Goal: Transaction & Acquisition: Purchase product/service

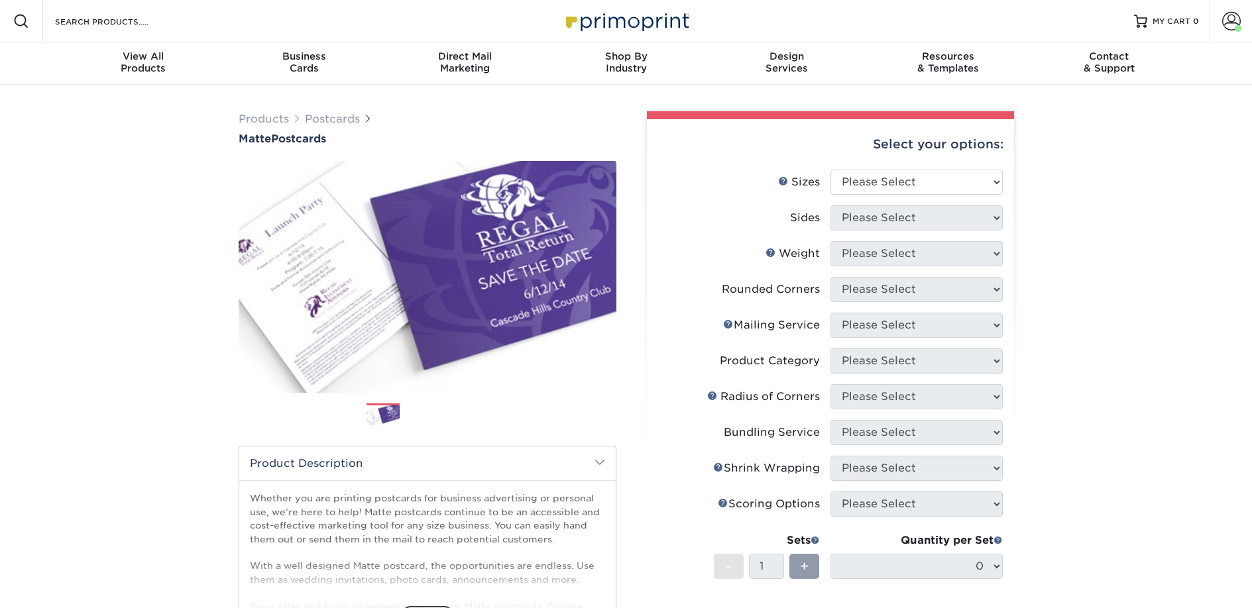
click at [910, 203] on li "Sizes Help Sizes Please Select 1.5" x 7" 2" x 4" 2" x 6" 2" x 7" 2" x 8" 2.12" …" at bounding box center [830, 188] width 345 height 36
click at [900, 178] on select "Please Select 1.5" x 7" 2" x 4" 2" x 6" 2" x 7" 2" x 8" 2.12" x 5.5" 2.125" x 5…" at bounding box center [916, 182] width 172 height 25
select select "2.00x6.00"
click at [830, 170] on select "Please Select 1.5" x 7" 2" x 4" 2" x 6" 2" x 7" 2" x 8" 2.12" x 5.5" 2.125" x 5…" at bounding box center [916, 182] width 172 height 25
click at [868, 222] on select "Please Select Print Both Sides Print Front Only" at bounding box center [916, 217] width 172 height 25
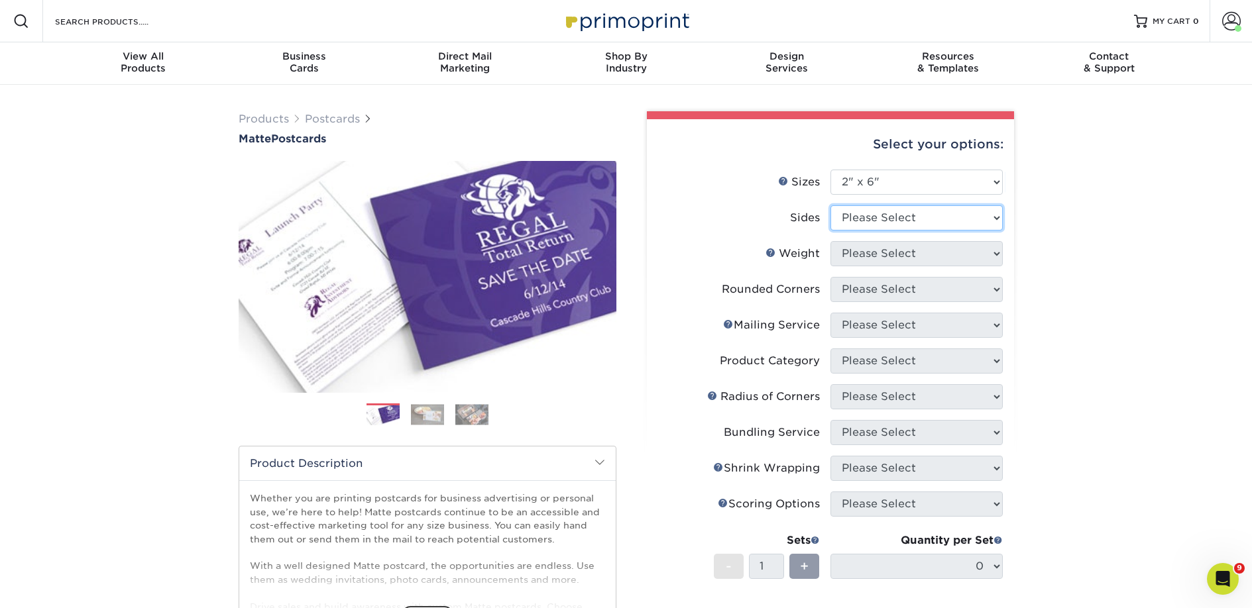
select select "13abbda7-1d64-4f25-8bb2-c179b224825d"
click at [830, 205] on select "Please Select Print Both Sides Print Front Only" at bounding box center [916, 217] width 172 height 25
click at [869, 252] on select "Please Select 14PT 16PT" at bounding box center [916, 253] width 172 height 25
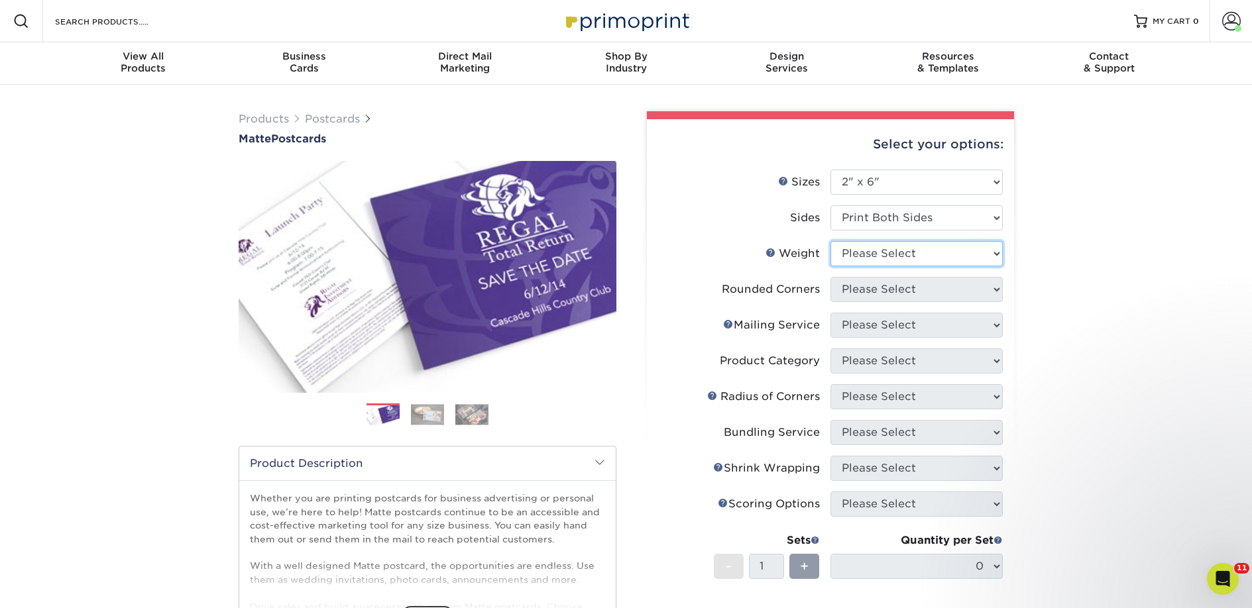
select select "14PT"
click at [830, 241] on select "Please Select 14PT 16PT" at bounding box center [916, 253] width 172 height 25
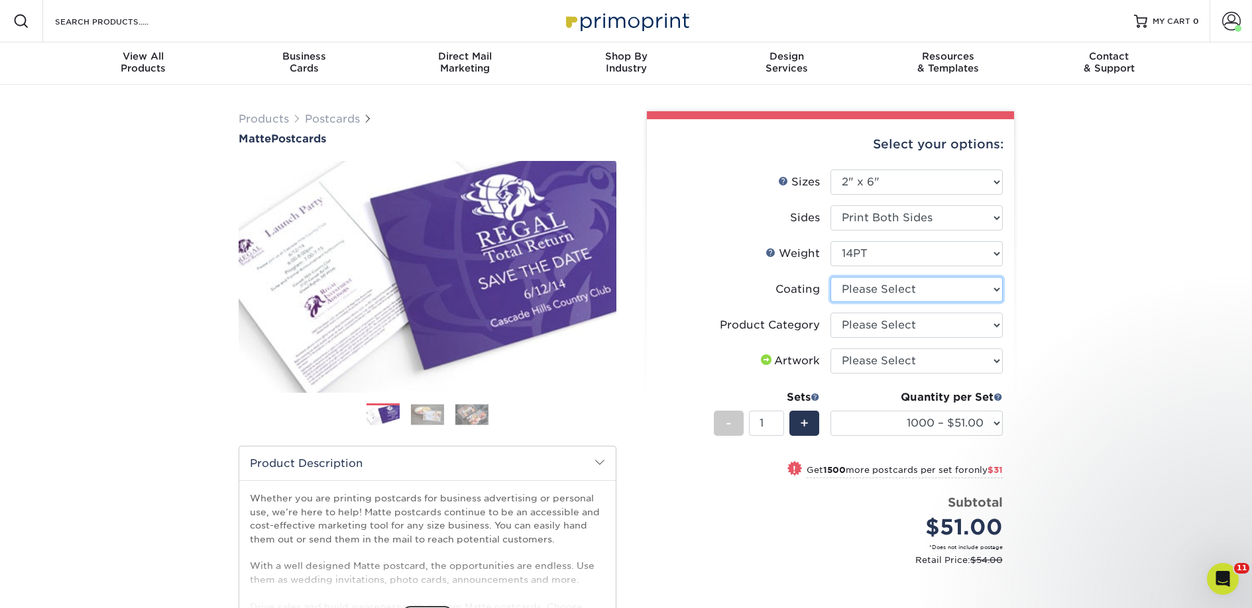
click at [917, 293] on select at bounding box center [916, 289] width 172 height 25
select select "121bb7b5-3b4d-429f-bd8d-bbf80e953313"
click at [830, 277] on select at bounding box center [916, 289] width 172 height 25
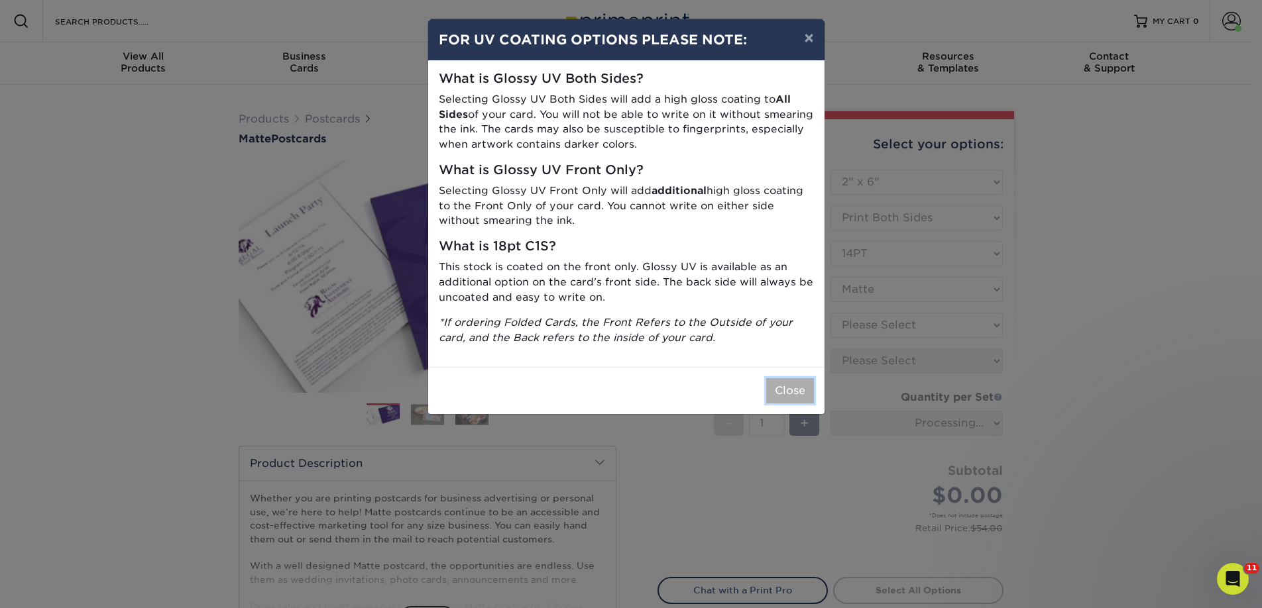
click at [777, 386] on button "Close" at bounding box center [790, 390] width 48 height 25
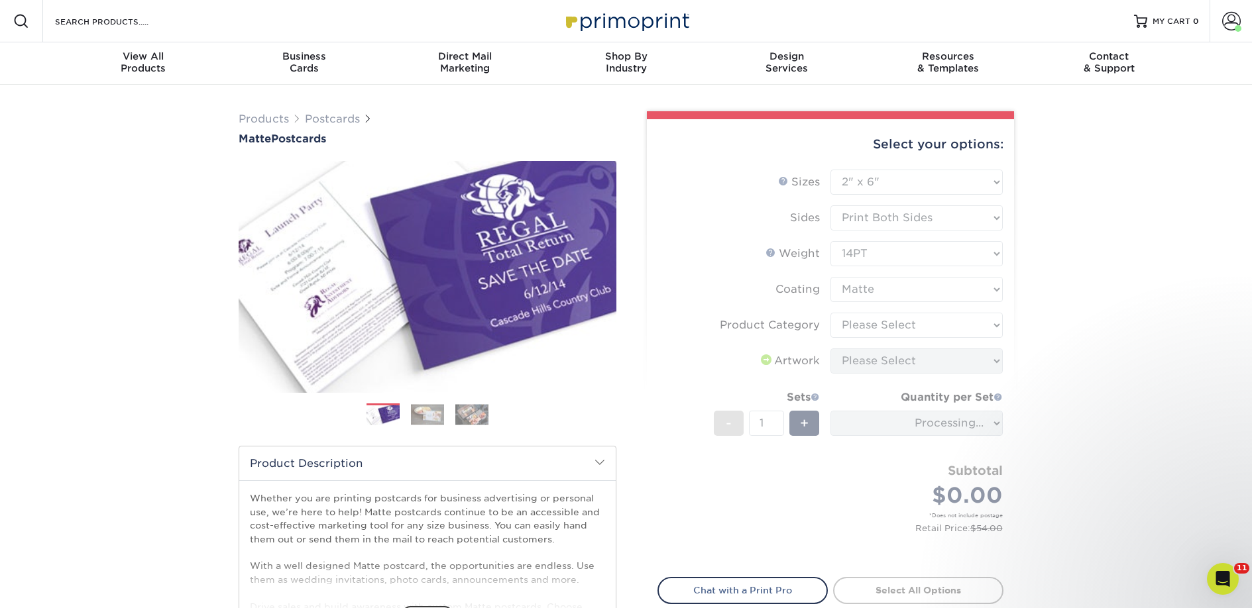
click at [920, 321] on form "Sizes Help Sizes Please Select 1.5" x 7" 2" x 4" 2" x 6" 2" x 7" 2" x 8" 2.12" …" at bounding box center [830, 366] width 346 height 392
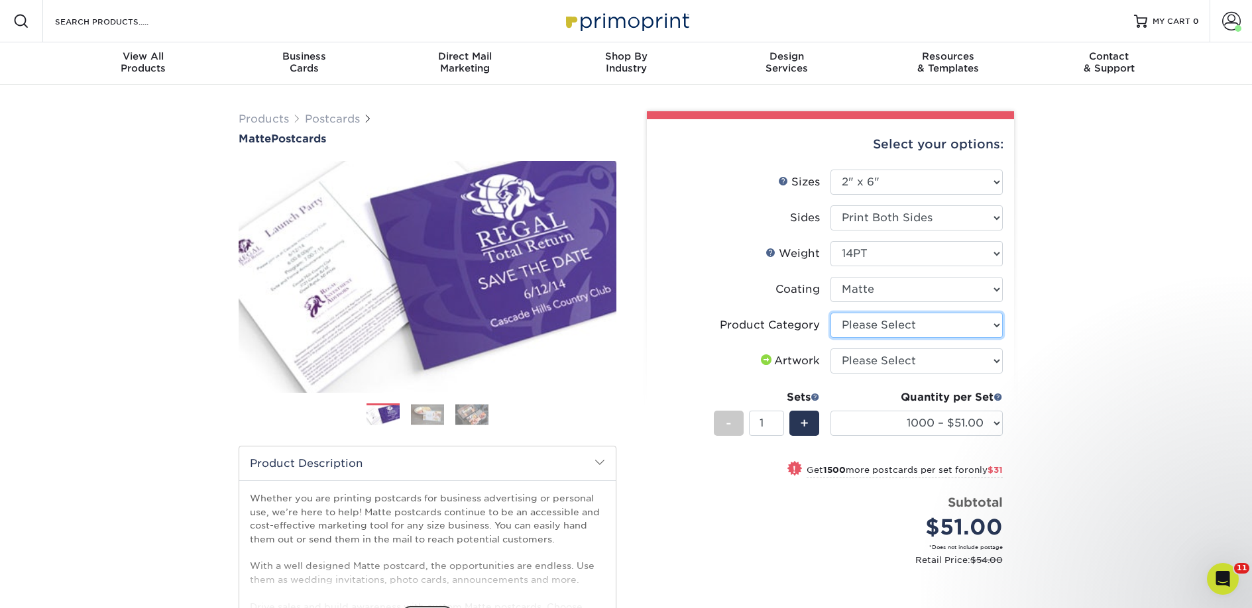
click at [919, 323] on select "Please Select Postcards" at bounding box center [916, 325] width 172 height 25
select select "9b7272e0-d6c8-4c3c-8e97-d3a1bcdab858"
click at [830, 313] on select "Please Select Postcards" at bounding box center [916, 325] width 172 height 25
click at [908, 360] on select "Please Select I will upload files I need a design - $150" at bounding box center [916, 361] width 172 height 25
select select "upload"
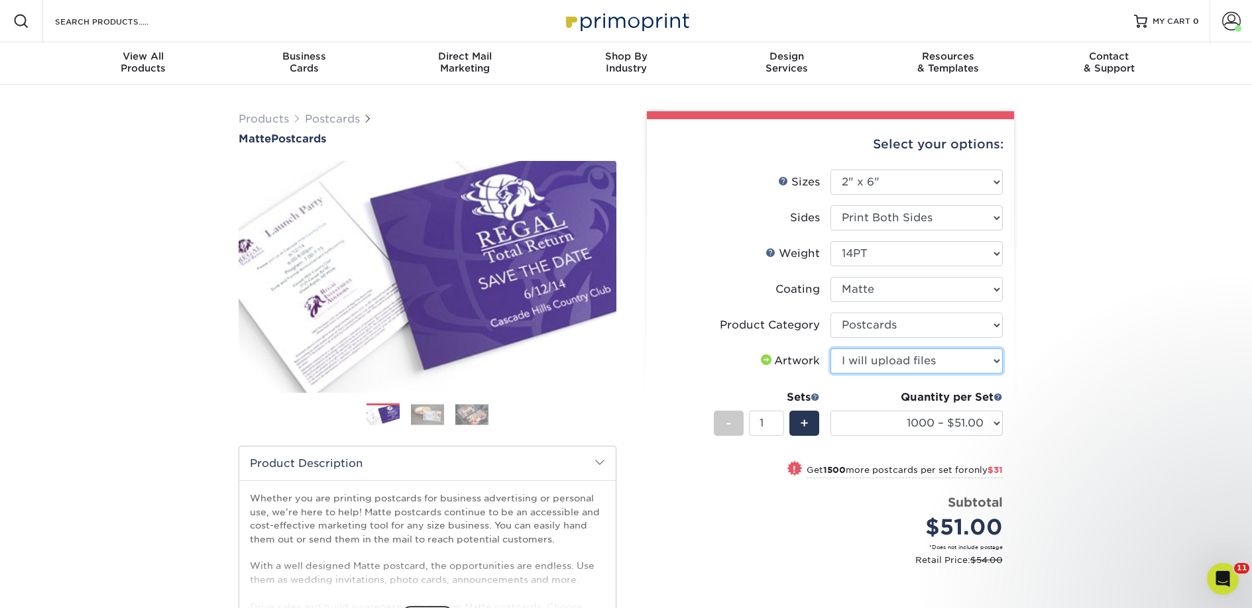
click at [830, 349] on select "Please Select I will upload files I need a design - $150" at bounding box center [916, 361] width 172 height 25
click at [910, 427] on select "1000 – $51.00 2500 – $82.00 5000 – $123.00 10000 – $234.00 15000 – $344.00 2000…" at bounding box center [916, 423] width 172 height 25
select select "2500 – $82.00"
click at [830, 411] on select "1000 – $51.00 2500 – $82.00 5000 – $123.00 10000 – $234.00 15000 – $344.00 2000…" at bounding box center [916, 423] width 172 height 25
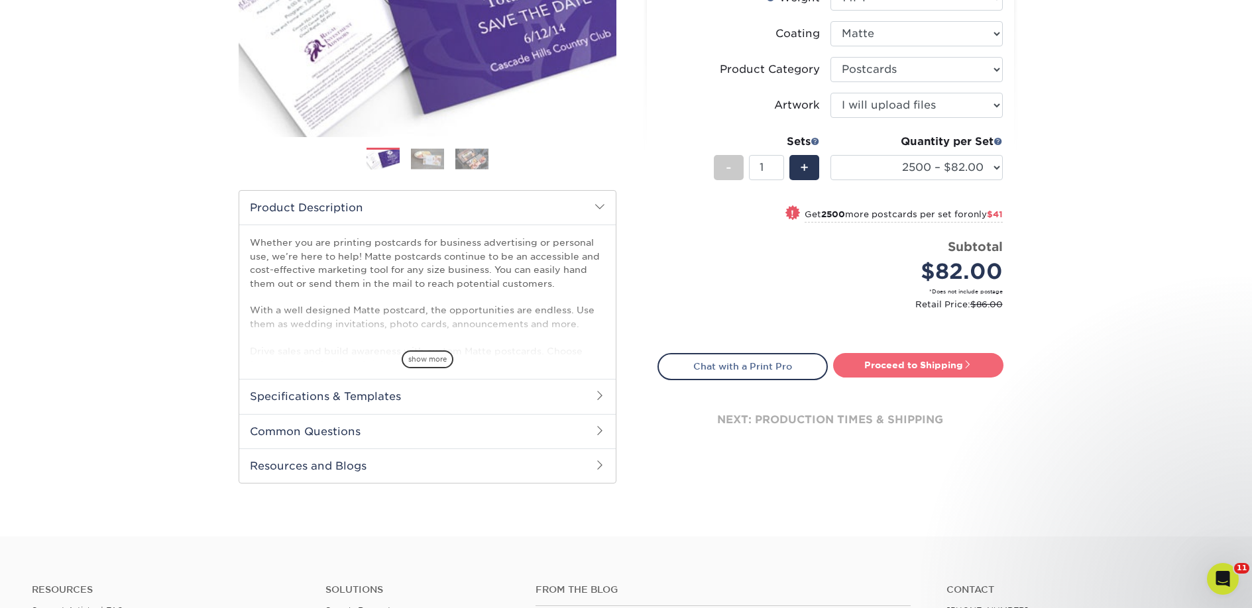
click at [907, 372] on link "Proceed to Shipping" at bounding box center [918, 365] width 170 height 24
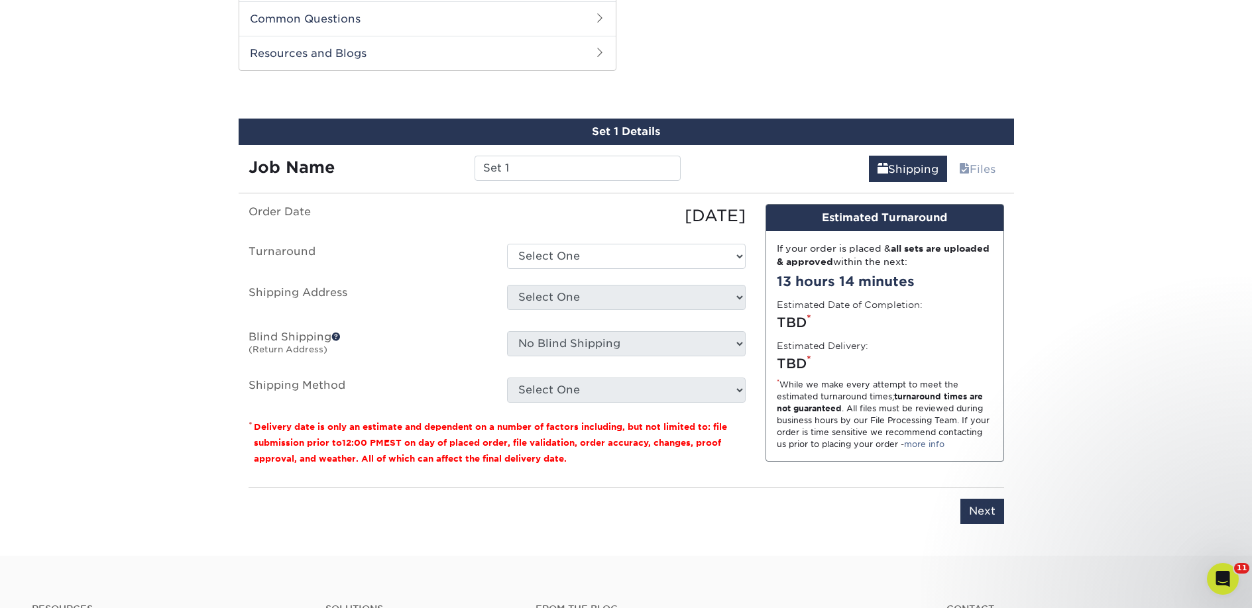
scroll to position [674, 0]
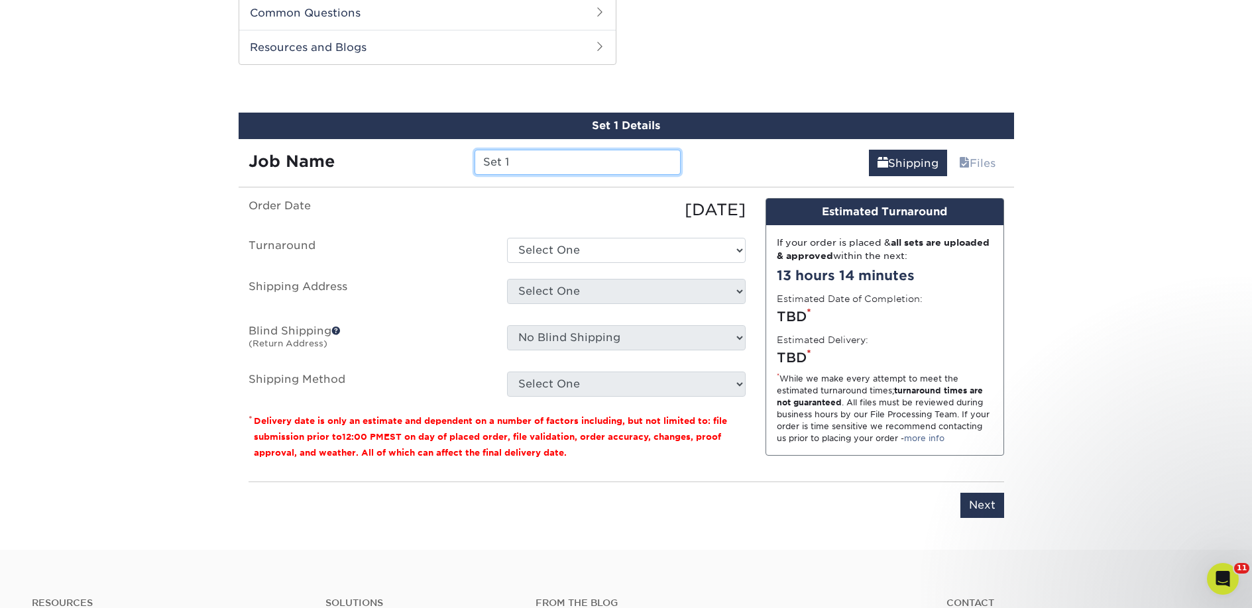
click at [509, 160] on input "Set 1" at bounding box center [577, 162] width 206 height 25
paste input "[PERSON_NAME]'s New, Used and A Little Abused Books & More"
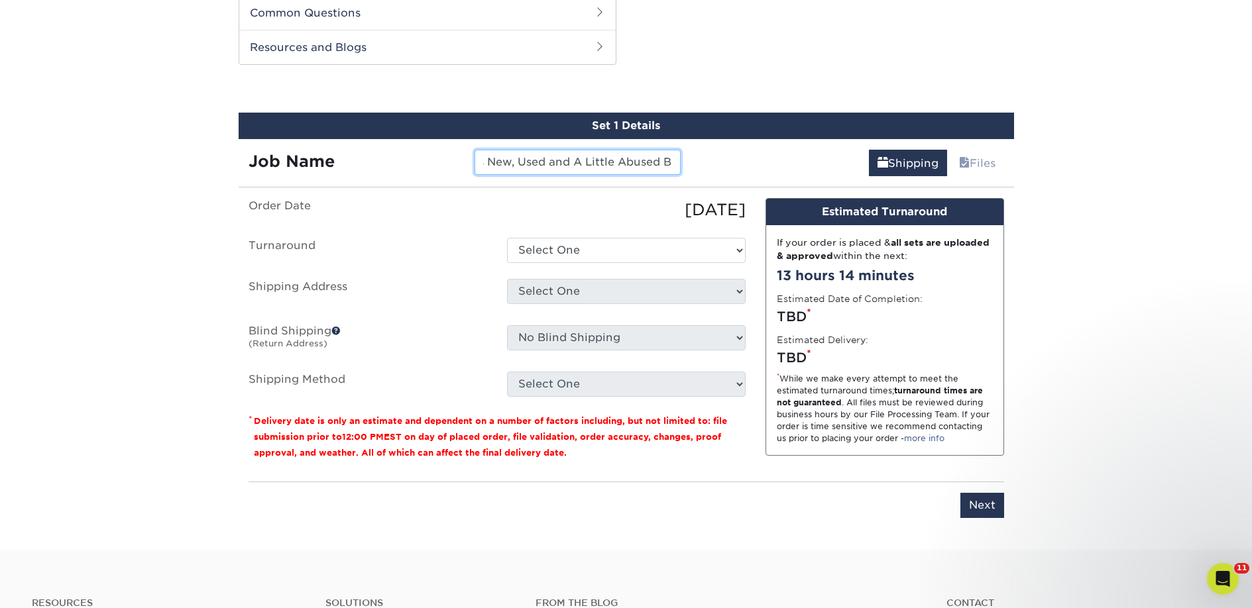
type input "[PERSON_NAME]'s New, Used and A Little Abused Books & More"
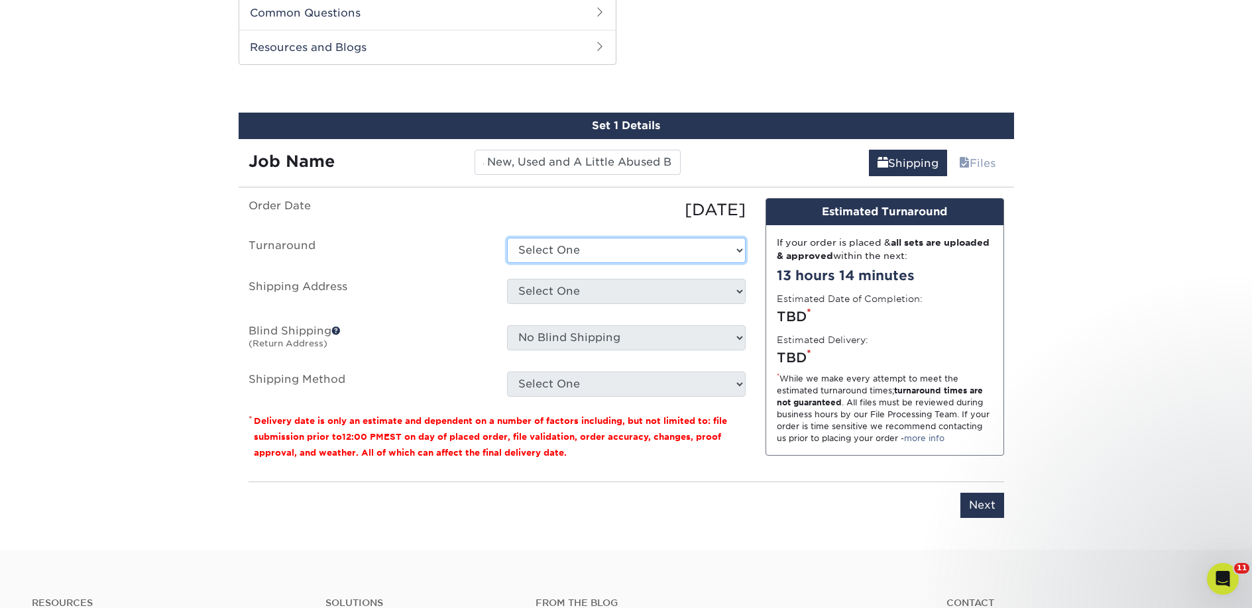
click at [549, 249] on select "Select One 2-4 Business Days 2 Day Next Business Day" at bounding box center [626, 250] width 239 height 25
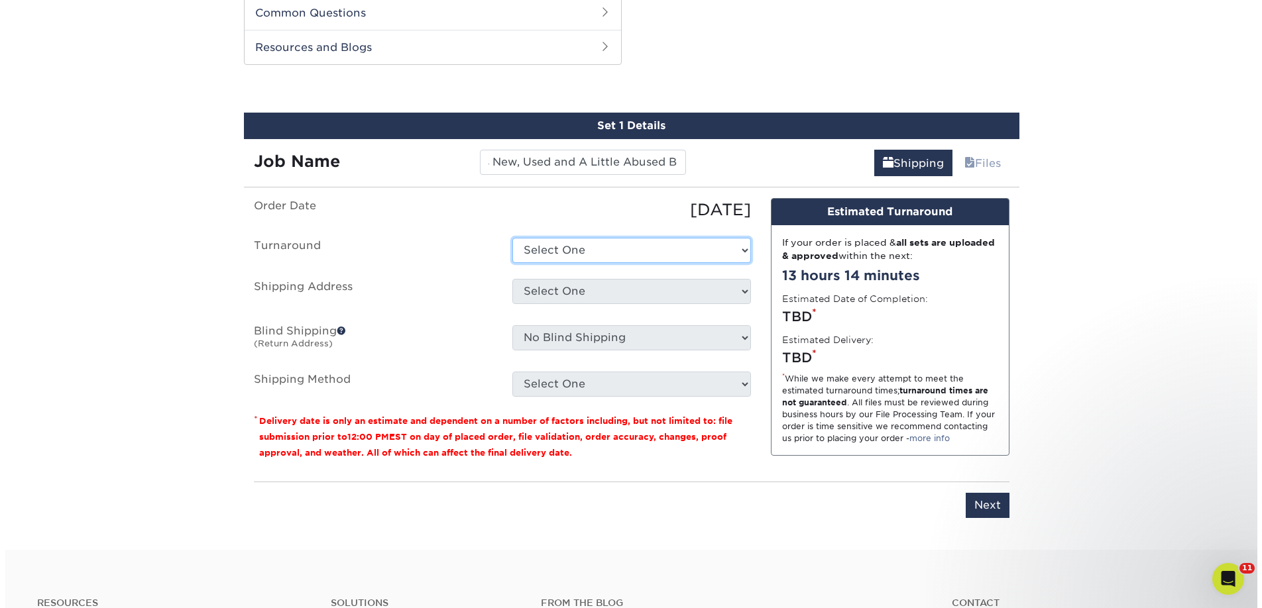
scroll to position [0, 0]
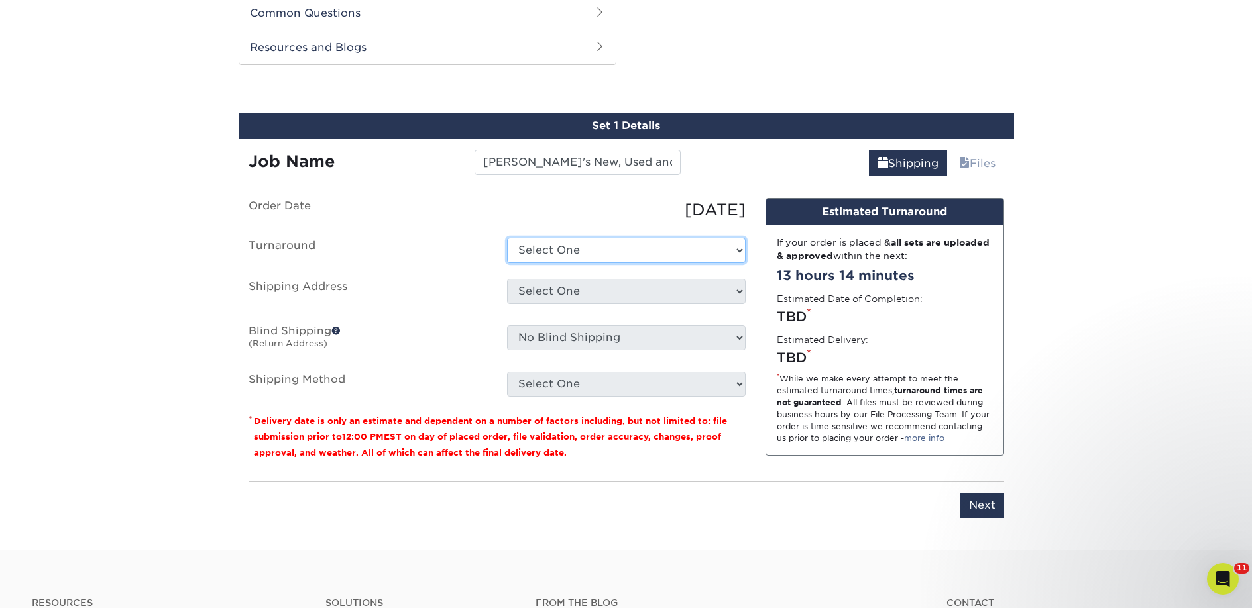
select select "23bed37c-fa74-46a4-afc9-d3c3160655ce"
click at [507, 238] on select "Select One 2-4 Business Days 2 Day Next Business Day" at bounding box center [626, 250] width 239 height 25
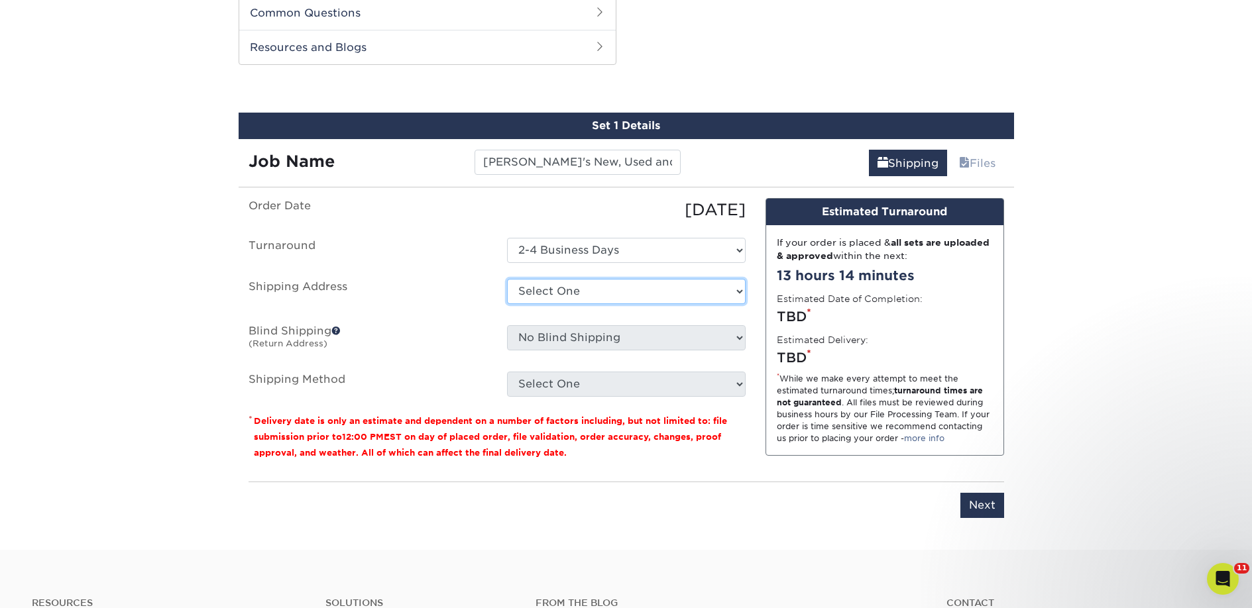
click at [570, 296] on select "Select One 2nd Floor Convention Center A Better Today Books & Boutique A Good B…" at bounding box center [626, 291] width 239 height 25
select select "newaddress"
click at [507, 279] on select "Select One 2nd Floor Convention Center A Better Today Books & Boutique A Good B…" at bounding box center [626, 291] width 239 height 25
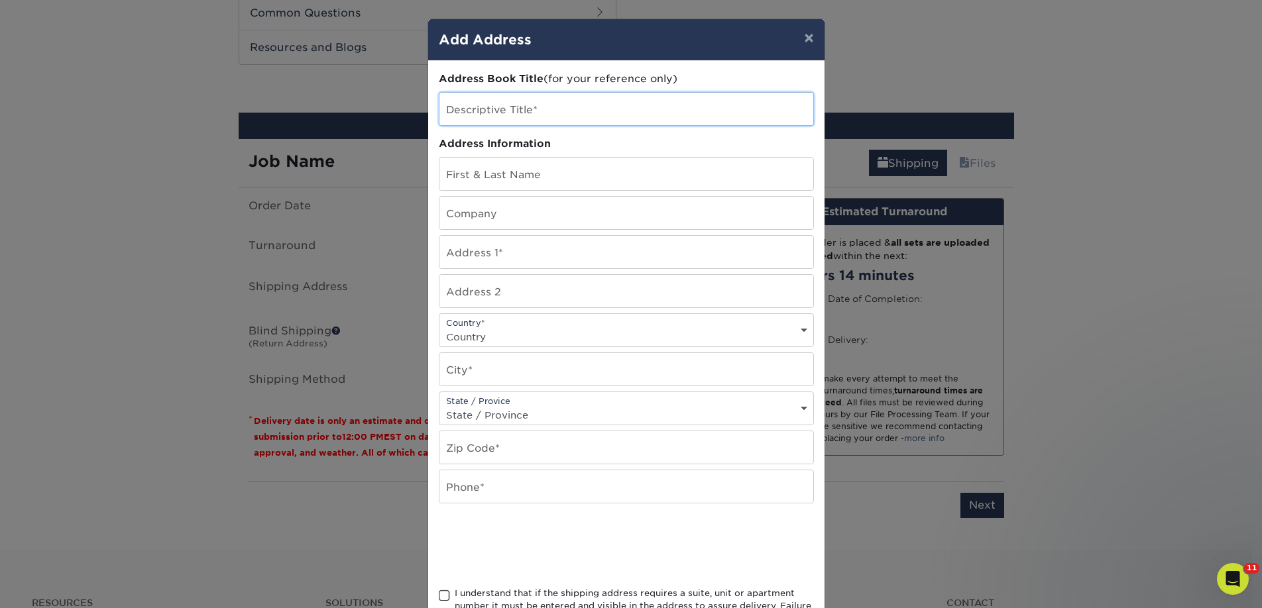
click at [531, 114] on input "text" at bounding box center [626, 109] width 374 height 32
paste input "[PERSON_NAME]'s New, Used and A Little Abused Books & More"
type input "[PERSON_NAME]'s New, Used and A Little Abused Books & More"
click at [466, 215] on input "text" at bounding box center [626, 213] width 374 height 32
paste input "[PERSON_NAME]'s New, Used and A Little Abused Books & More"
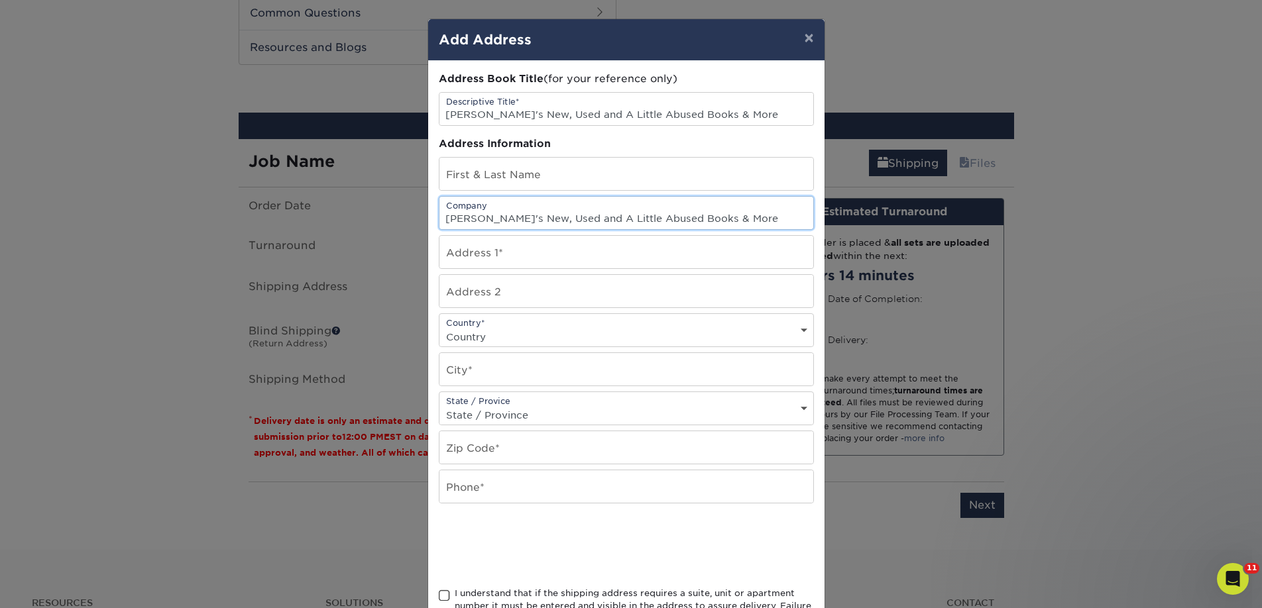
type input "[PERSON_NAME]'s New, Used and A Little Abused Books & More"
click at [572, 172] on input "text" at bounding box center [626, 174] width 374 height 32
paste input "Anna Marie Flores"
type input "Anna Marie Flores"
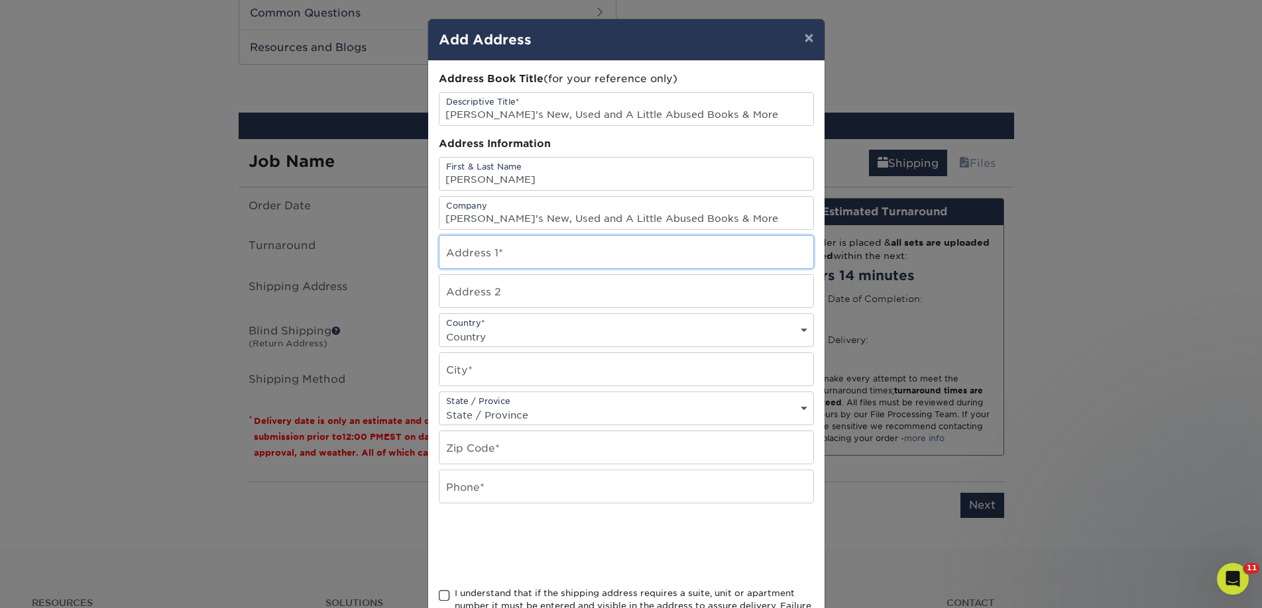
click at [471, 265] on input "text" at bounding box center [626, 252] width 374 height 32
click at [517, 249] on input "text" at bounding box center [626, 252] width 374 height 32
paste input "113 South Marble Street"
type input "113 South Marble Street"
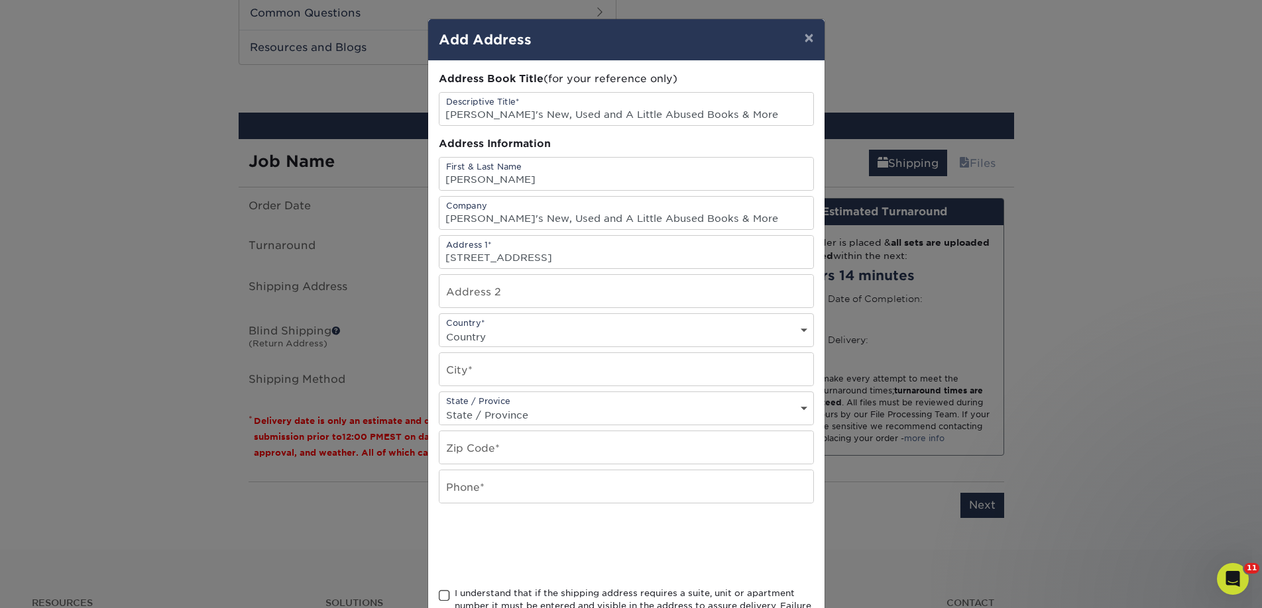
click at [471, 332] on select "Country United States Canada ----------------------------- Afghanistan Albania …" at bounding box center [626, 336] width 374 height 19
select select "US"
click at [439, 327] on select "Country United States Canada ----------------------------- Afghanistan Albania …" at bounding box center [626, 336] width 374 height 19
click at [476, 377] on input "text" at bounding box center [626, 369] width 374 height 32
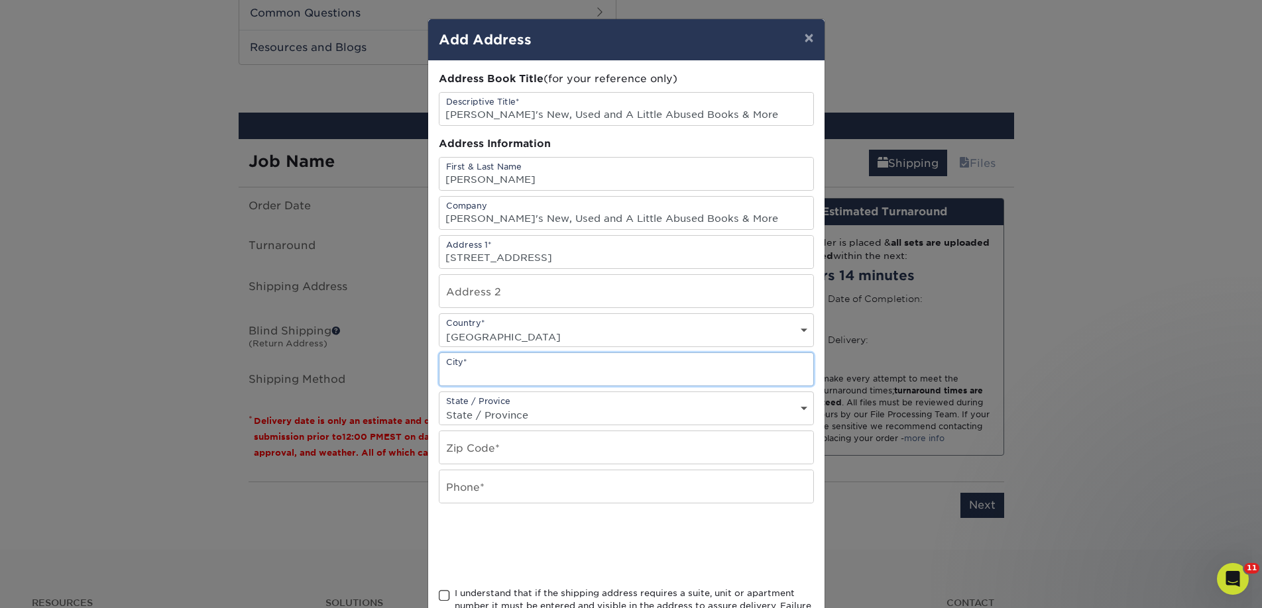
paste input "Rockmart"
type input "Rockmart"
click at [472, 407] on select "State / Province Alabama Alaska Arizona Arkansas California Colorado Connecticu…" at bounding box center [626, 414] width 374 height 19
click at [472, 450] on input "text" at bounding box center [626, 447] width 374 height 32
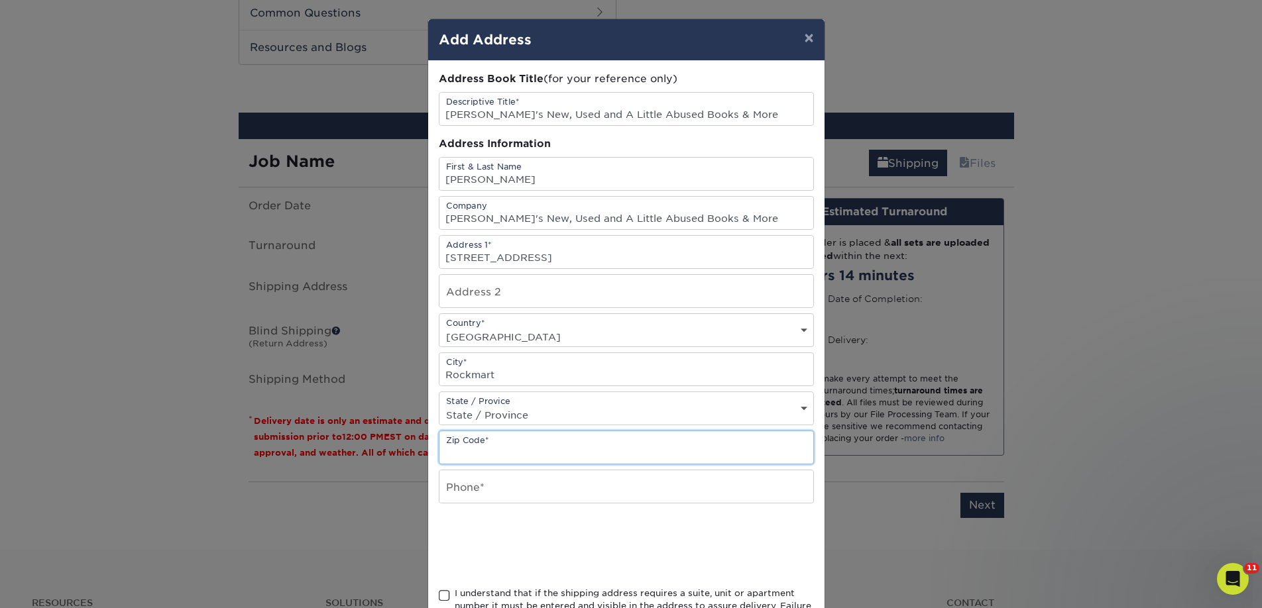
paste input "30153"
type input "30153"
click at [460, 490] on input "text" at bounding box center [626, 486] width 374 height 32
type input "4257367064"
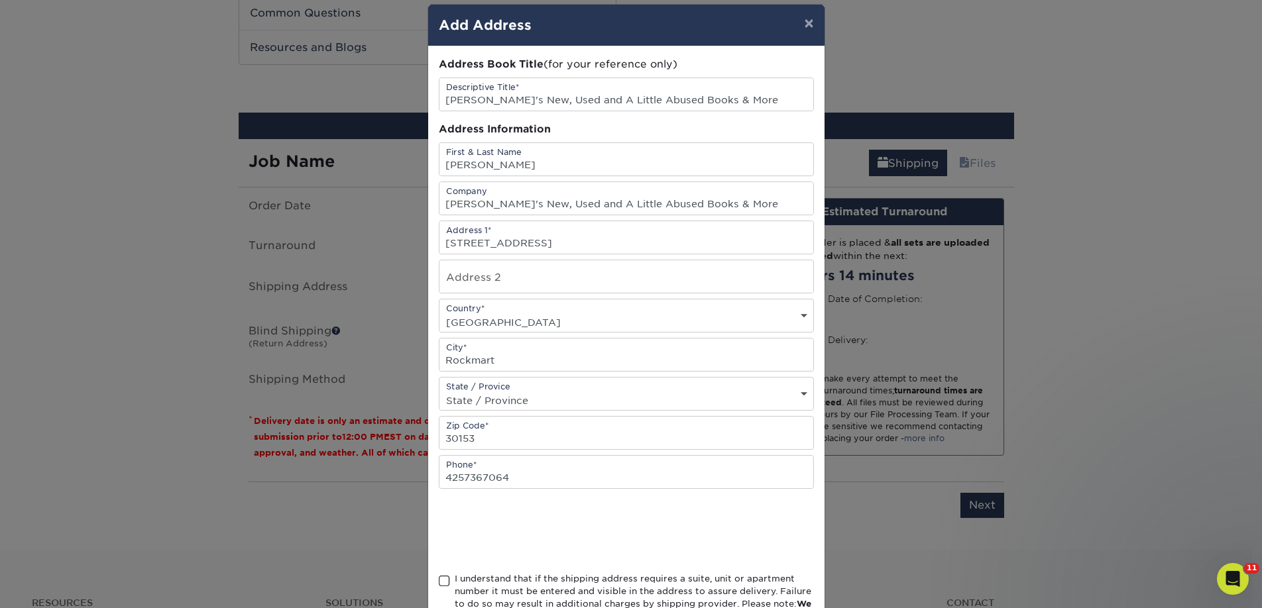
scroll to position [112, 0]
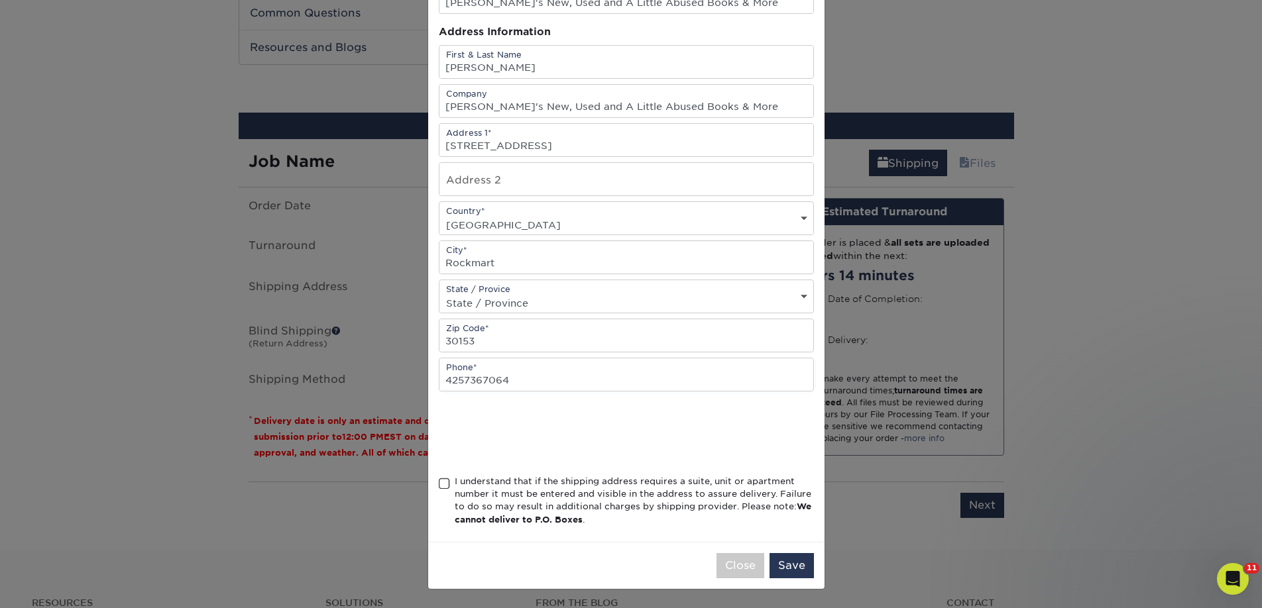
drag, startPoint x: 534, startPoint y: 482, endPoint x: 688, endPoint y: 519, distance: 158.3
click at [534, 482] on div "I understand that if the shipping address requires a suite, unit or apartment n…" at bounding box center [634, 501] width 359 height 52
click at [0, 0] on input "I understand that if the shipping address requires a suite, unit or apartment n…" at bounding box center [0, 0] width 0 height 0
click at [794, 564] on button "Save" at bounding box center [791, 565] width 44 height 25
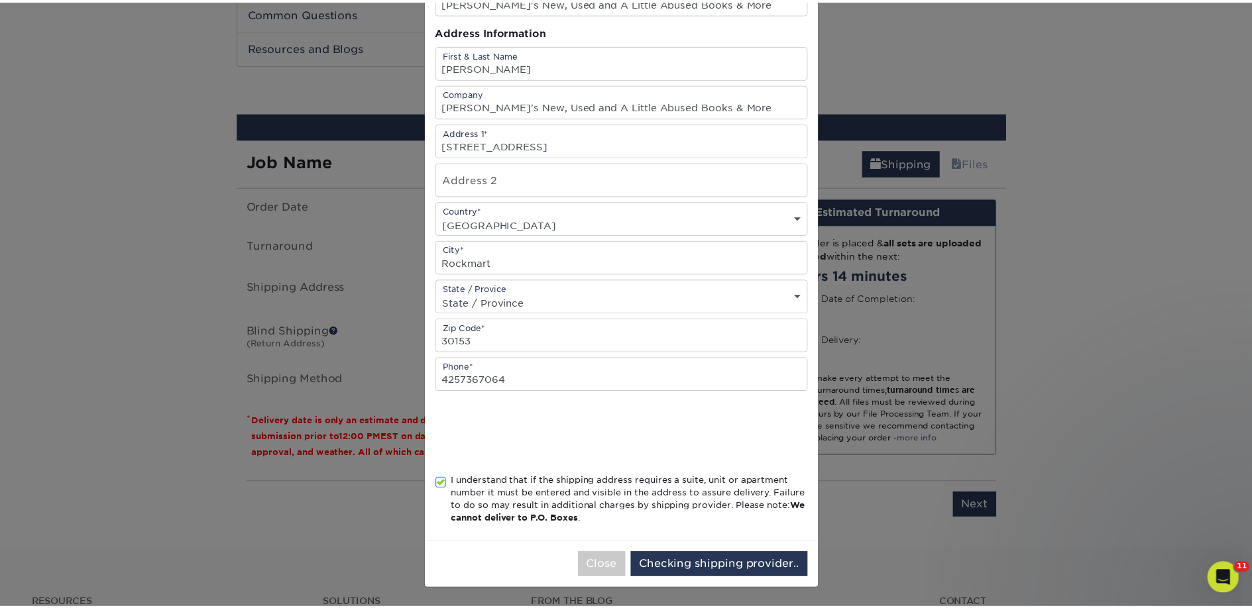
scroll to position [0, 0]
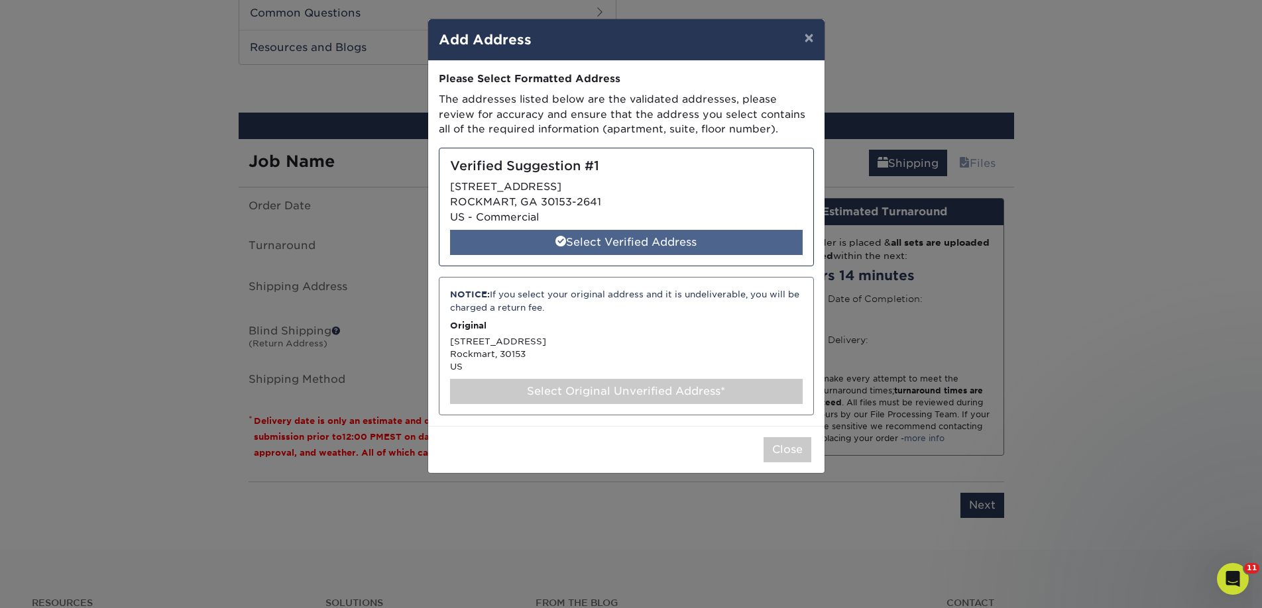
click at [651, 231] on div "Select Verified Address" at bounding box center [626, 242] width 352 height 25
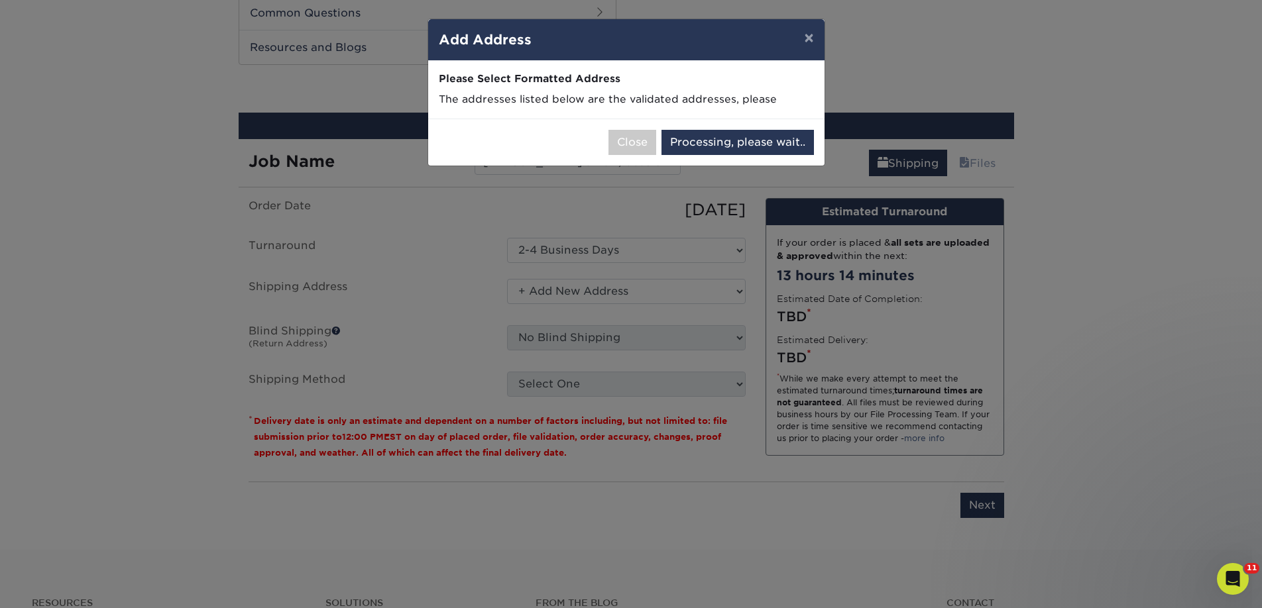
select select "286135"
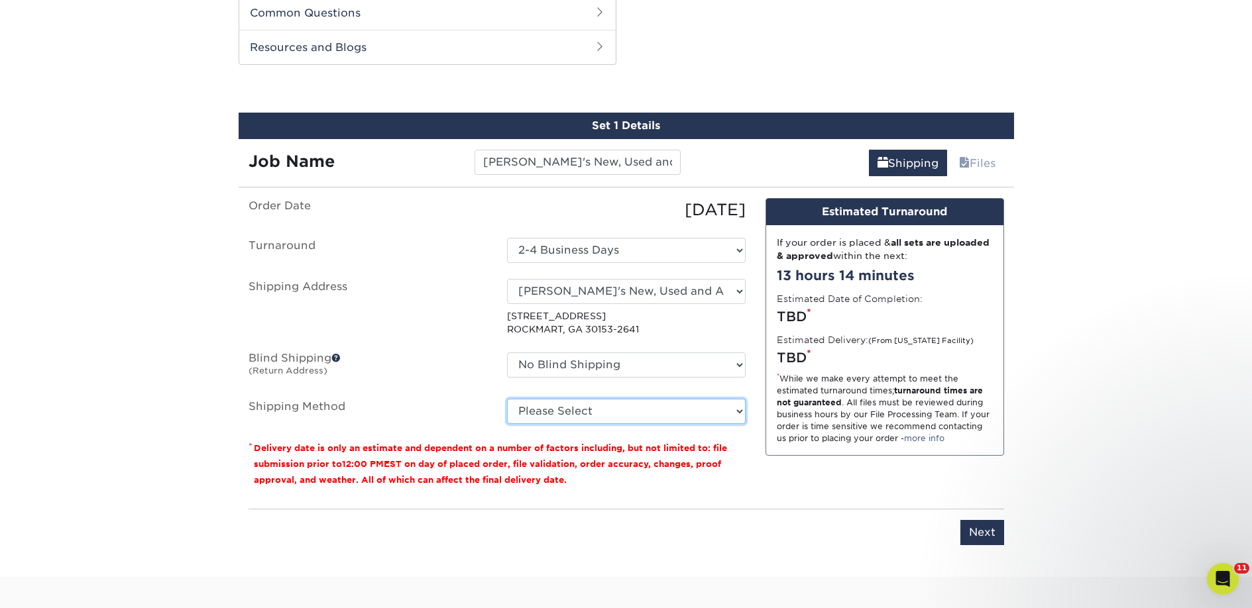
click at [657, 412] on select "Please Select Ground Shipping (+$27.00) 3 Day Shipping Service (+$40.71) 2 Day …" at bounding box center [626, 411] width 239 height 25
select select "03"
click at [507, 399] on select "Please Select Ground Shipping (+$27.00) 3 Day Shipping Service (+$40.71) 2 Day …" at bounding box center [626, 411] width 239 height 25
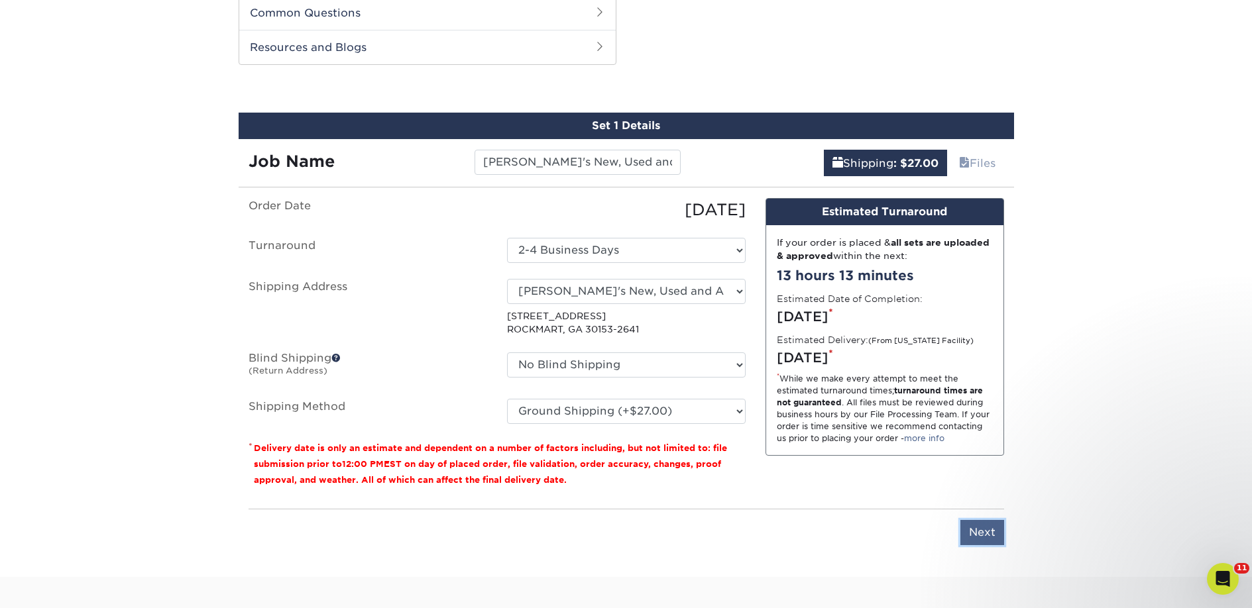
click at [980, 531] on input "Next" at bounding box center [982, 532] width 44 height 25
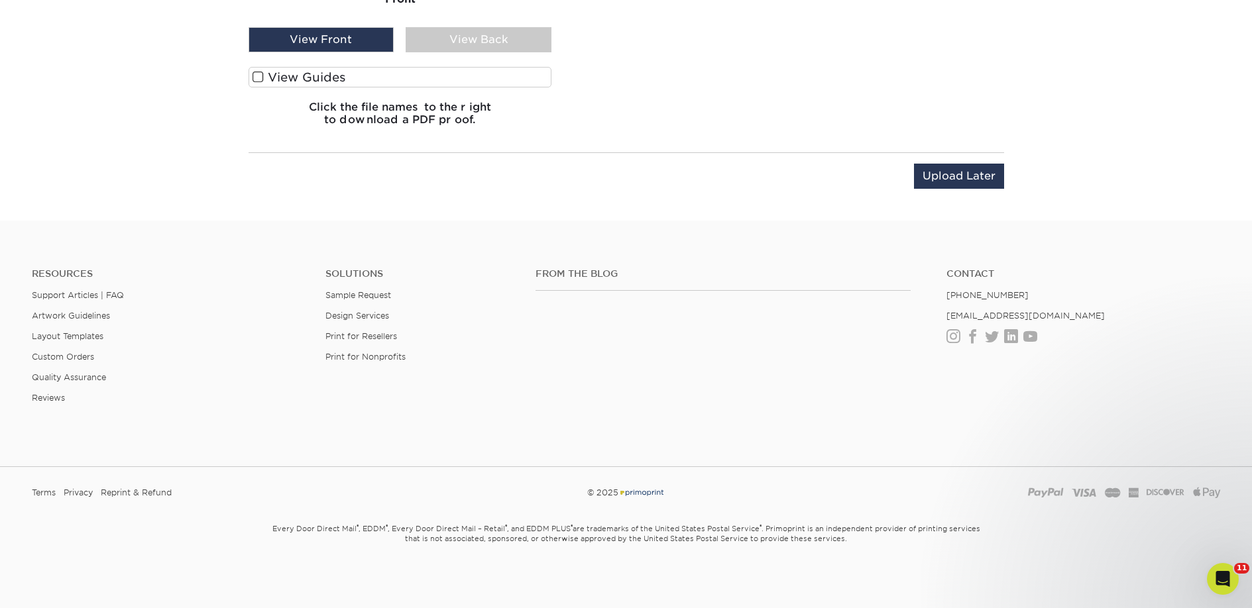
scroll to position [1766, 0]
click at [288, 80] on label "View Guides" at bounding box center [399, 77] width 303 height 21
click at [0, 0] on input "View Guides" at bounding box center [0, 0] width 0 height 0
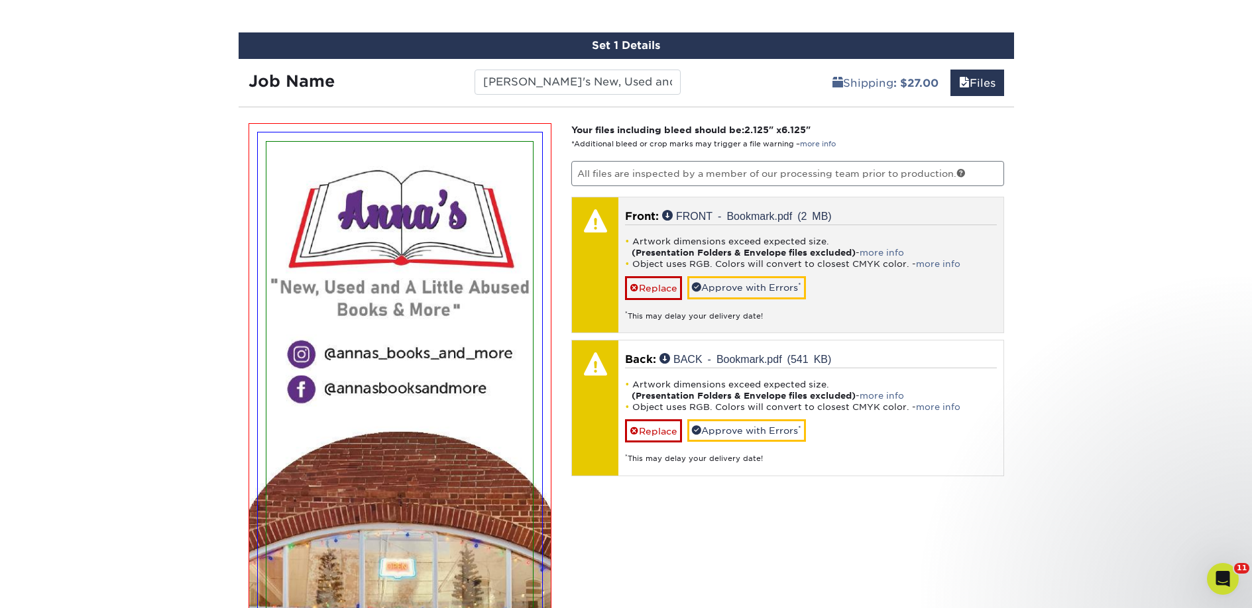
scroll to position [754, 0]
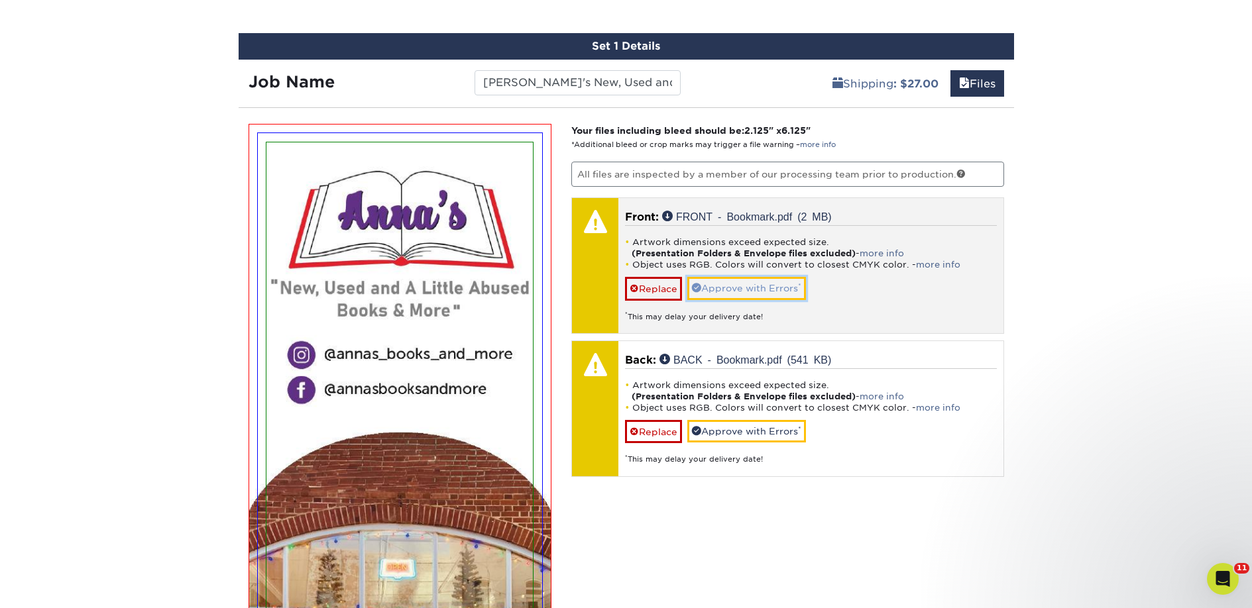
click at [749, 289] on link "Approve with Errors *" at bounding box center [746, 288] width 119 height 23
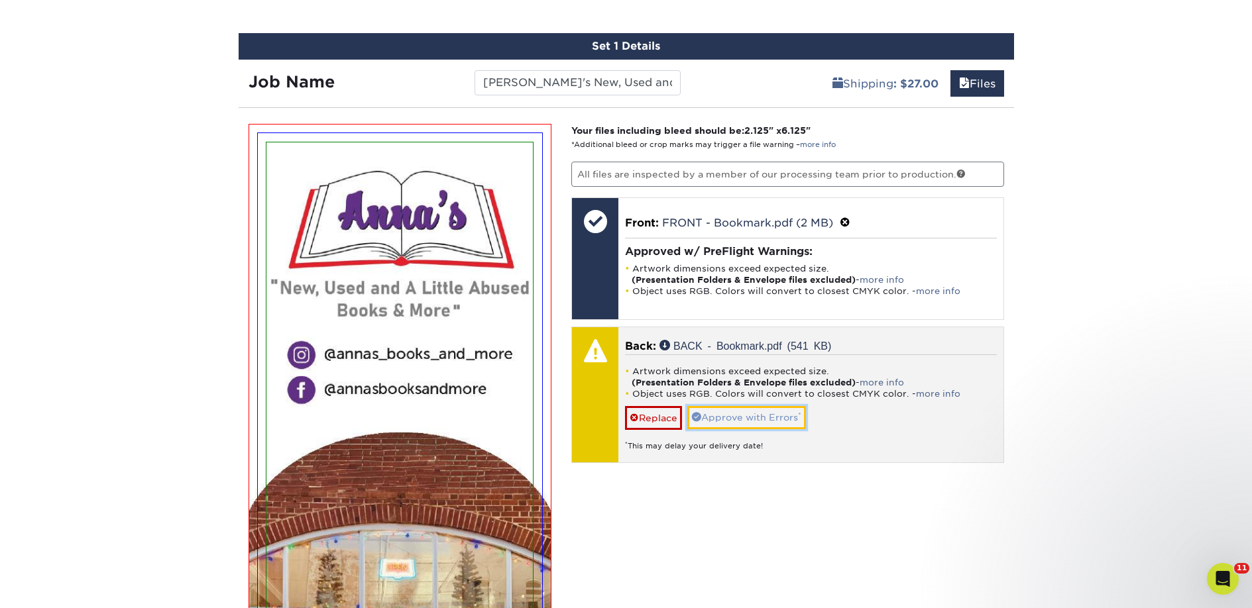
click at [743, 409] on link "Approve with Errors *" at bounding box center [746, 417] width 119 height 23
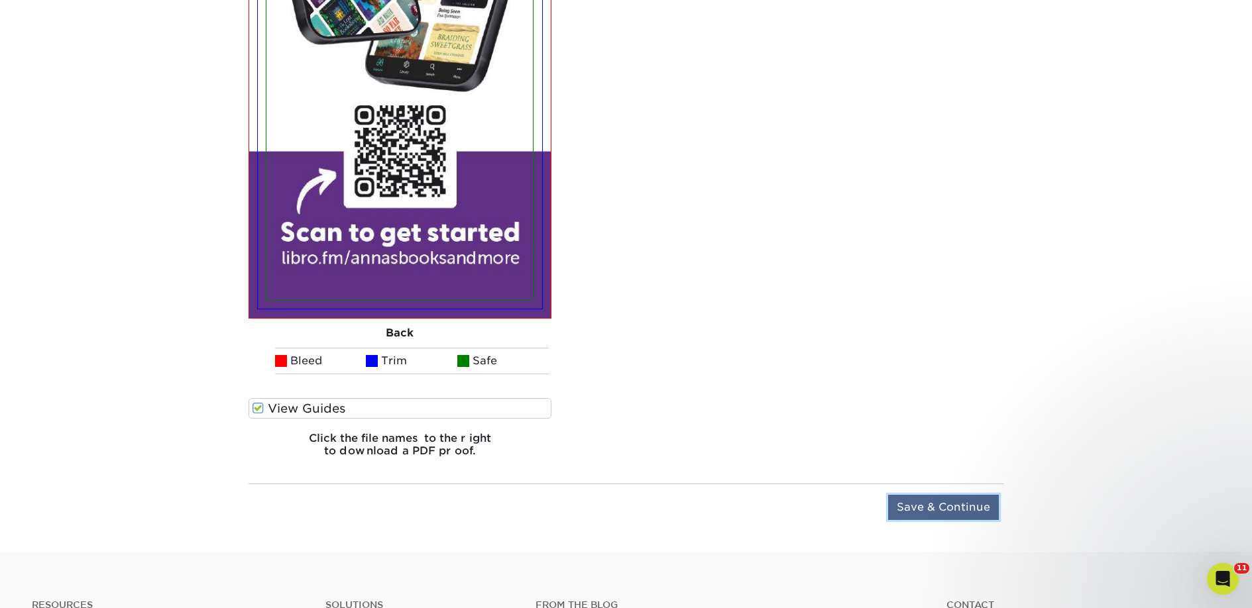
click at [933, 518] on input "Save & Continue" at bounding box center [943, 507] width 111 height 25
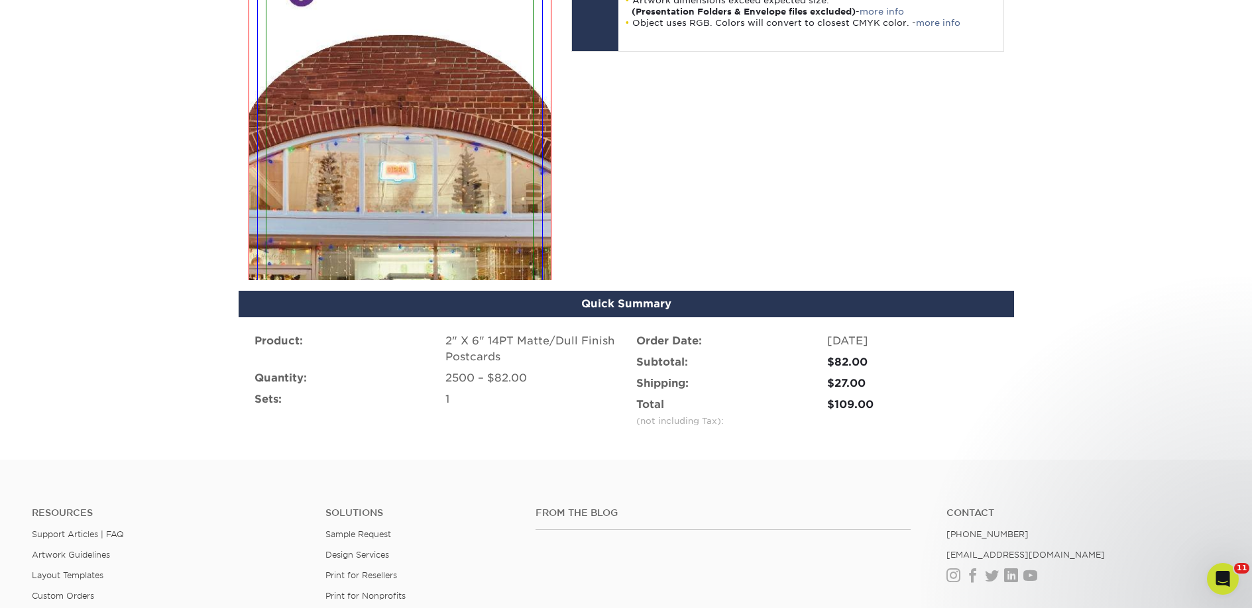
scroll to position [885, 0]
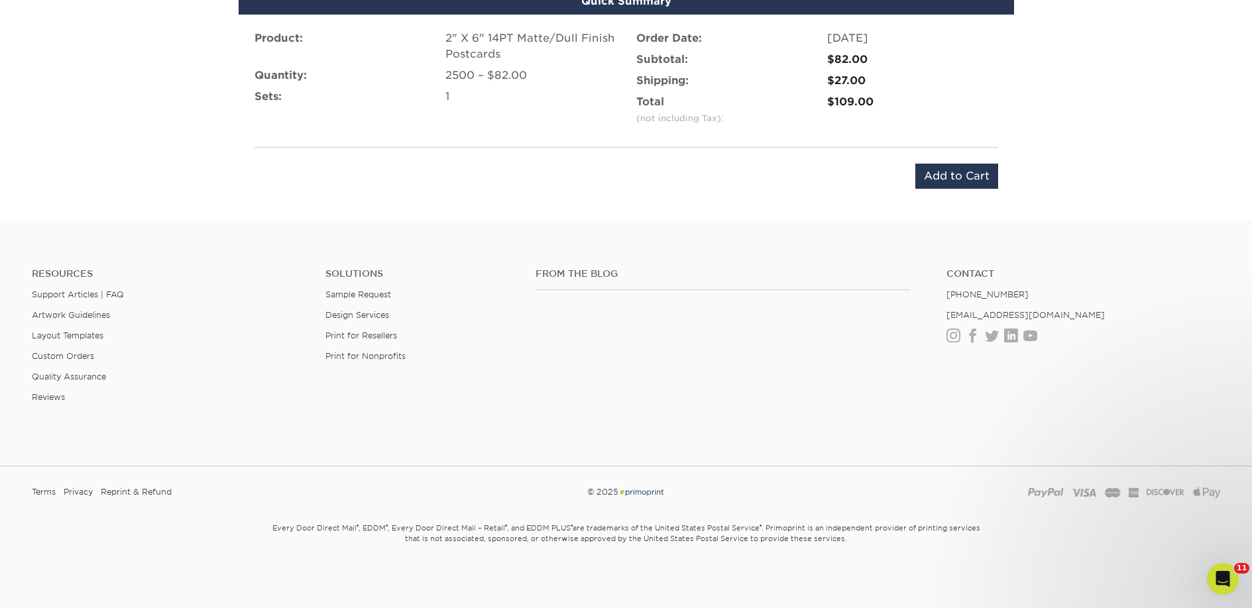
click at [946, 161] on div "Product: 2" X 6" 14PT Matte/Dull Finish Postcards Quantity: 2500 – $82.00 Sets:…" at bounding box center [626, 110] width 775 height 190
click at [947, 176] on input "Add to Cart" at bounding box center [956, 176] width 83 height 25
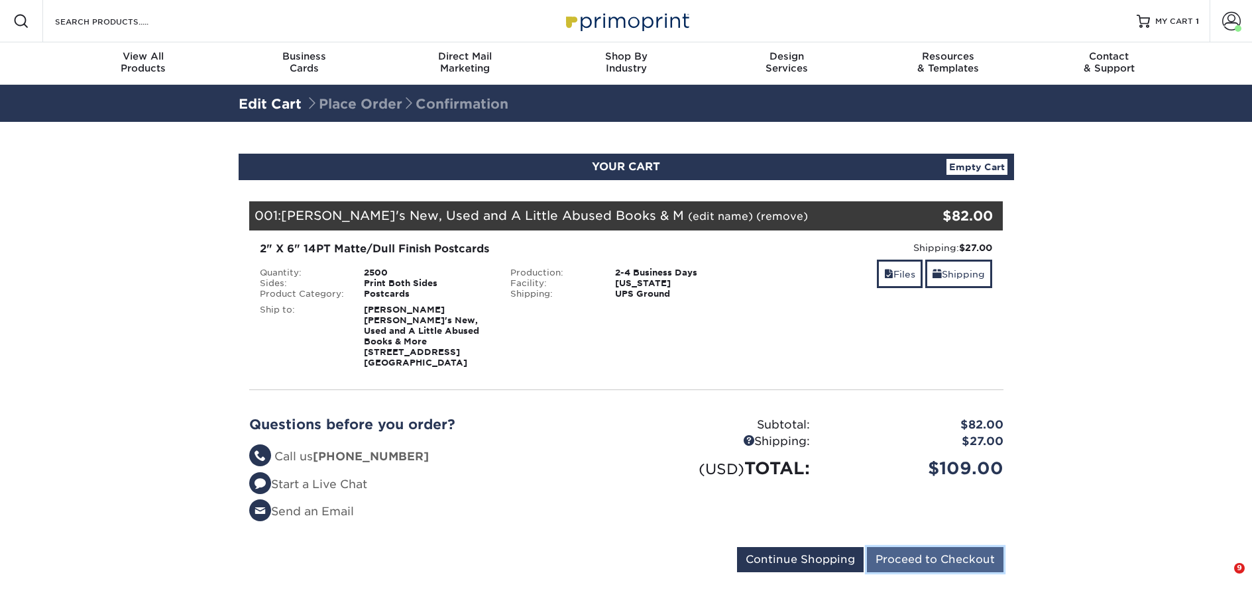
click at [930, 547] on input "Proceed to Checkout" at bounding box center [935, 559] width 136 height 25
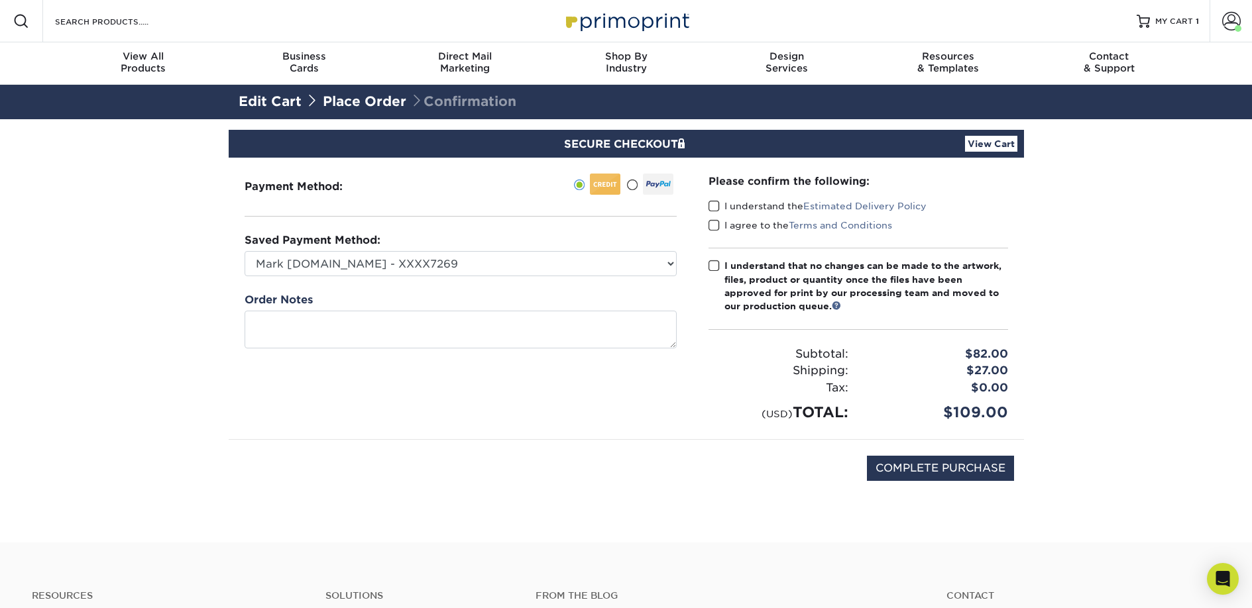
click at [727, 206] on label "I understand the Estimated Delivery Policy" at bounding box center [817, 205] width 218 height 13
click at [0, 0] on input "I understand the Estimated Delivery Policy" at bounding box center [0, 0] width 0 height 0
click at [731, 219] on label "I agree to the Terms and Conditions" at bounding box center [800, 225] width 184 height 13
click at [0, 0] on input "I agree to the Terms and Conditions" at bounding box center [0, 0] width 0 height 0
click at [751, 284] on div "I understand that no changes can be made to the artwork, files, product or quan…" at bounding box center [866, 286] width 284 height 54
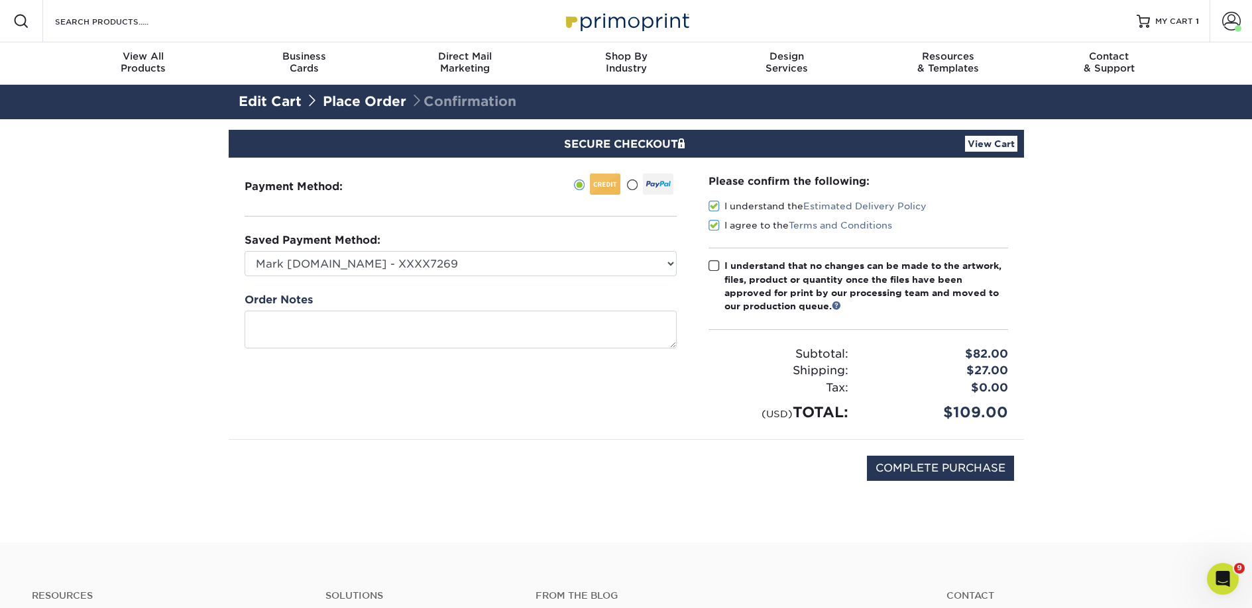
click at [0, 0] on input "I understand that no changes can be made to the artwork, files, product or quan…" at bounding box center [0, 0] width 0 height 0
click at [957, 480] on input "COMPLETE PURCHASE" at bounding box center [940, 468] width 147 height 25
type input "PROCESSING, PLEASE WAIT..."
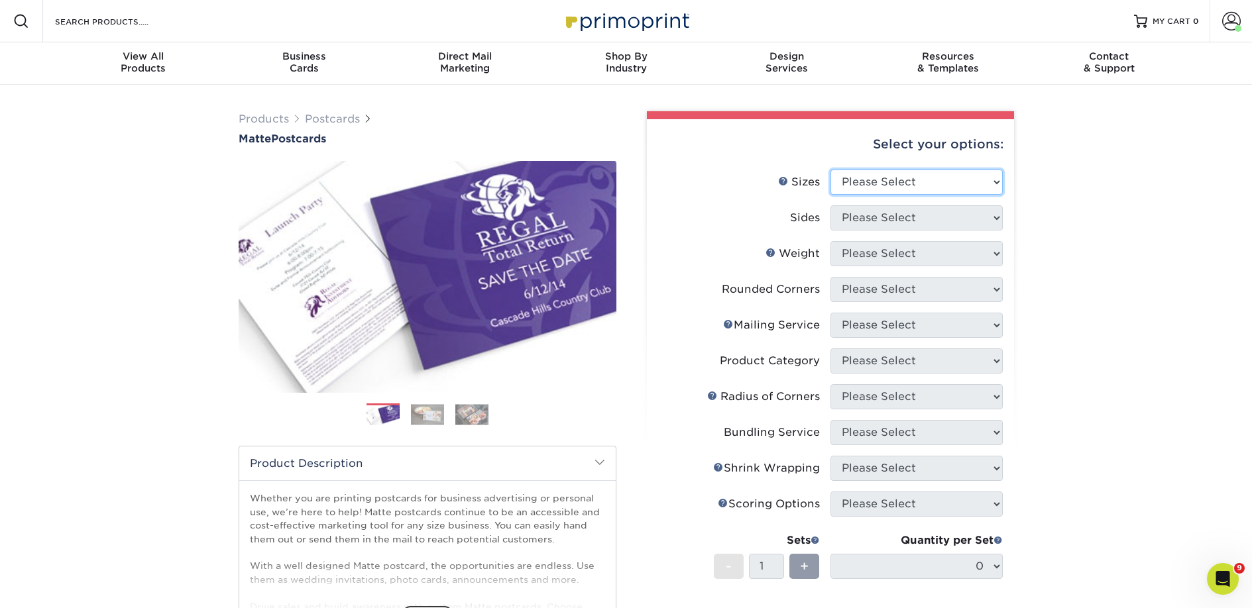
click at [916, 183] on select "Please Select 1.5" x 7" 2" x 4" 2" x 6" 2" x 7" 2" x 8" 2.12" x 5.5" 2.125" x 5…" at bounding box center [916, 182] width 172 height 25
click at [893, 187] on select "Please Select 1.5" x 7" 2" x 4" 2" x 6" 2" x 7" 2" x 8" 2.12" x 5.5" 2.125" x 5…" at bounding box center [916, 182] width 172 height 25
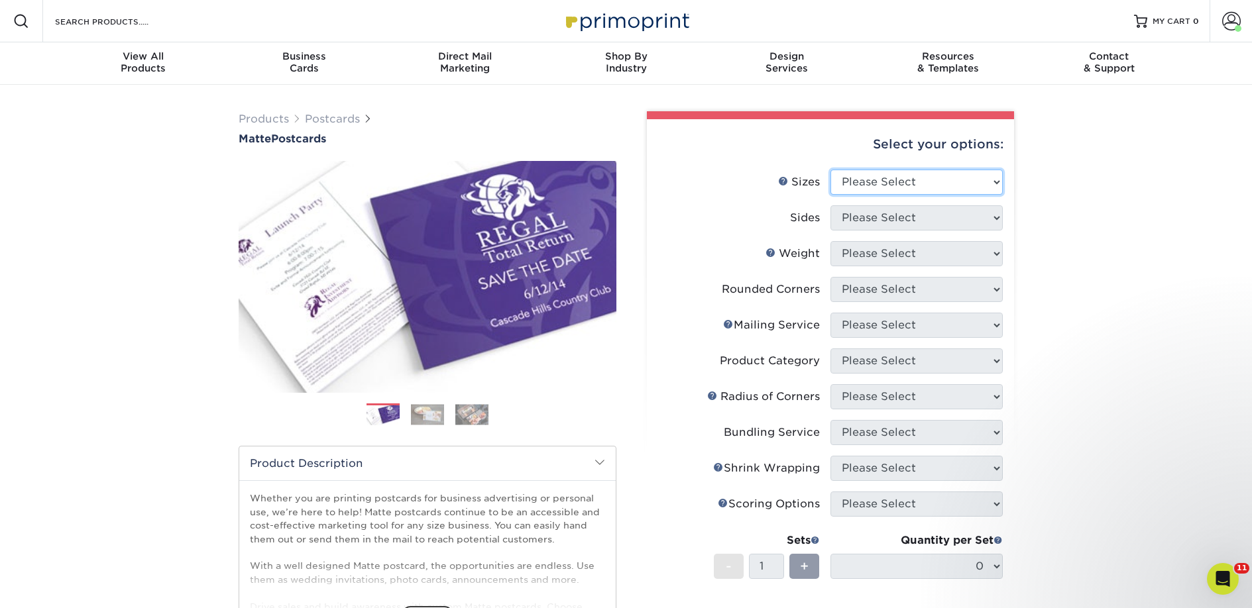
select select "2.00x6.00"
click at [830, 170] on select "Please Select 1.5" x 7" 2" x 4" 2" x 6" 2" x 7" 2" x 8" 2.12" x 5.5" 2.125" x 5…" at bounding box center [916, 182] width 172 height 25
click at [873, 219] on select "Please Select Print Both Sides Print Front Only" at bounding box center [916, 217] width 172 height 25
select select "13abbda7-1d64-4f25-8bb2-c179b224825d"
click at [830, 205] on select "Please Select Print Both Sides Print Front Only" at bounding box center [916, 217] width 172 height 25
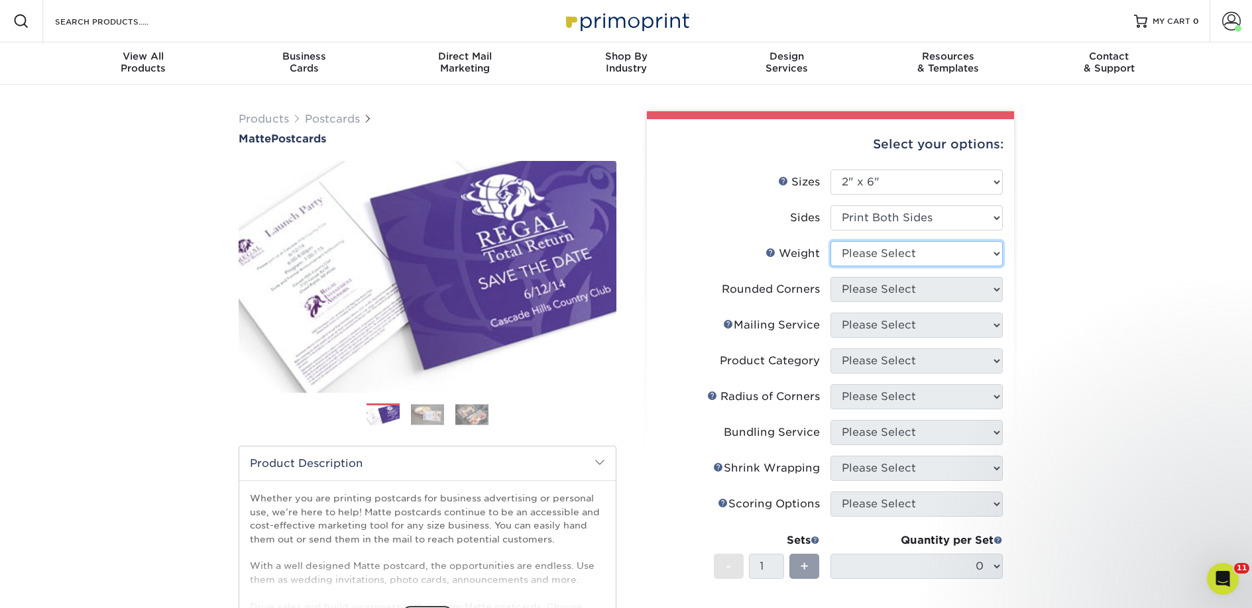
click at [874, 253] on select "Please Select 14PT 16PT" at bounding box center [916, 253] width 172 height 25
select select "14PT"
click at [830, 241] on select "Please Select 14PT 16PT" at bounding box center [916, 253] width 172 height 25
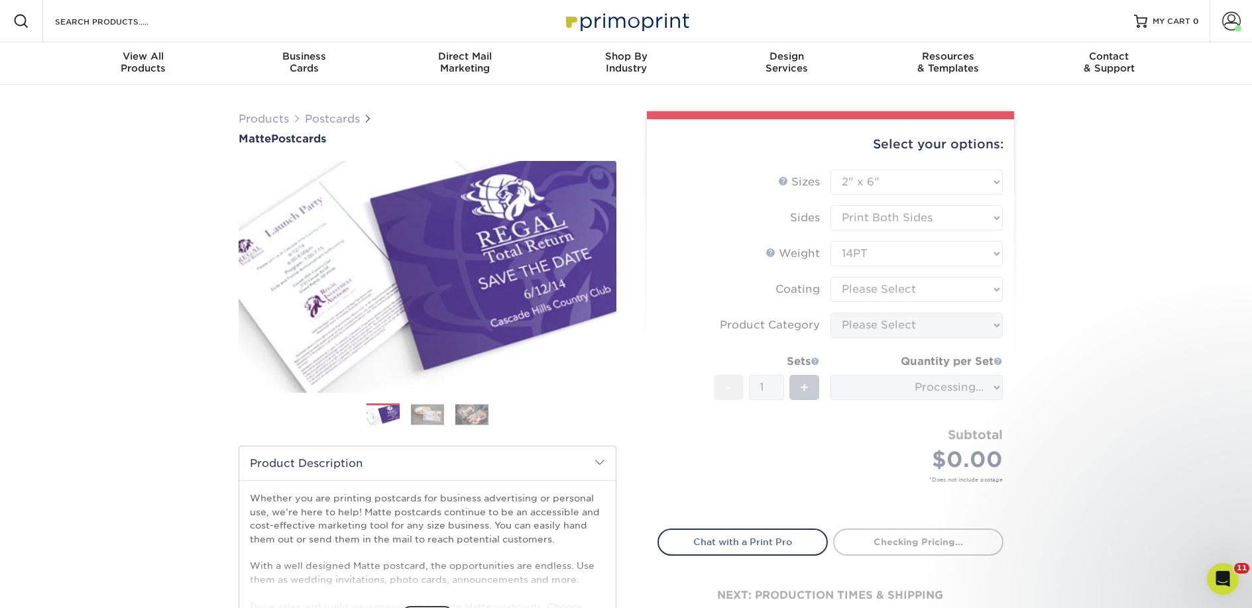
click at [867, 286] on form "Sizes Help Sizes Please Select 1.5" x 7" 2" x 4" 2" x 6" 2" x 7" 2" x 8" 2.12" …" at bounding box center [830, 342] width 346 height 344
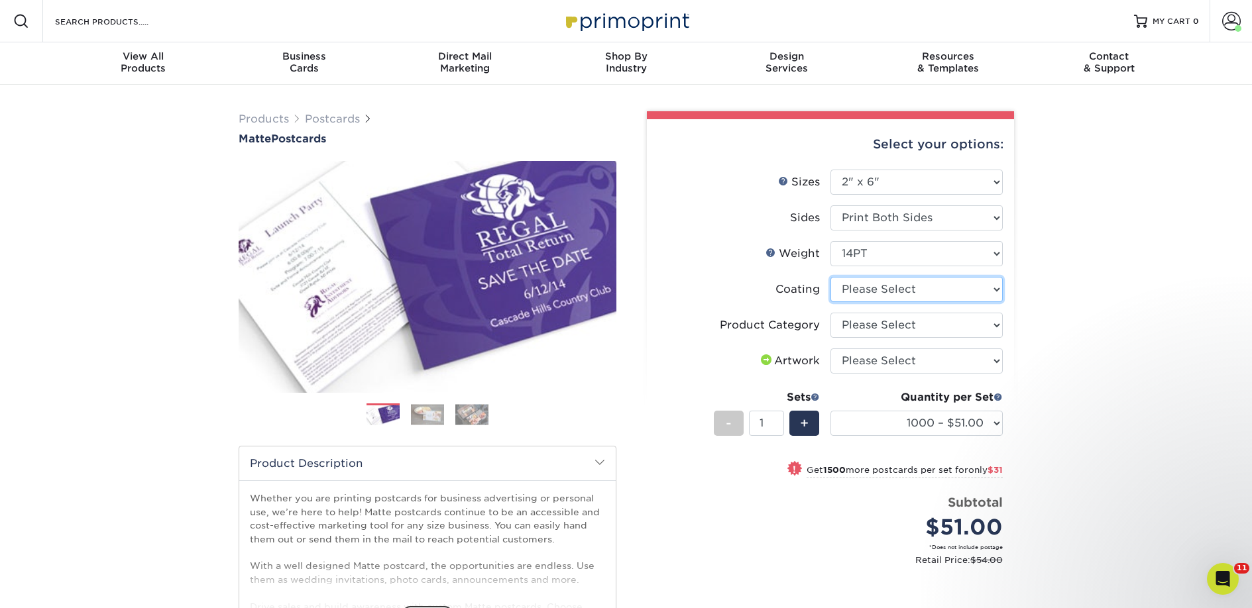
click at [869, 289] on select at bounding box center [916, 289] width 172 height 25
click at [830, 277] on select at bounding box center [916, 289] width 172 height 25
click at [870, 288] on select at bounding box center [916, 289] width 172 height 25
select select "121bb7b5-3b4d-429f-bd8d-bbf80e953313"
click at [830, 277] on select at bounding box center [916, 289] width 172 height 25
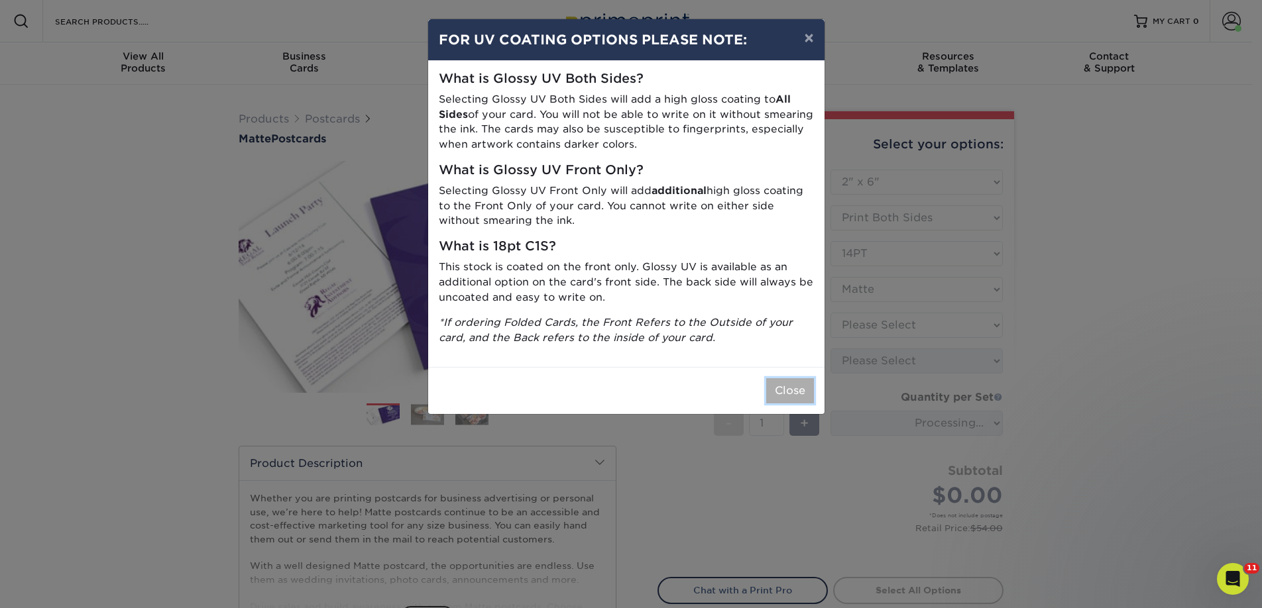
click at [794, 393] on button "Close" at bounding box center [790, 390] width 48 height 25
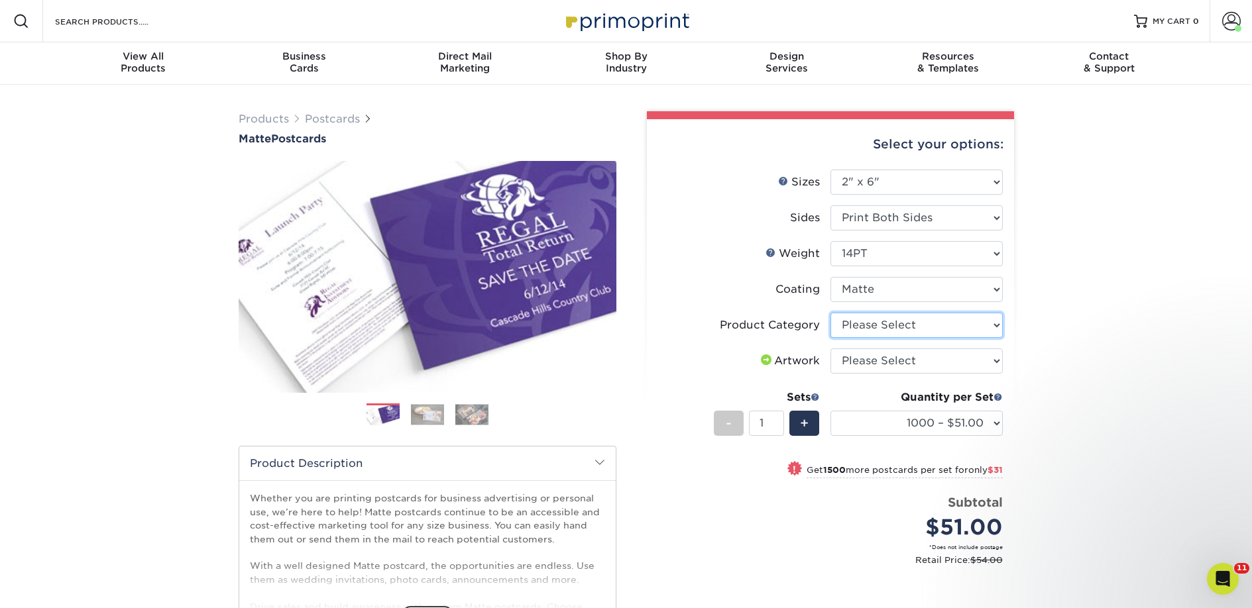
click at [857, 330] on select "Please Select Postcards" at bounding box center [916, 325] width 172 height 25
select select "9b7272e0-d6c8-4c3c-8e97-d3a1bcdab858"
click at [830, 313] on select "Please Select Postcards" at bounding box center [916, 325] width 172 height 25
click at [863, 360] on select "Please Select I will upload files I need a design - $150" at bounding box center [916, 361] width 172 height 25
select select "upload"
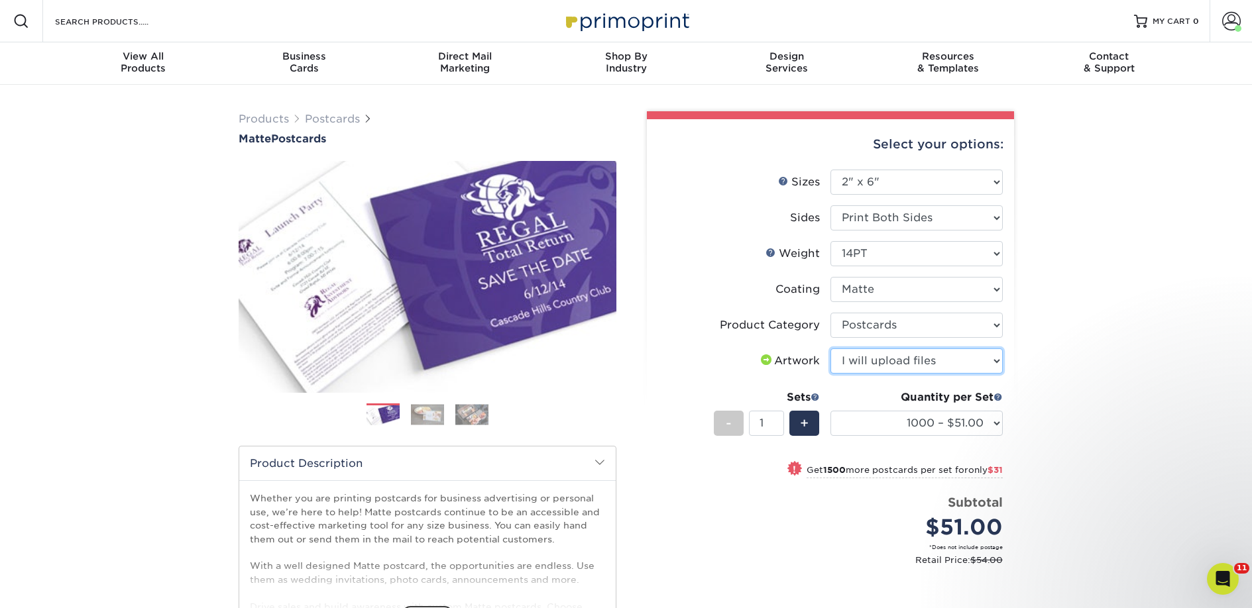
click at [830, 349] on select "Please Select I will upload files I need a design - $150" at bounding box center [916, 361] width 172 height 25
click at [888, 419] on select "1000 – $51.00 2500 – $82.00 5000 – $123.00 10000 – $234.00 15000 – $344.00 2000…" at bounding box center [916, 423] width 172 height 25
select select "5000 – $123.00"
click at [830, 411] on select "1000 – $51.00 2500 – $82.00 5000 – $123.00 10000 – $234.00 15000 – $344.00 2000…" at bounding box center [916, 423] width 172 height 25
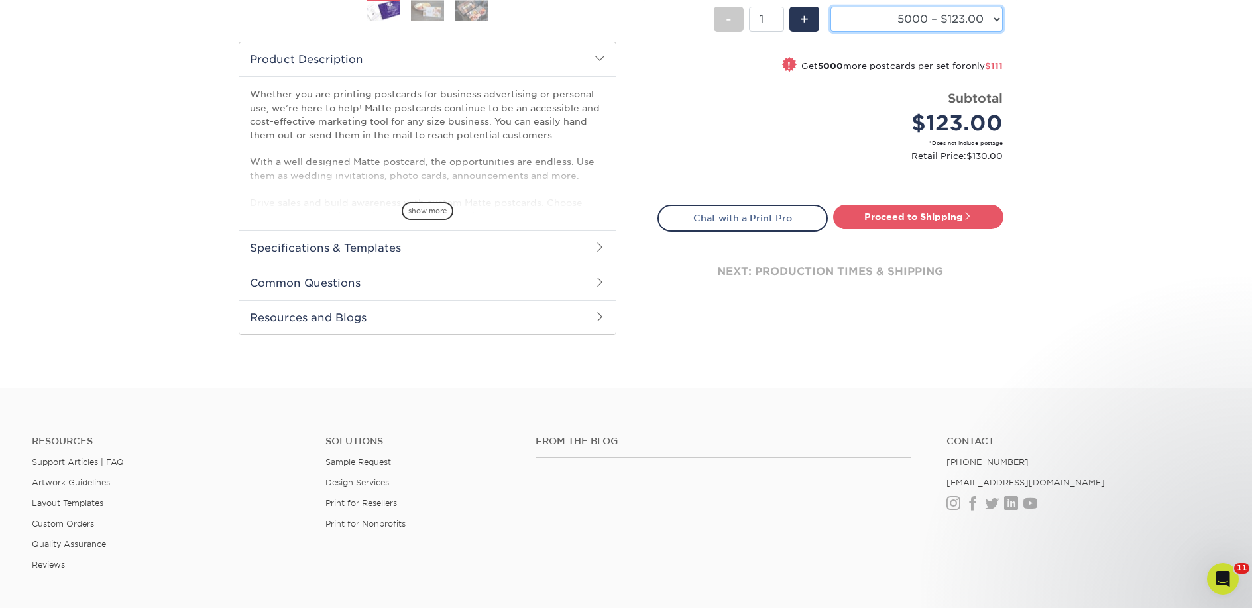
scroll to position [413, 0]
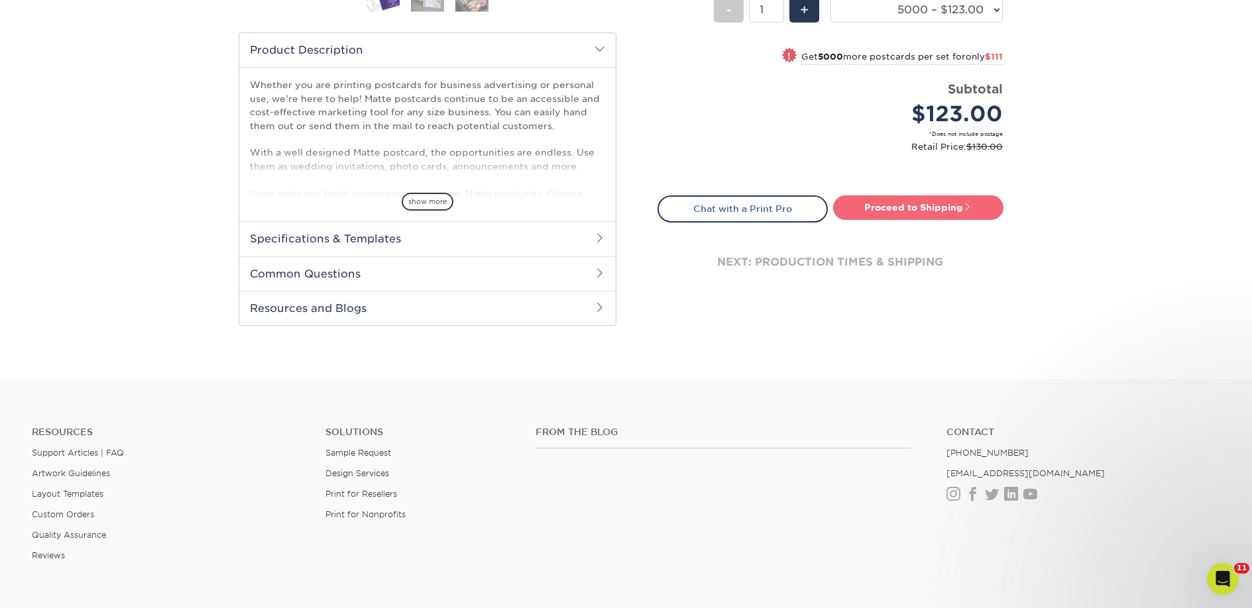
click at [901, 208] on link "Proceed to Shipping" at bounding box center [918, 207] width 170 height 24
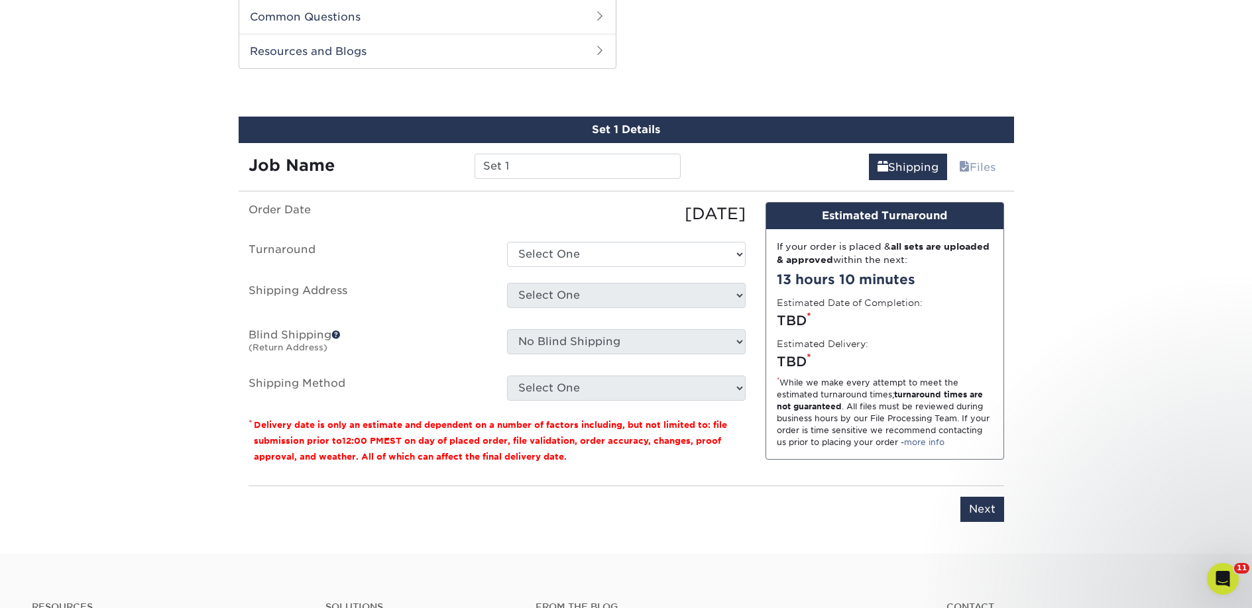
scroll to position [674, 0]
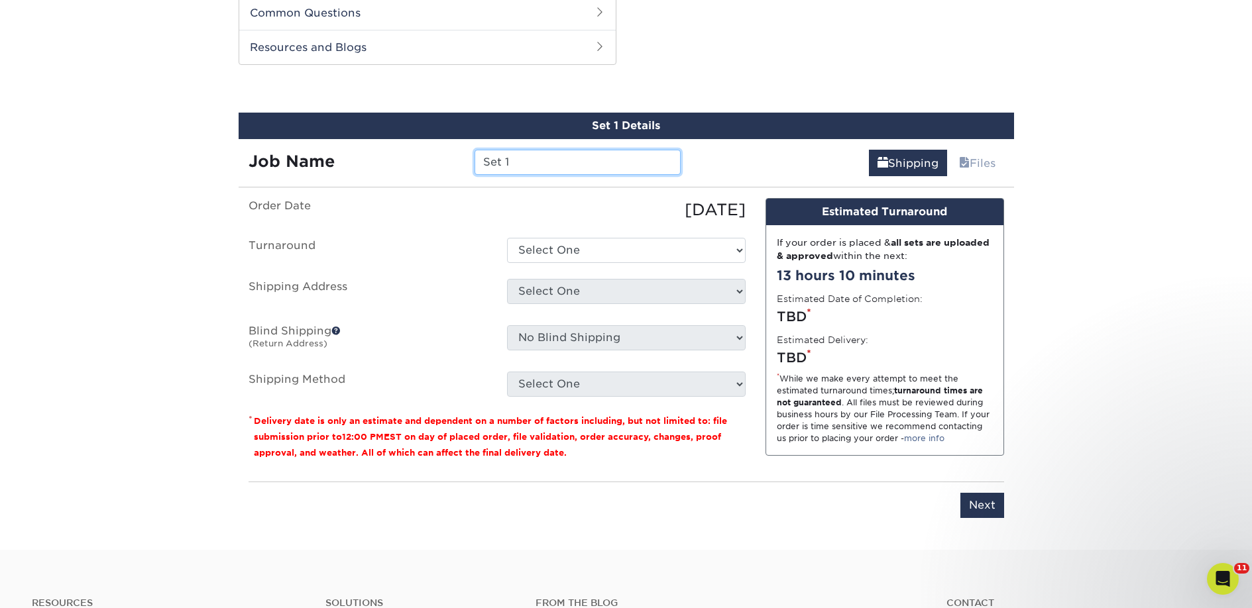
click at [514, 166] on input "Set 1" at bounding box center [577, 162] width 206 height 25
paste input "Neighborhood [PERSON_NAME]"
type input "Neighborhood [PERSON_NAME]"
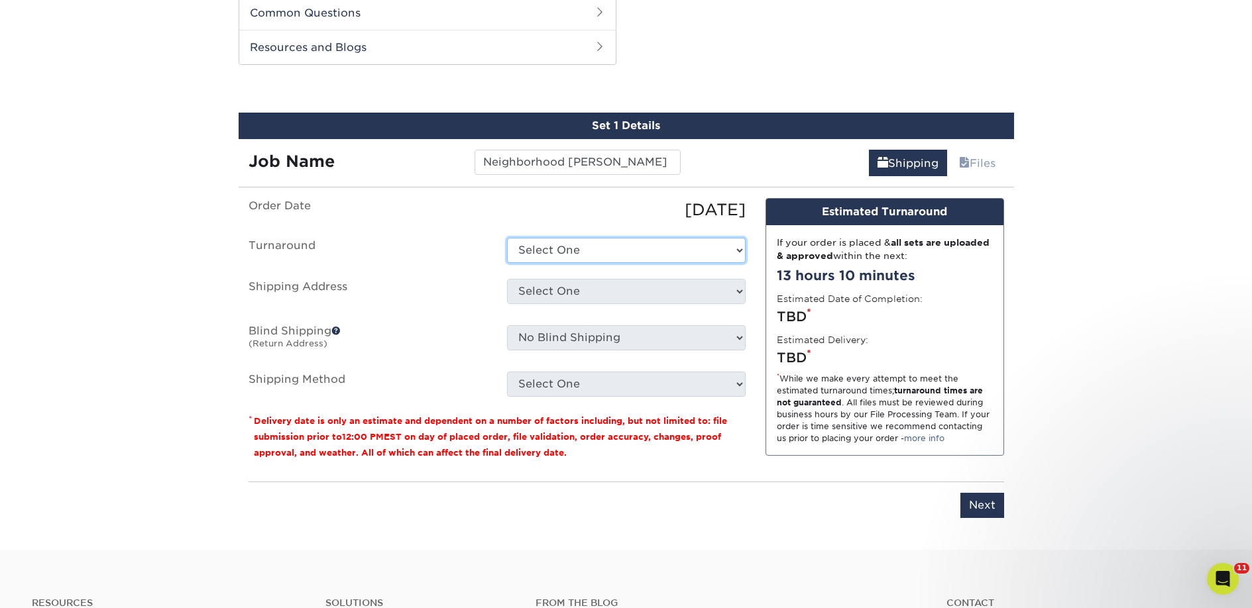
click at [534, 250] on select "Select One 2-4 Business Days 2 Day Next Business Day" at bounding box center [626, 250] width 239 height 25
select select "a9cd5a85-4071-4433-97be-2a724b9524af"
click at [507, 238] on select "Select One 2-4 Business Days 2 Day Next Business Day" at bounding box center [626, 250] width 239 height 25
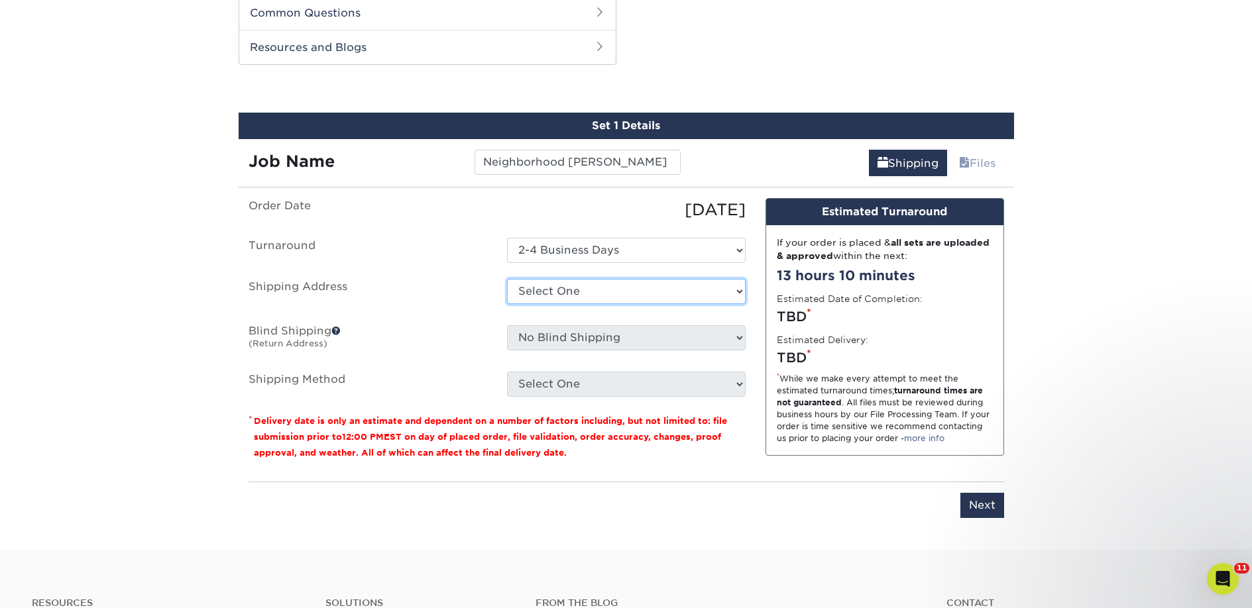
click at [551, 296] on select "Select One 2nd Floor Convention Center A Better Today Books & Boutique A Good B…" at bounding box center [626, 291] width 239 height 25
select select "274417"
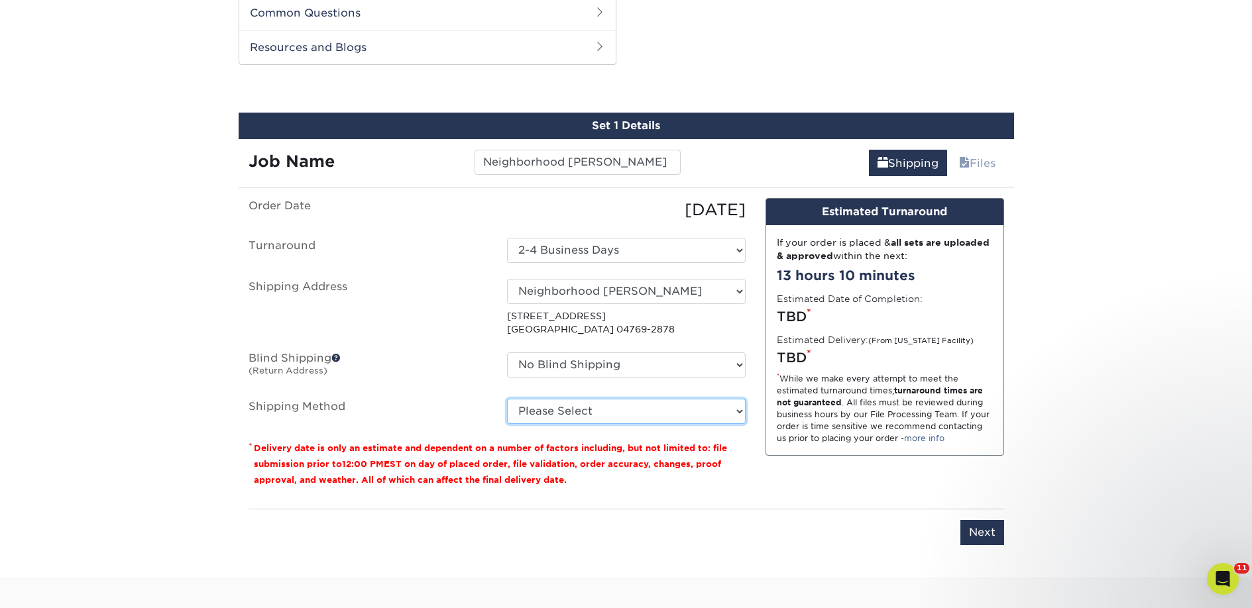
click at [584, 413] on select "Please Select Ground Shipping (+$34.04) 3 Day Shipping Service (+$53.95) 2 Day …" at bounding box center [626, 411] width 239 height 25
select select "03"
click at [507, 399] on select "Please Select Ground Shipping (+$34.04) 3 Day Shipping Service (+$53.95) 2 Day …" at bounding box center [626, 411] width 239 height 25
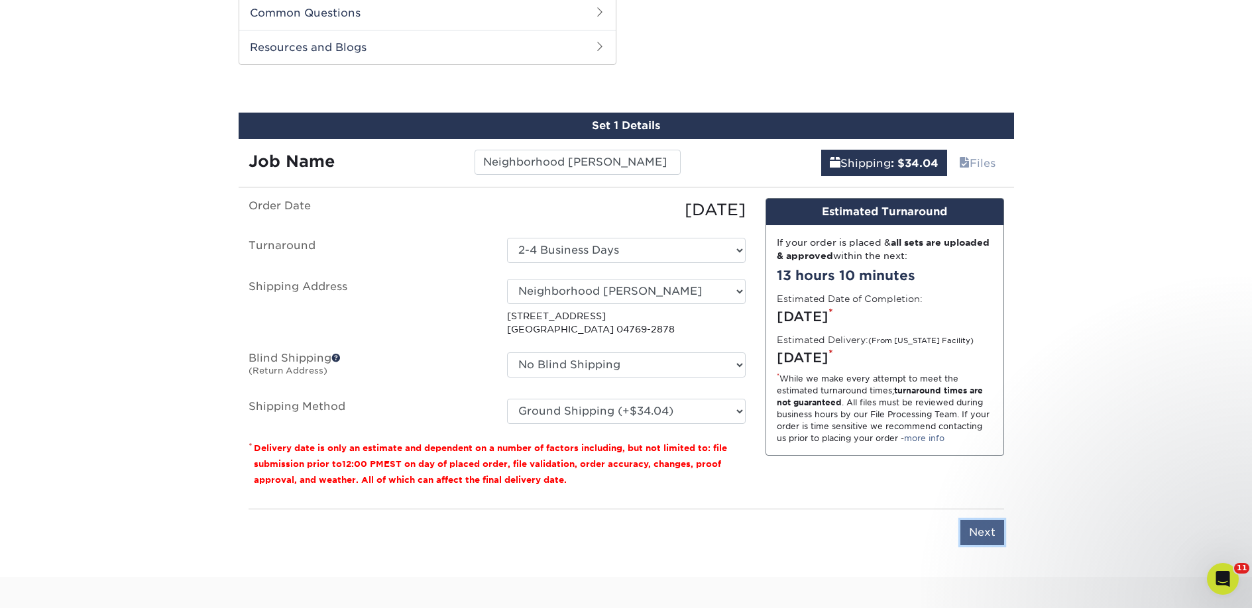
click at [981, 535] on input "Next" at bounding box center [982, 532] width 44 height 25
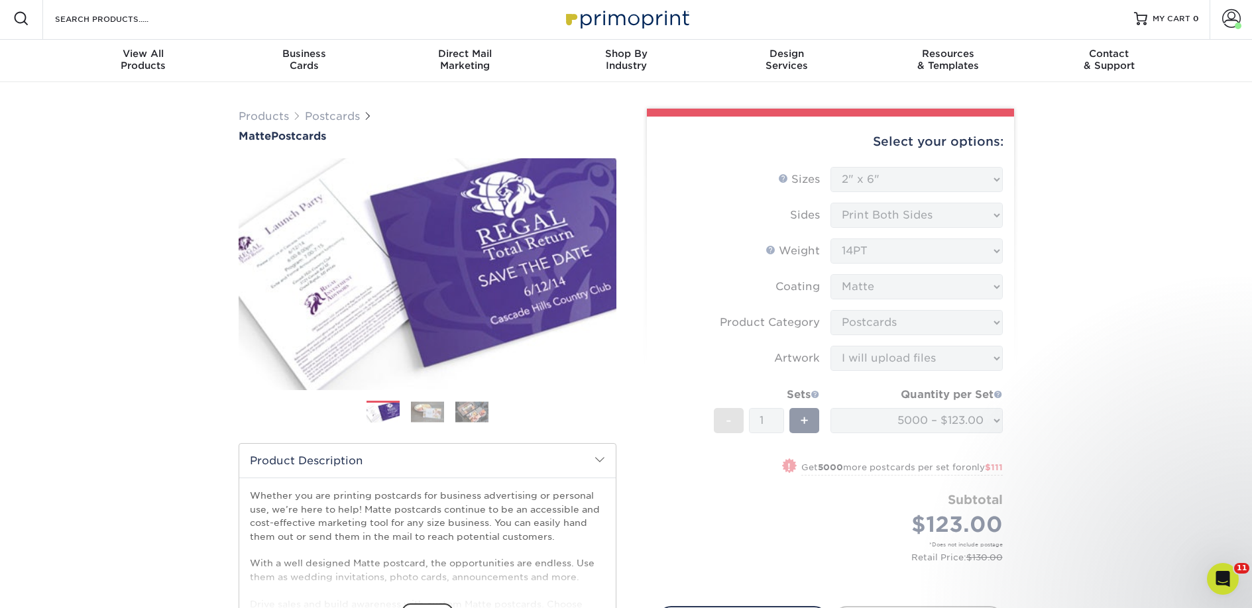
scroll to position [0, 0]
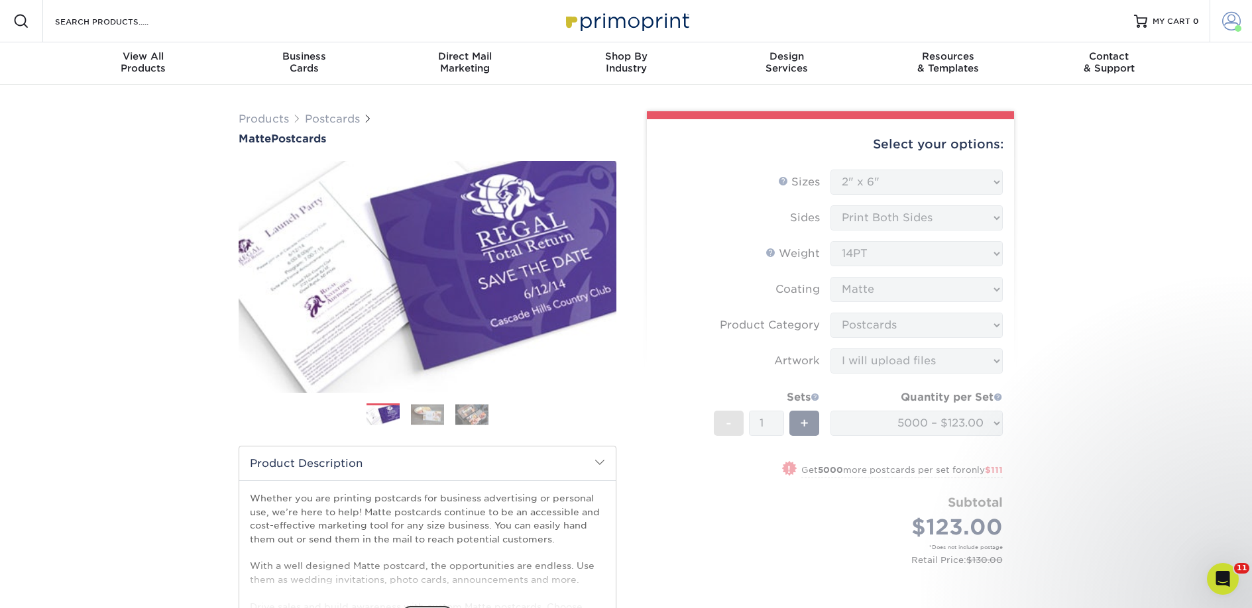
click at [1229, 25] on span at bounding box center [1231, 21] width 19 height 19
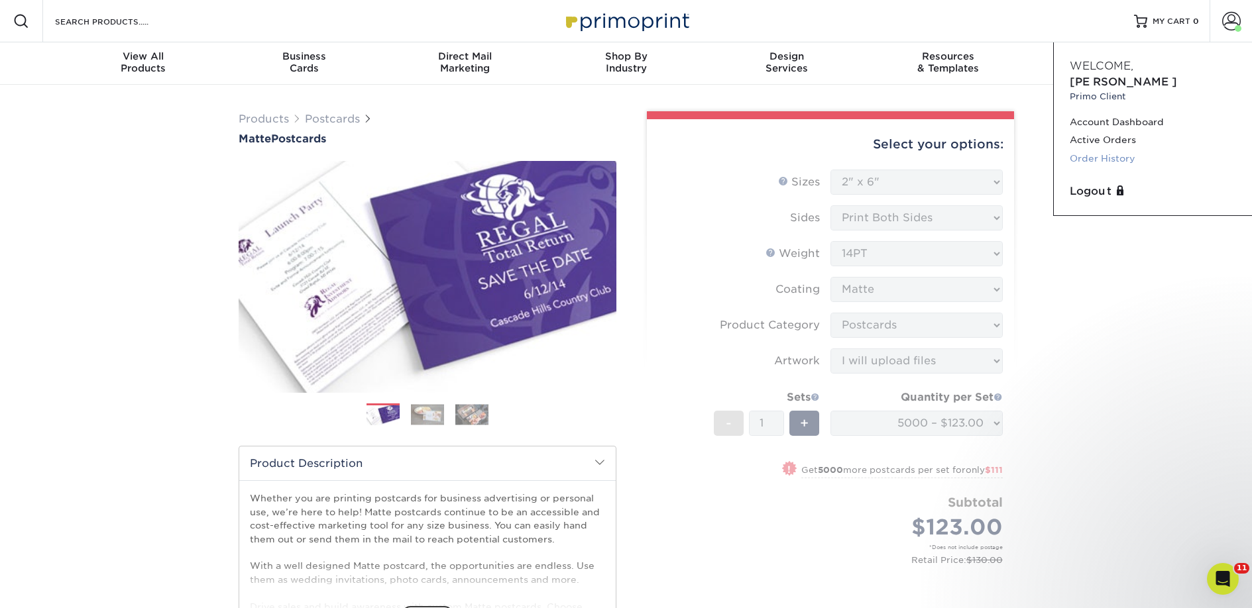
click at [1123, 150] on link "Order History" at bounding box center [1152, 159] width 166 height 18
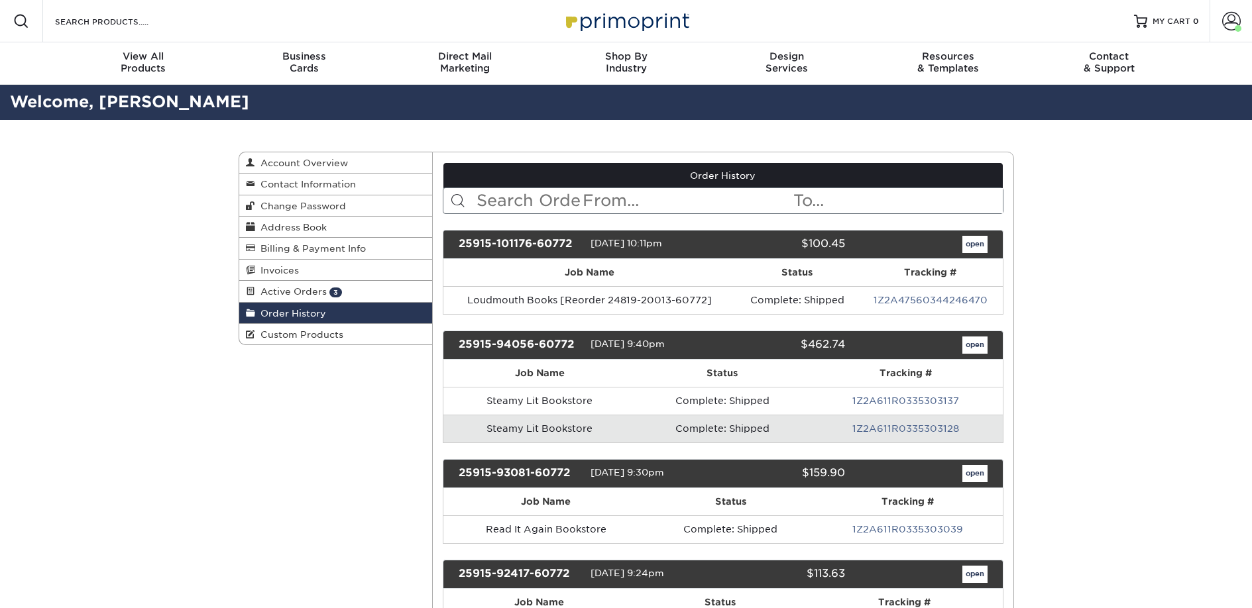
drag, startPoint x: 608, startPoint y: 211, endPoint x: 606, endPoint y: 205, distance: 7.1
click at [607, 210] on input "text" at bounding box center [686, 200] width 211 height 25
click at [604, 201] on input "text" at bounding box center [576, 200] width 203 height 25
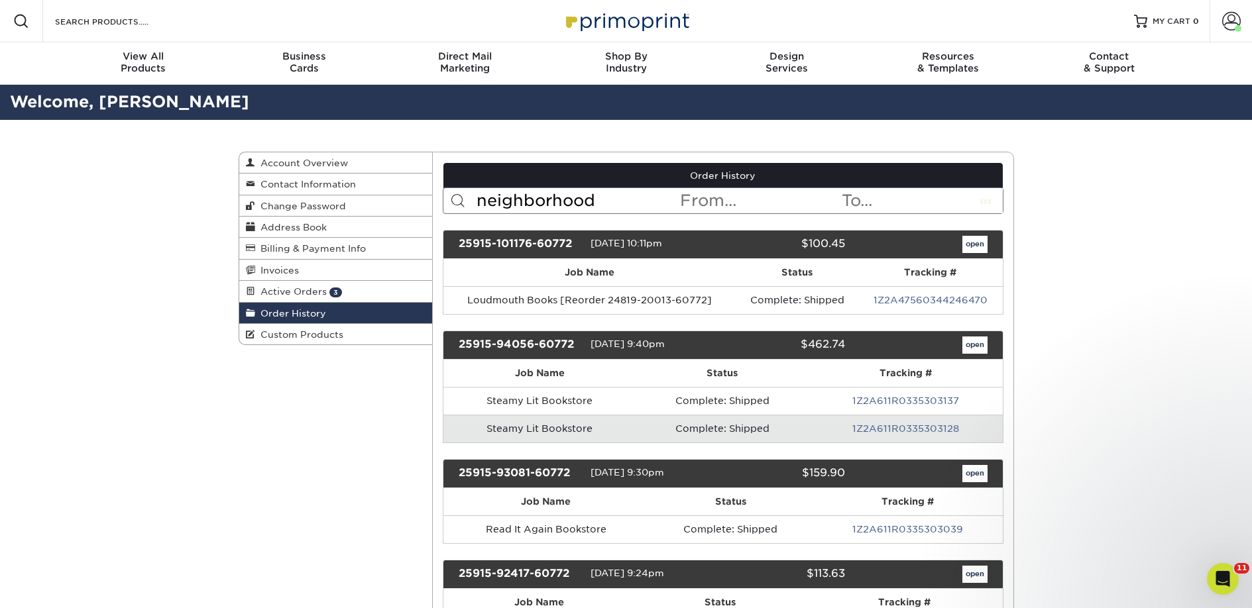
type input "neighborhood"
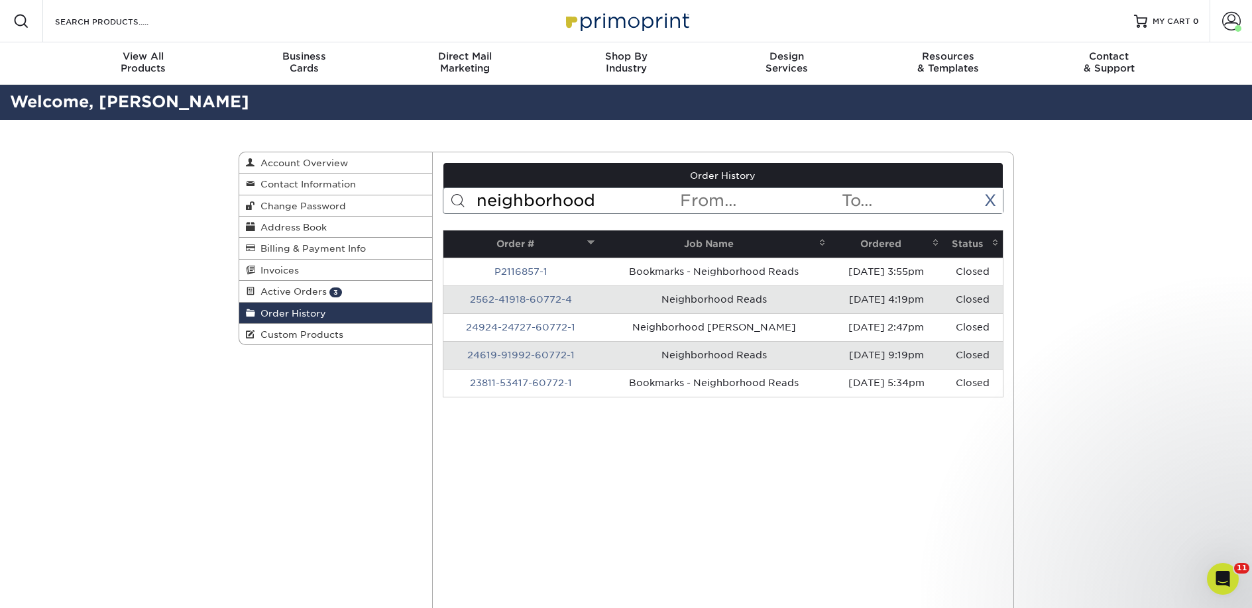
click at [935, 241] on span at bounding box center [935, 242] width 11 height 11
click at [555, 299] on link "24924-24727-60772-1" at bounding box center [520, 299] width 109 height 11
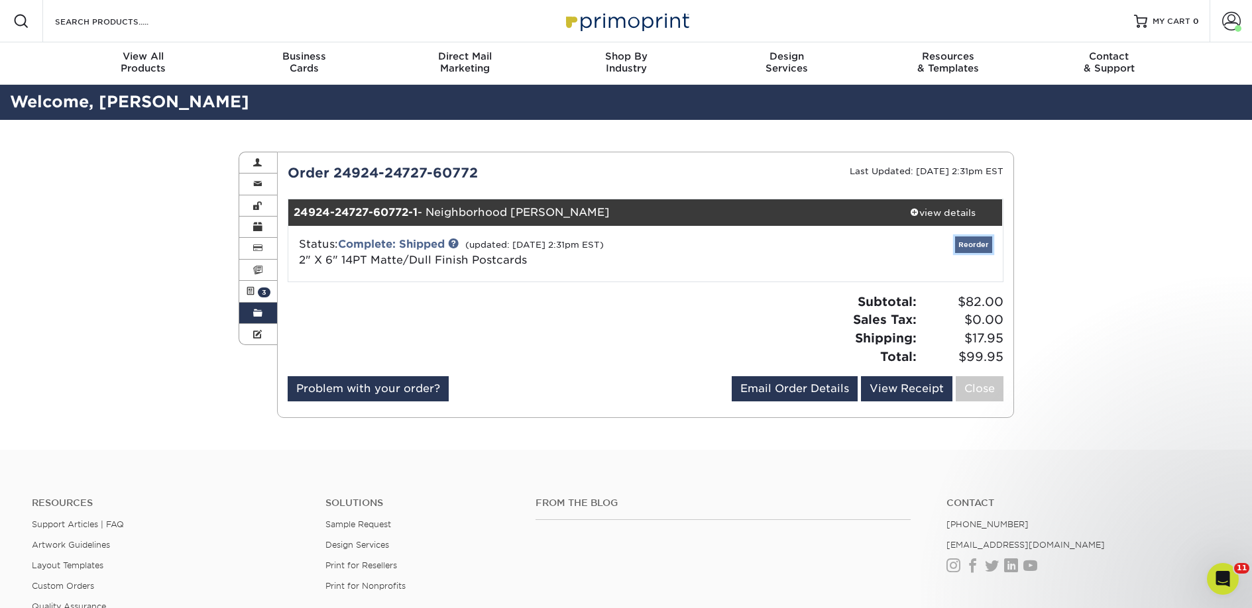
click at [980, 247] on link "Reorder" at bounding box center [973, 245] width 37 height 17
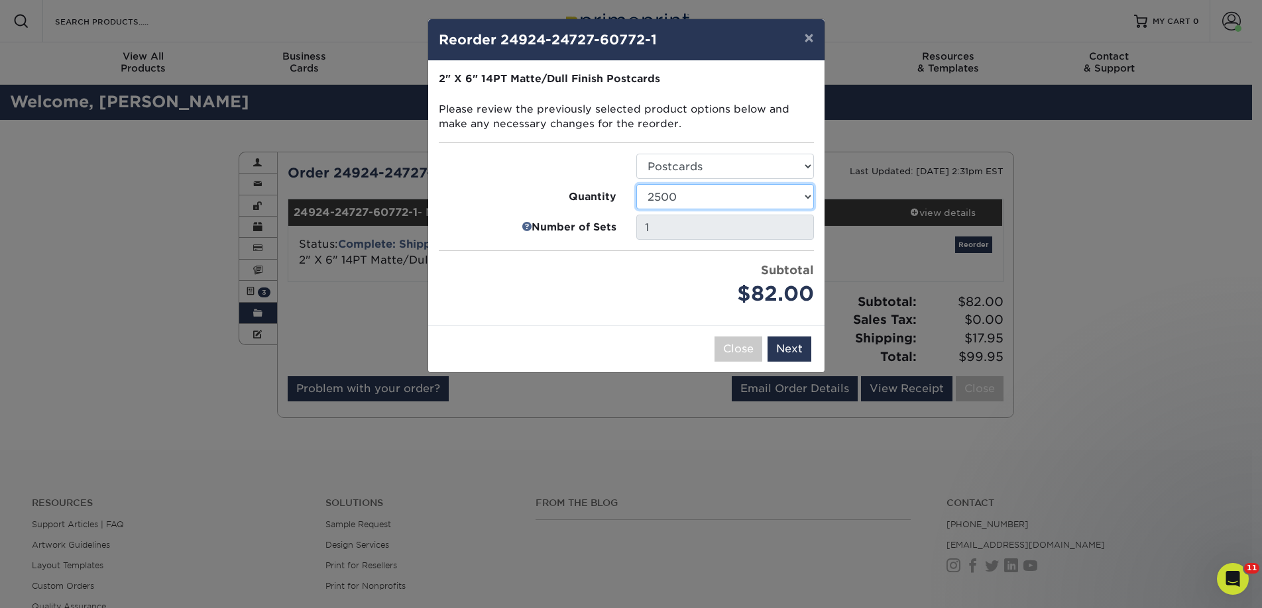
click at [668, 203] on select "1000 2500 5000 10000 15000 20000 25000" at bounding box center [725, 196] width 178 height 25
select select "e824bf9f-d22d-4070-926d-42c6dd5ef515"
click at [636, 184] on select "1000 2500 5000 10000 15000 20000 25000" at bounding box center [725, 196] width 178 height 25
click at [786, 350] on button "Next" at bounding box center [789, 349] width 44 height 25
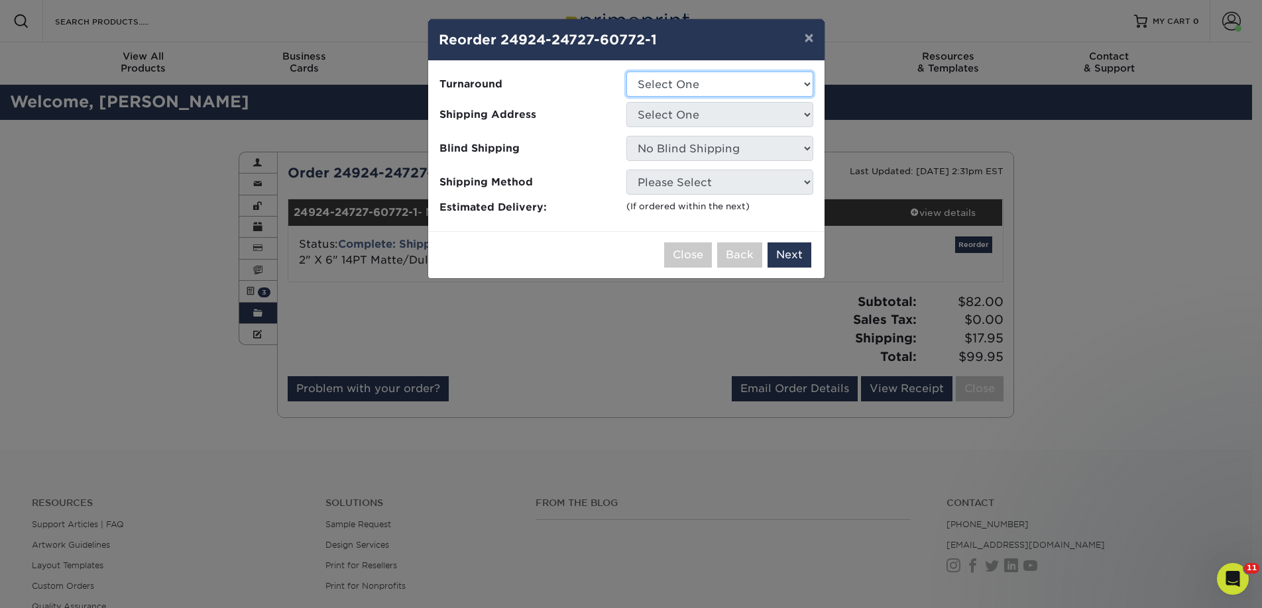
click at [683, 90] on select "Select One 2-4 Business Days 2 Day Next Business Day" at bounding box center [719, 84] width 187 height 25
select select "a9cd5a85-4071-4433-97be-2a724b9524af"
click at [626, 72] on select "Select One 2-4 Business Days 2 Day Next Business Day" at bounding box center [719, 84] width 187 height 25
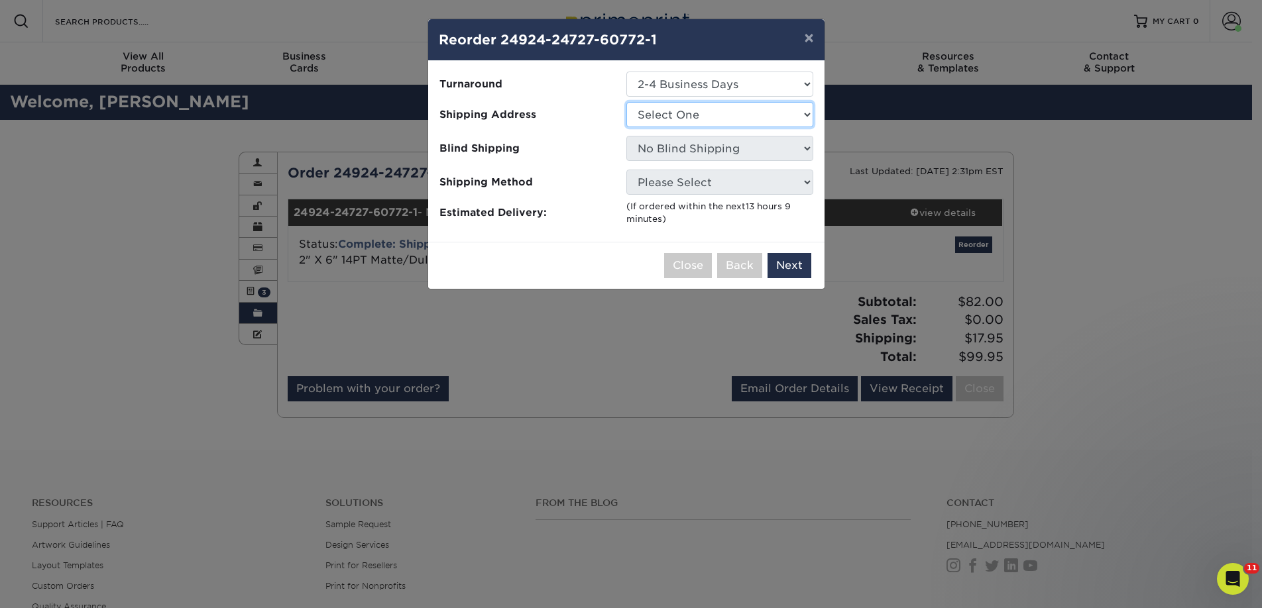
click at [685, 114] on select "Select One 2nd Floor Convention Center A Good Book Bookbug" at bounding box center [719, 114] width 187 height 25
select select "274417"
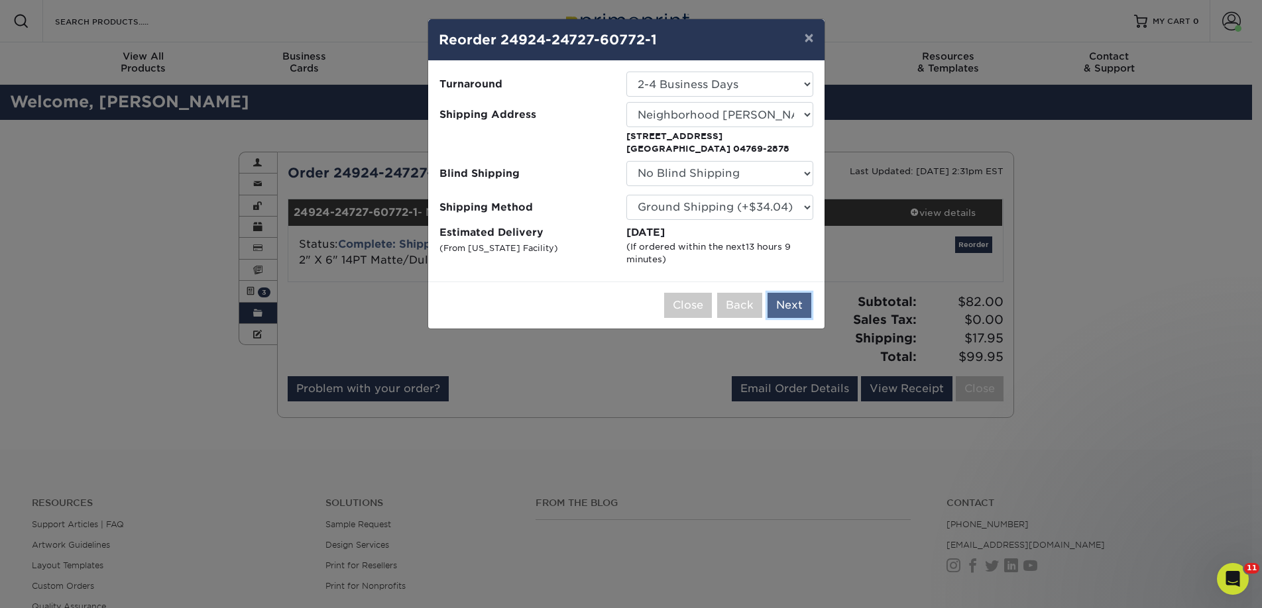
click at [786, 303] on button "Next" at bounding box center [789, 305] width 44 height 25
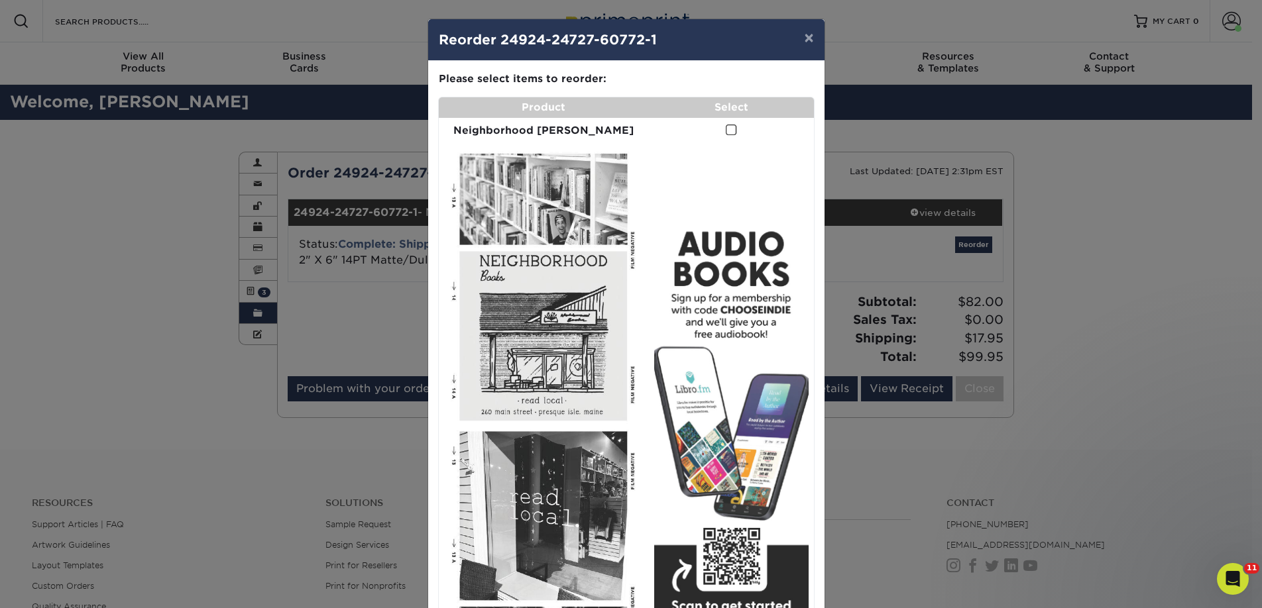
click at [726, 135] on span at bounding box center [731, 130] width 11 height 13
click at [0, 0] on input "checkbox" at bounding box center [0, 0] width 0 height 0
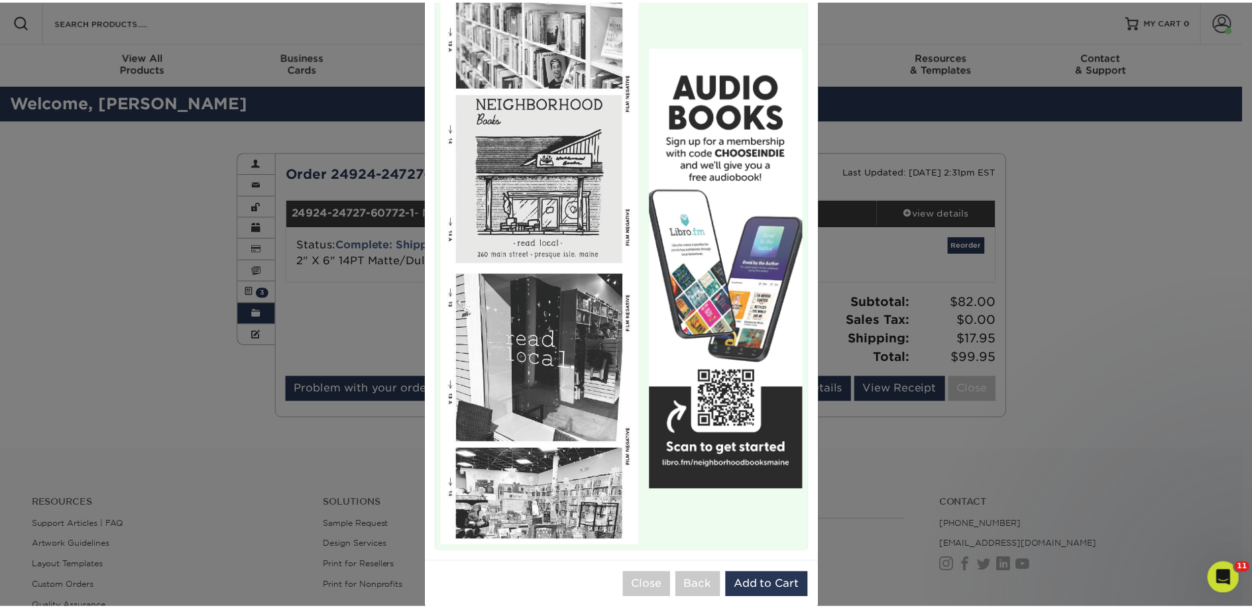
scroll to position [163, 0]
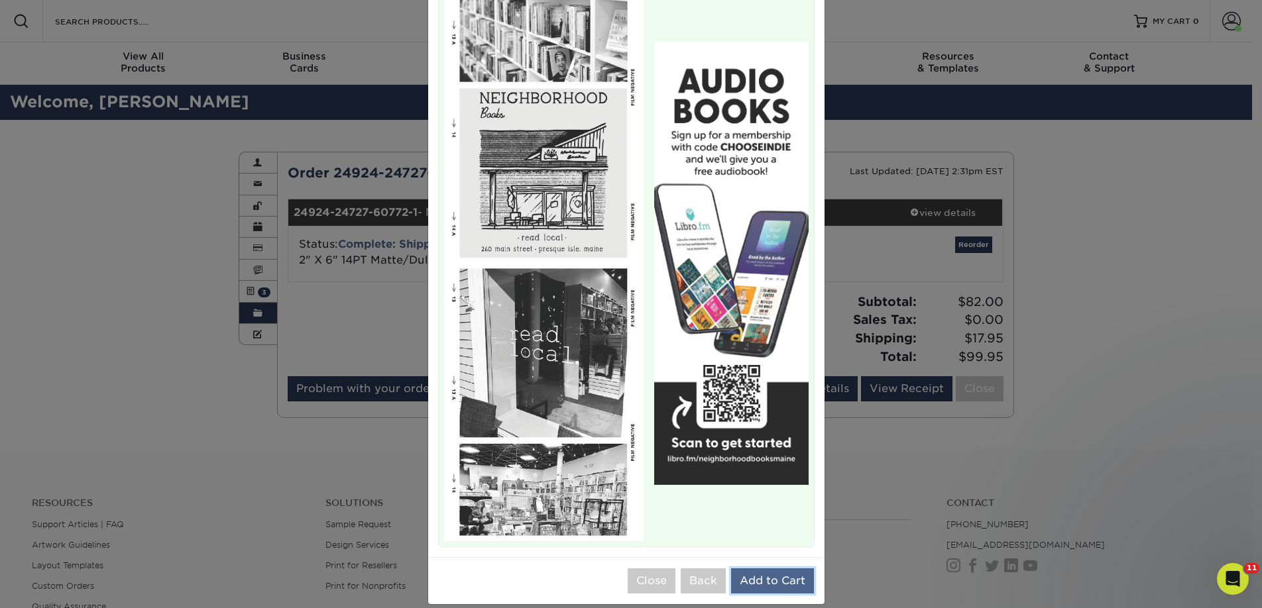
click at [773, 568] on button "Add to Cart" at bounding box center [772, 580] width 83 height 25
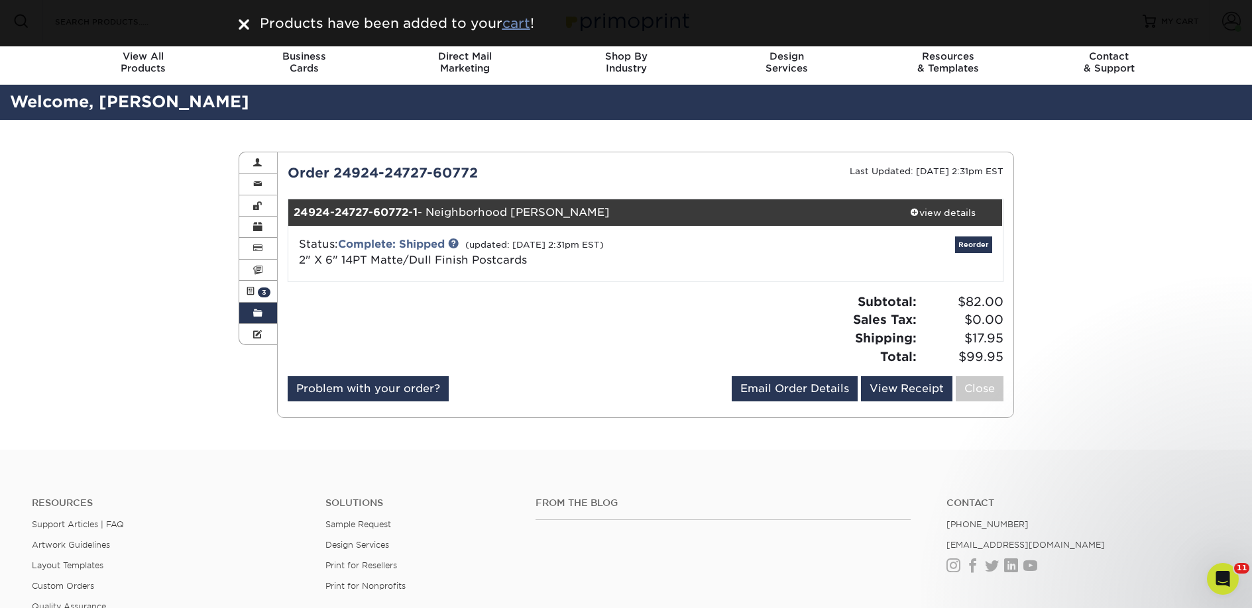
click at [527, 27] on u "cart" at bounding box center [516, 23] width 28 height 16
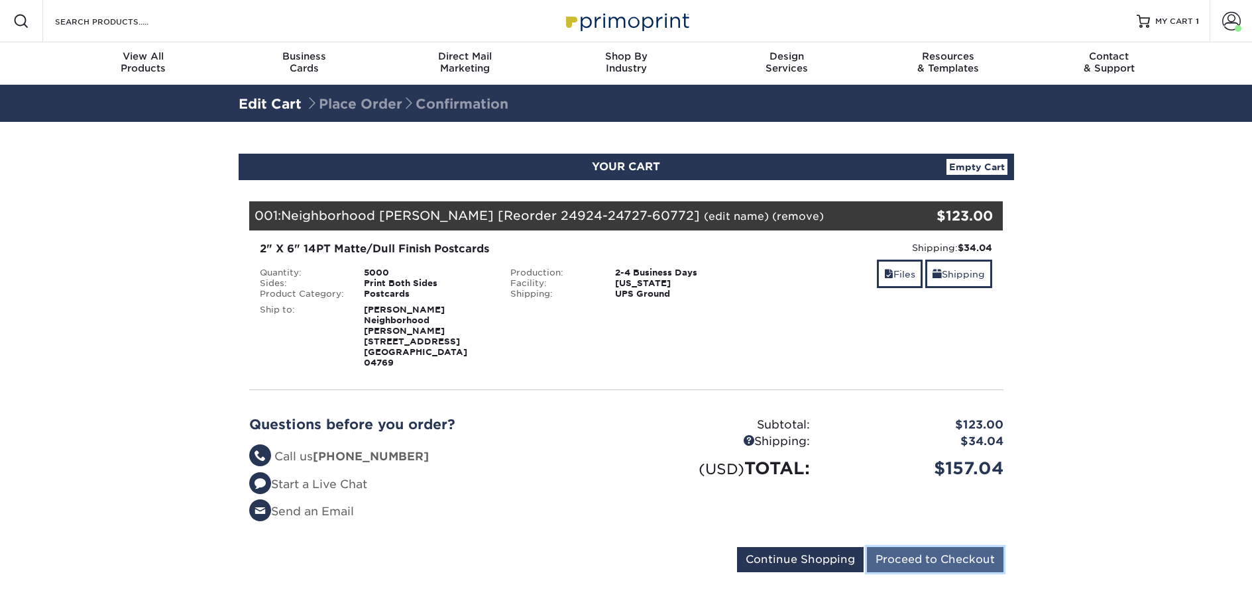
click at [934, 547] on input "Proceed to Checkout" at bounding box center [935, 559] width 136 height 25
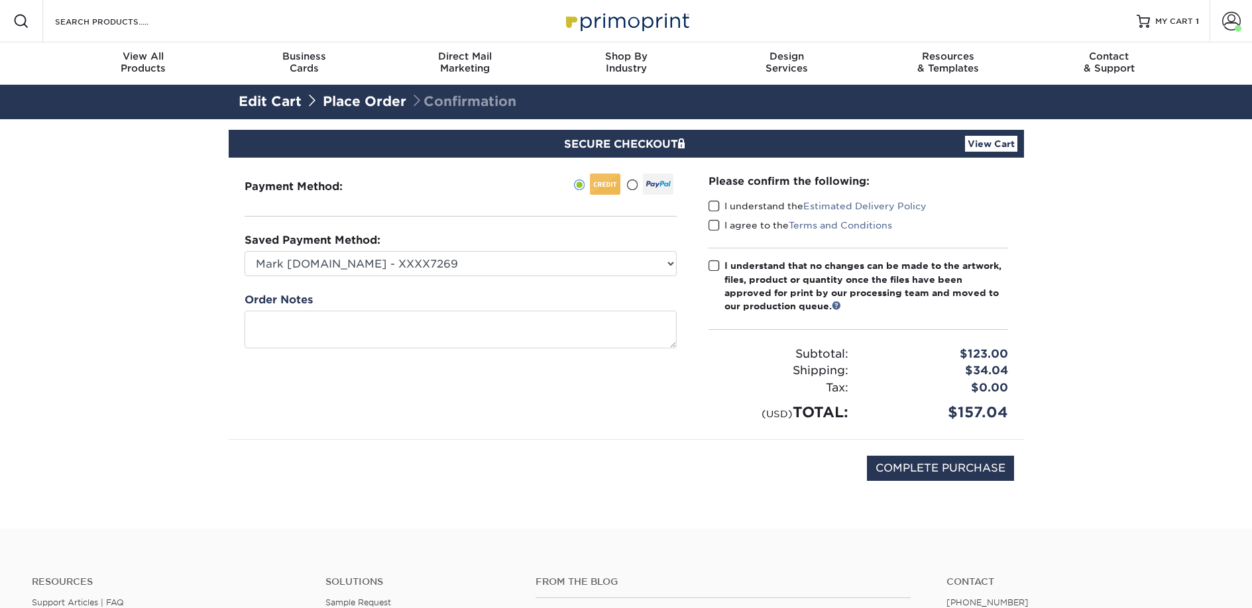
click at [743, 207] on label "I understand the Estimated Delivery Policy" at bounding box center [817, 205] width 218 height 13
click at [0, 0] on input "I understand the Estimated Delivery Policy" at bounding box center [0, 0] width 0 height 0
click at [745, 225] on label "I agree to the Terms and Conditions" at bounding box center [800, 225] width 184 height 13
click at [0, 0] on input "I agree to the Terms and Conditions" at bounding box center [0, 0] width 0 height 0
click at [751, 278] on div "I understand that no changes can be made to the artwork, files, product or quan…" at bounding box center [866, 286] width 284 height 54
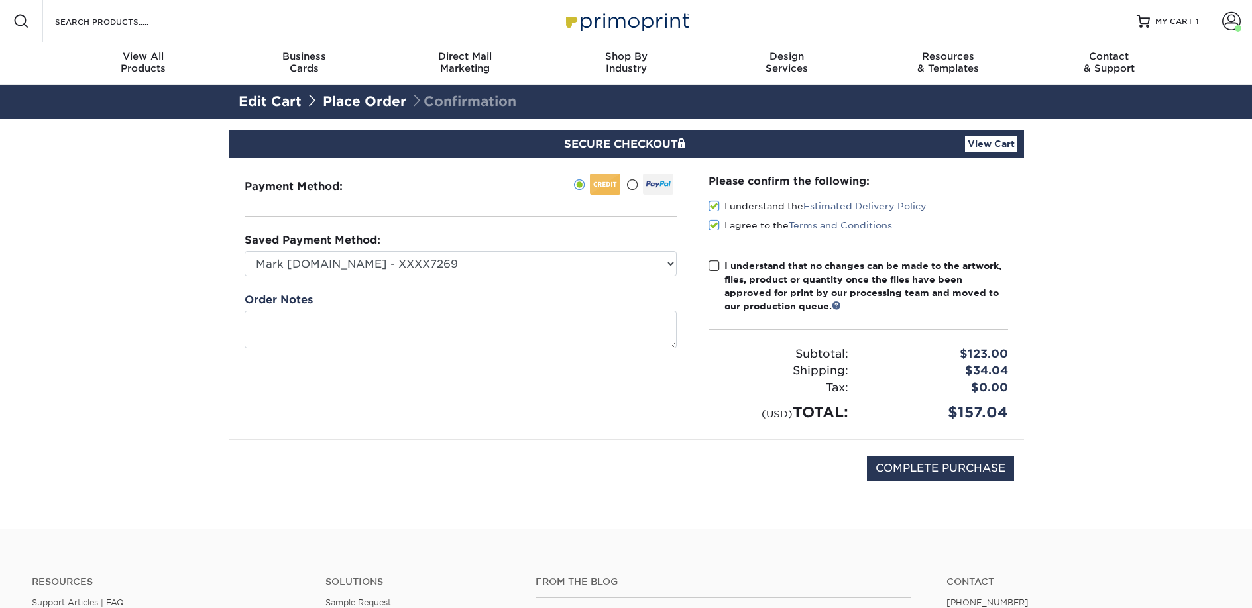
click at [0, 0] on input "I understand that no changes can be made to the artwork, files, product or quan…" at bounding box center [0, 0] width 0 height 0
click at [941, 475] on input "COMPLETE PURCHASE" at bounding box center [940, 468] width 147 height 25
type input "PROCESSING, PLEASE WAIT..."
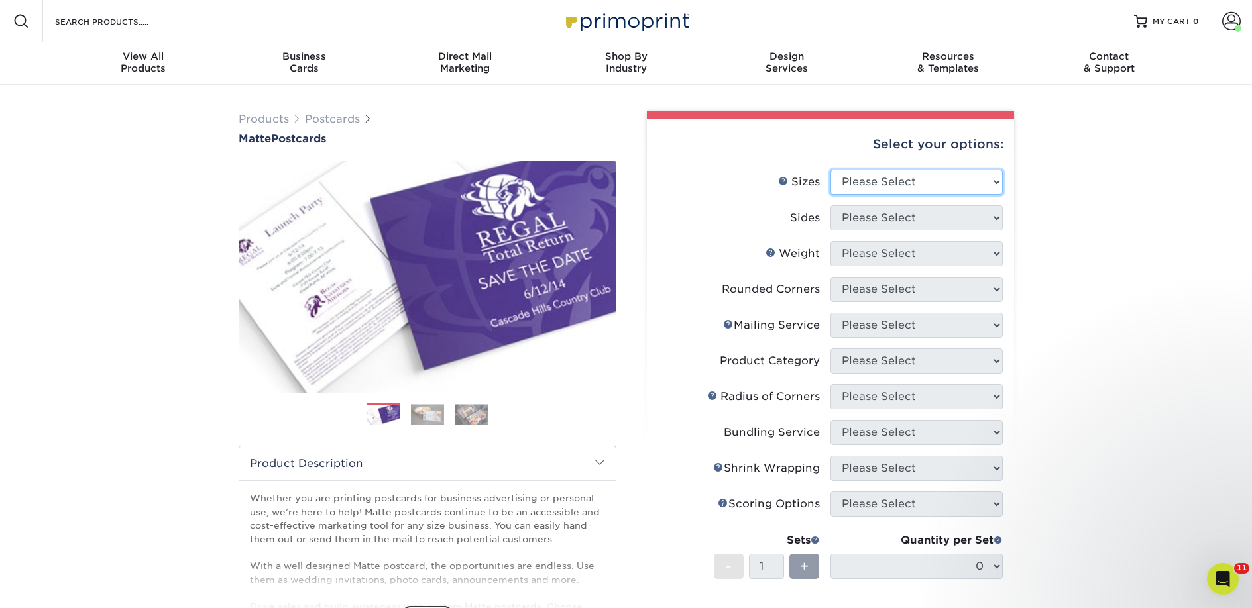
click at [848, 187] on select "Please Select 1.5" x 7" 2" x 4" 2" x 6" 2" x 7" 2" x 8" 2.12" x 5.5" 2.125" x 5…" at bounding box center [916, 182] width 172 height 25
click at [847, 187] on select "Please Select 1.5" x 7" 2" x 4" 2" x 6" 2" x 7" 2" x 8" 2.12" x 5.5" 2.125" x 5…" at bounding box center [916, 182] width 172 height 25
select select "2.00x6.00"
click at [830, 170] on select "Please Select 1.5" x 7" 2" x 4" 2" x 6" 2" x 7" 2" x 8" 2.12" x 5.5" 2.125" x 5…" at bounding box center [916, 182] width 172 height 25
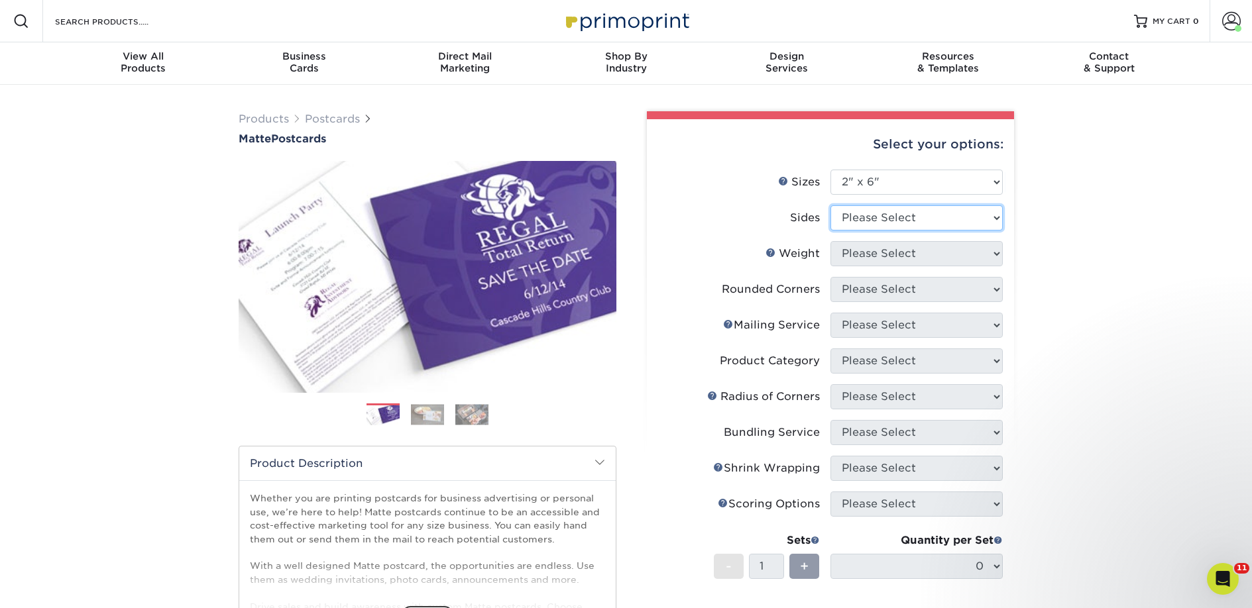
click at [855, 219] on select "Please Select Print Both Sides Print Front Only" at bounding box center [916, 217] width 172 height 25
select select "13abbda7-1d64-4f25-8bb2-c179b224825d"
click at [830, 205] on select "Please Select Print Both Sides Print Front Only" at bounding box center [916, 217] width 172 height 25
click at [862, 259] on select "Please Select 14PT 16PT" at bounding box center [916, 253] width 172 height 25
select select "14PT"
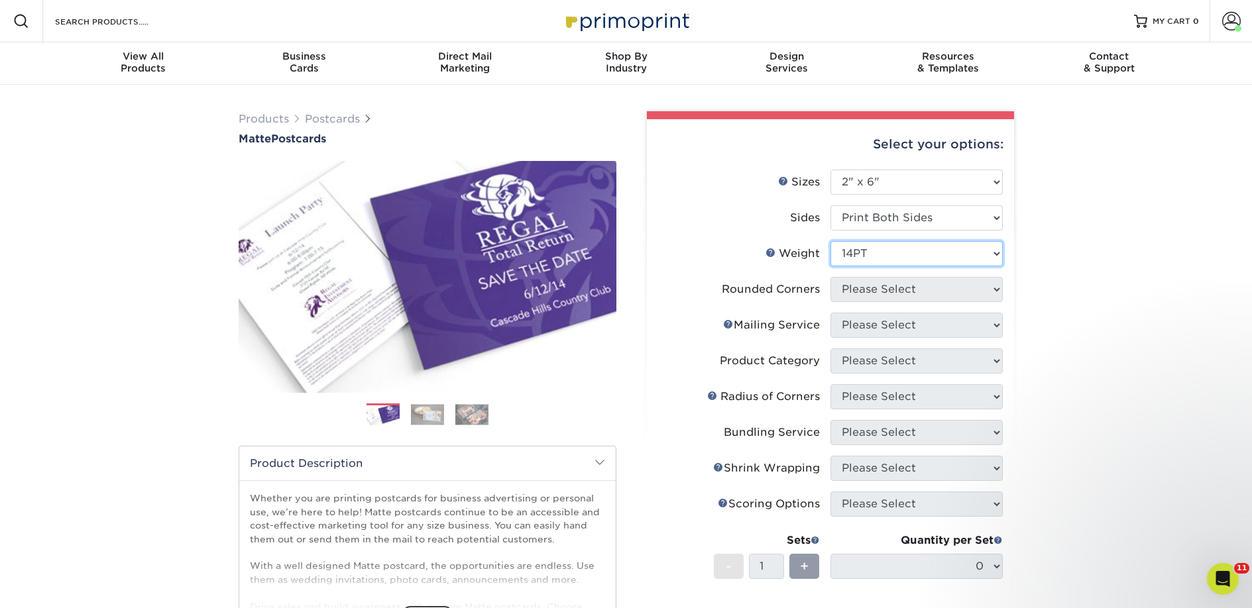
click at [830, 241] on select "Please Select 14PT 16PT" at bounding box center [916, 253] width 172 height 25
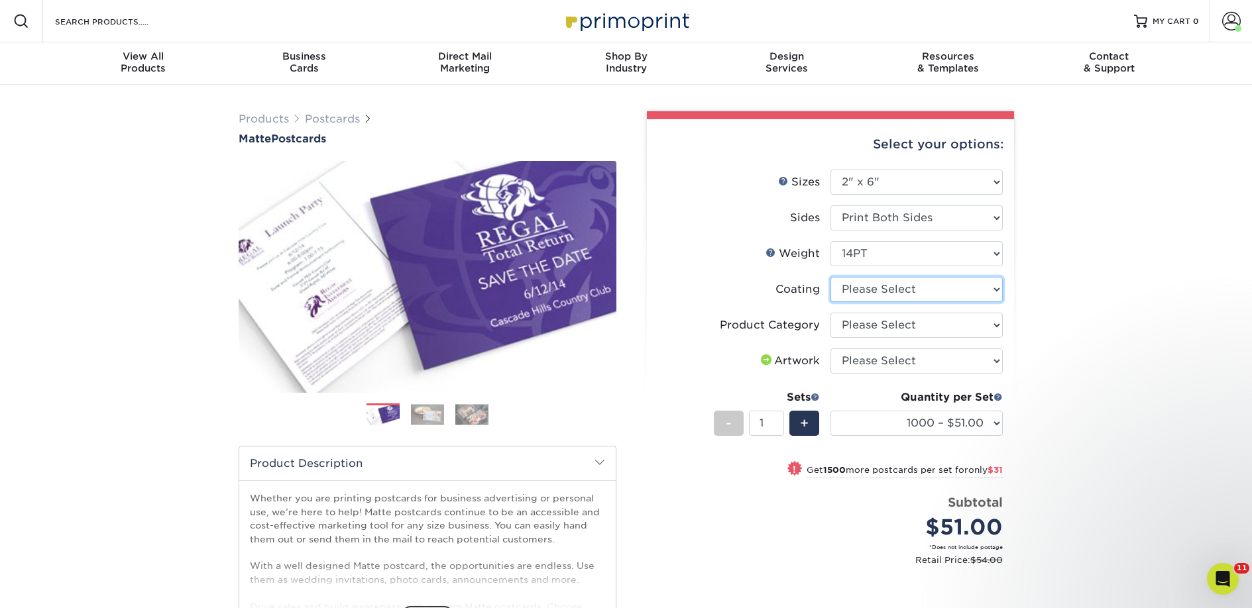
click at [910, 294] on select at bounding box center [916, 289] width 172 height 25
select select "121bb7b5-3b4d-429f-bd8d-bbf80e953313"
click at [830, 277] on select at bounding box center [916, 289] width 172 height 25
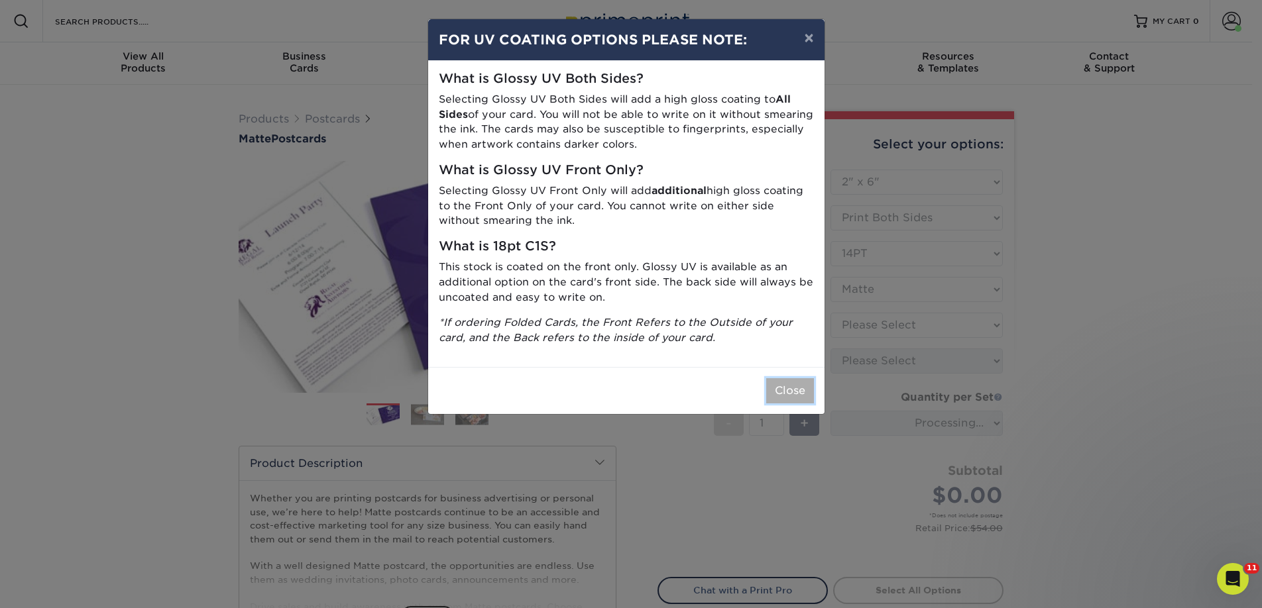
drag, startPoint x: 792, startPoint y: 390, endPoint x: 804, endPoint y: 388, distance: 12.0
click at [792, 390] on button "Close" at bounding box center [790, 390] width 48 height 25
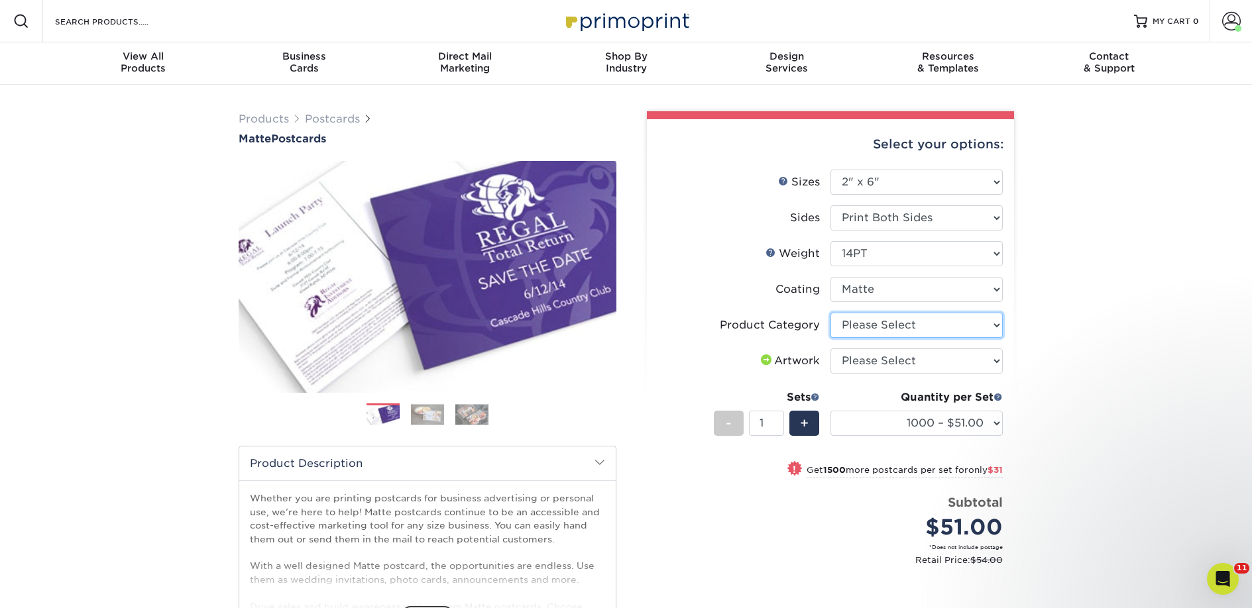
click at [865, 328] on select "Please Select Postcards" at bounding box center [916, 325] width 172 height 25
select select "9b7272e0-d6c8-4c3c-8e97-d3a1bcdab858"
click at [830, 313] on select "Please Select Postcards" at bounding box center [916, 325] width 172 height 25
click at [875, 356] on select "Please Select I will upload files I need a design - $150" at bounding box center [916, 361] width 172 height 25
select select "upload"
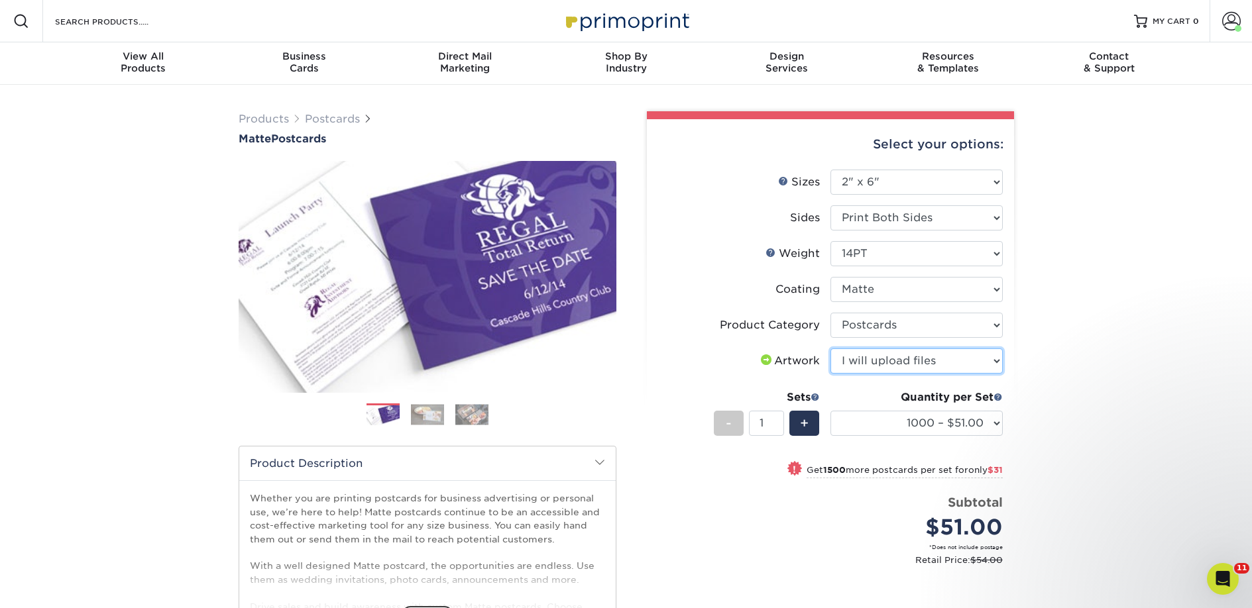
click at [830, 349] on select "Please Select I will upload files I need a design - $150" at bounding box center [916, 361] width 172 height 25
click at [900, 427] on select "1000 – $51.00 2500 – $82.00 5000 – $123.00 10000 – $234.00 15000 – $344.00 2000…" at bounding box center [916, 423] width 172 height 25
select select "2500 – $82.00"
click at [830, 411] on select "1000 – $51.00 2500 – $82.00 5000 – $123.00 10000 – $234.00 15000 – $344.00 2000…" at bounding box center [916, 423] width 172 height 25
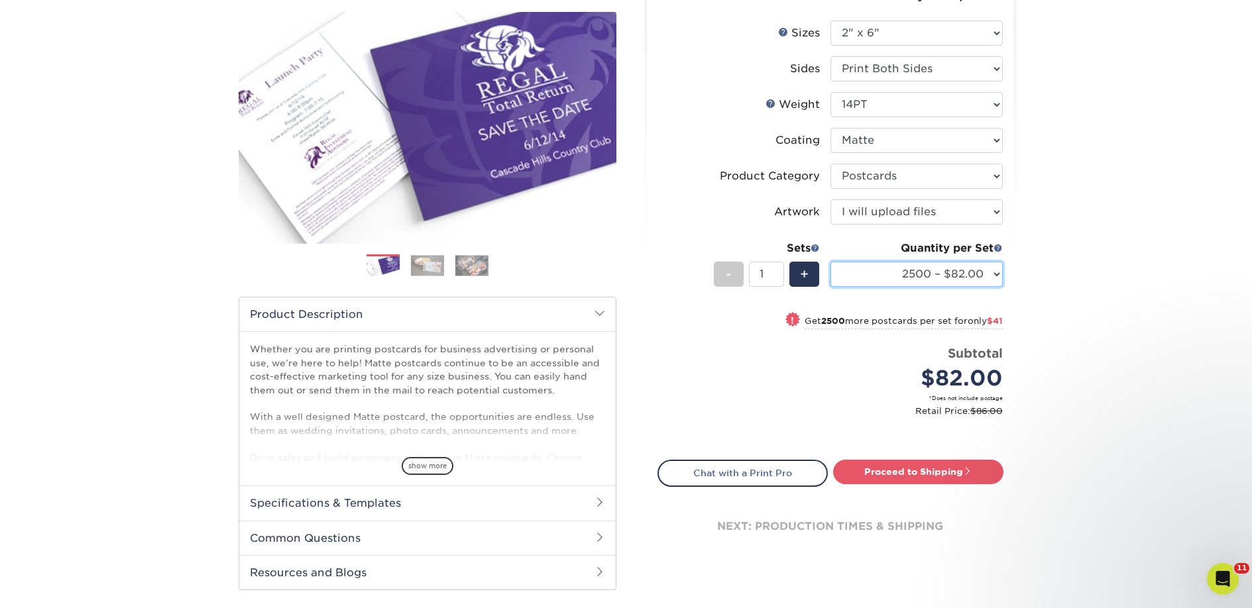
scroll to position [435, 0]
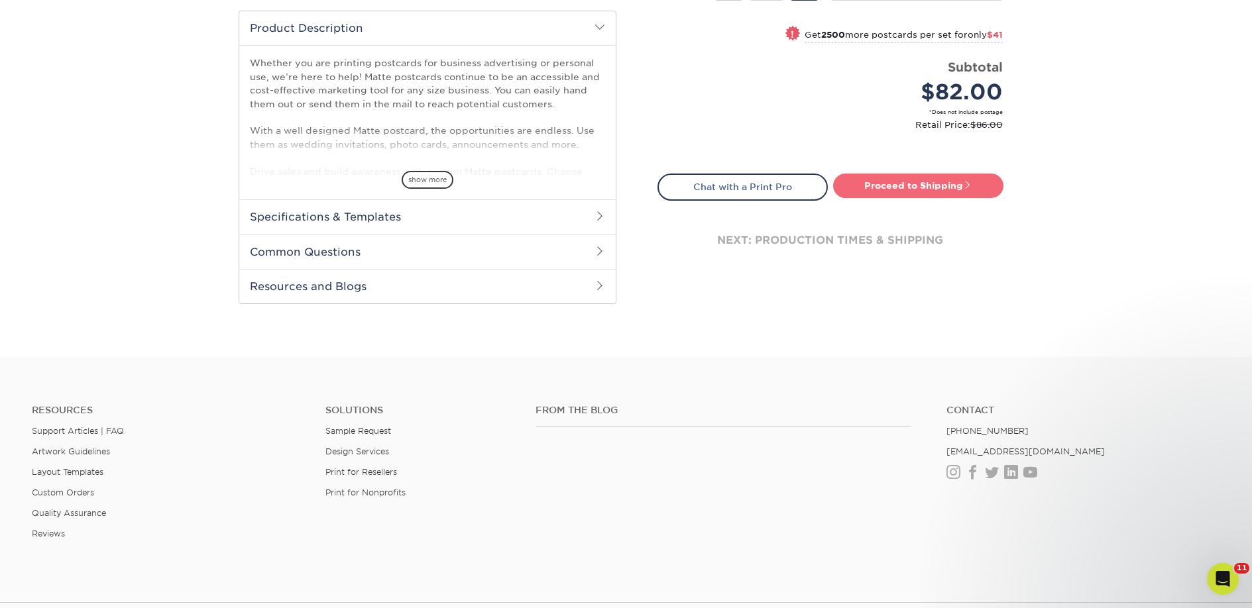
click at [868, 187] on link "Proceed to Shipping" at bounding box center [918, 186] width 170 height 24
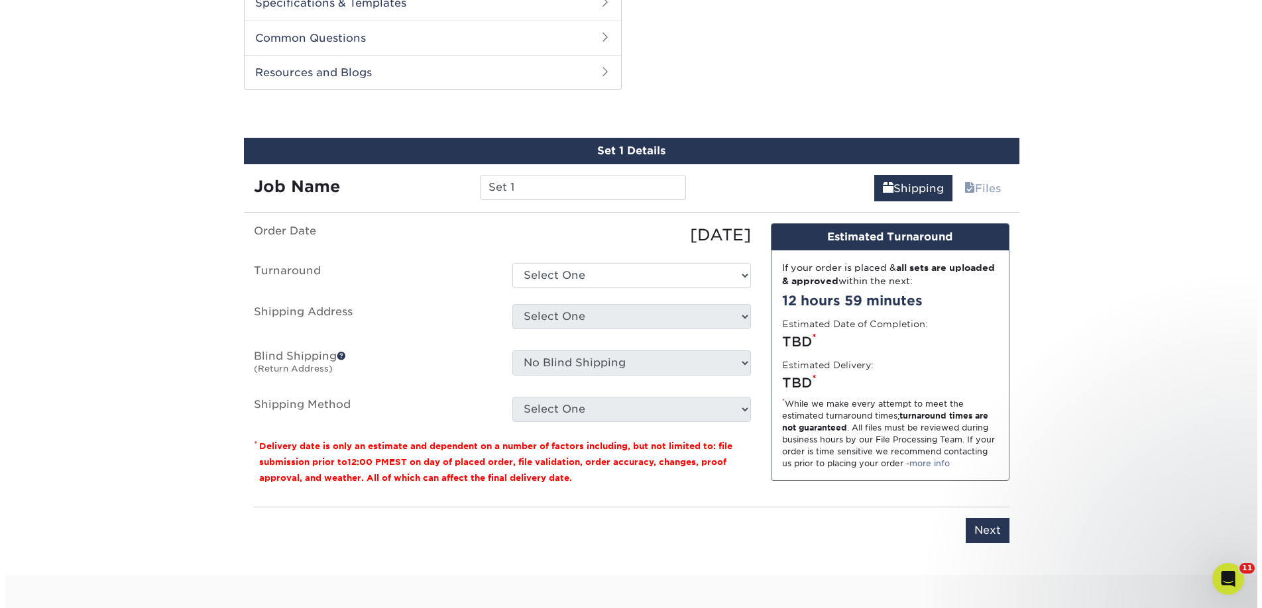
scroll to position [674, 0]
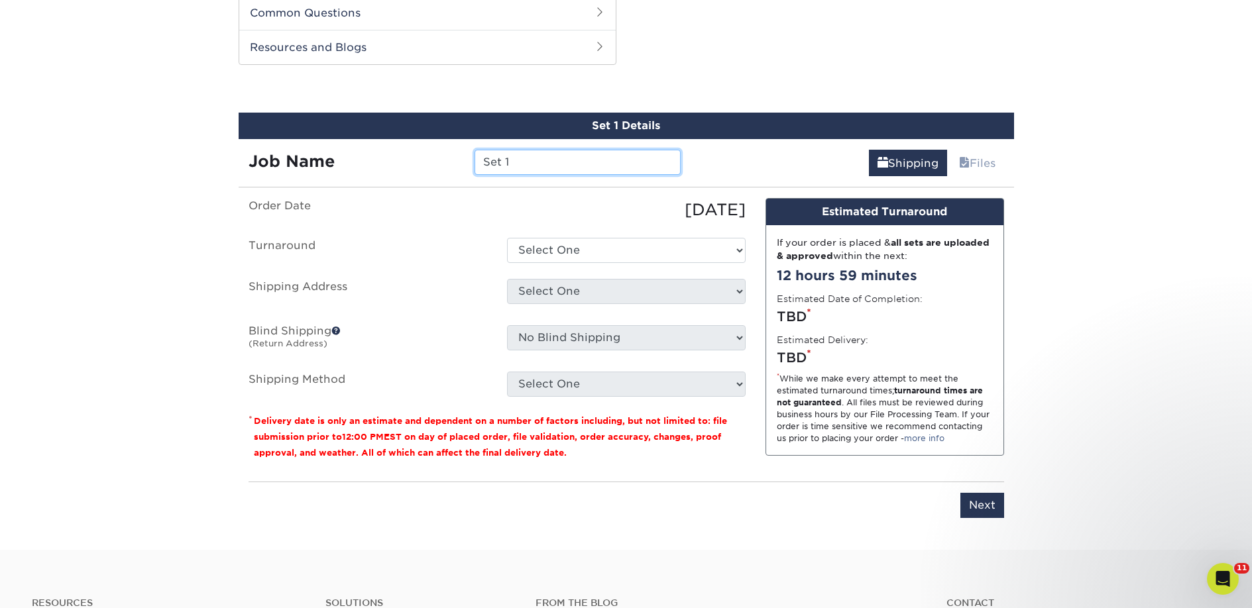
click at [515, 158] on input "Set 1" at bounding box center [577, 162] width 206 height 25
paste input "The Tardigrade's Bookshelf"
type input "The Tardigrade's Bookshelf"
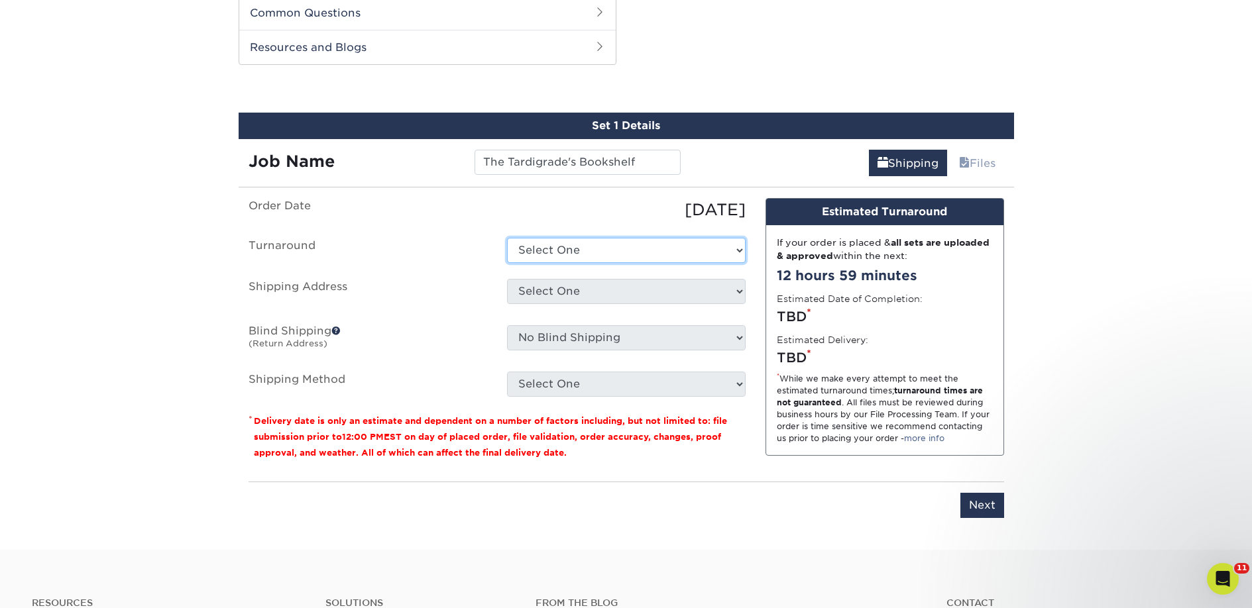
click at [576, 252] on select "Select One 2-4 Business Days 2 Day Next Business Day" at bounding box center [626, 250] width 239 height 25
select select "23bed37c-fa74-46a4-afc9-d3c3160655ce"
click at [507, 238] on select "Select One 2-4 Business Days 2 Day Next Business Day" at bounding box center [626, 250] width 239 height 25
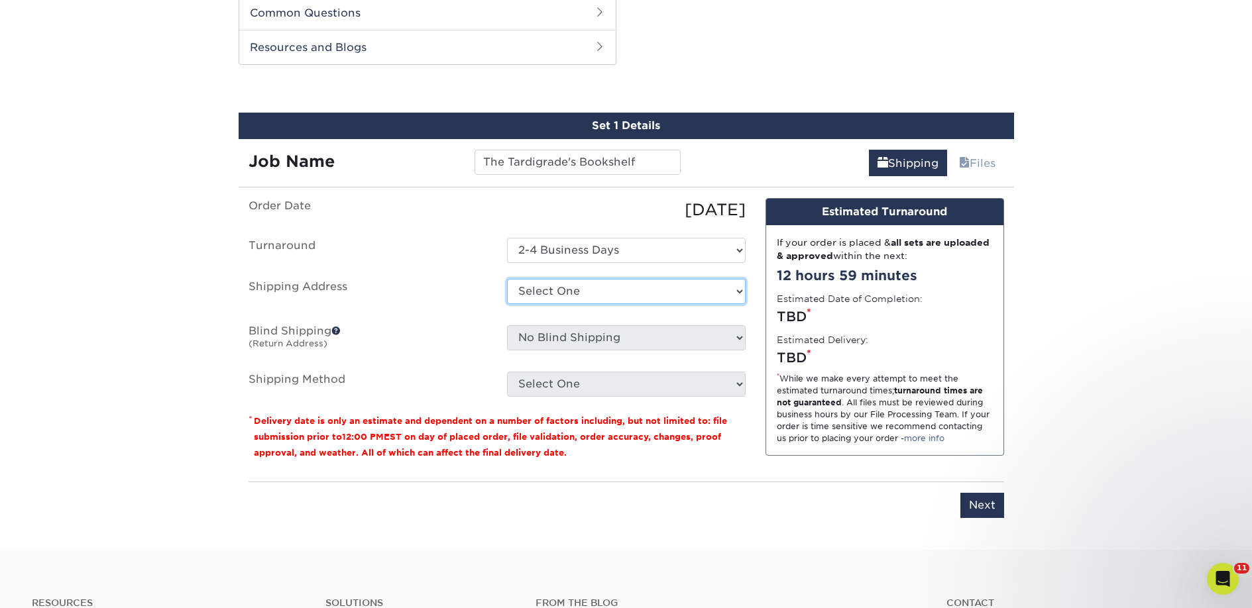
click at [570, 290] on select "Select One 2nd Floor Convention Center A Better Today Books & Boutique A Good B…" at bounding box center [626, 291] width 239 height 25
select select "newaddress"
click at [507, 279] on select "Select One 2nd Floor Convention Center A Better Today Books & Boutique A Good B…" at bounding box center [626, 291] width 239 height 25
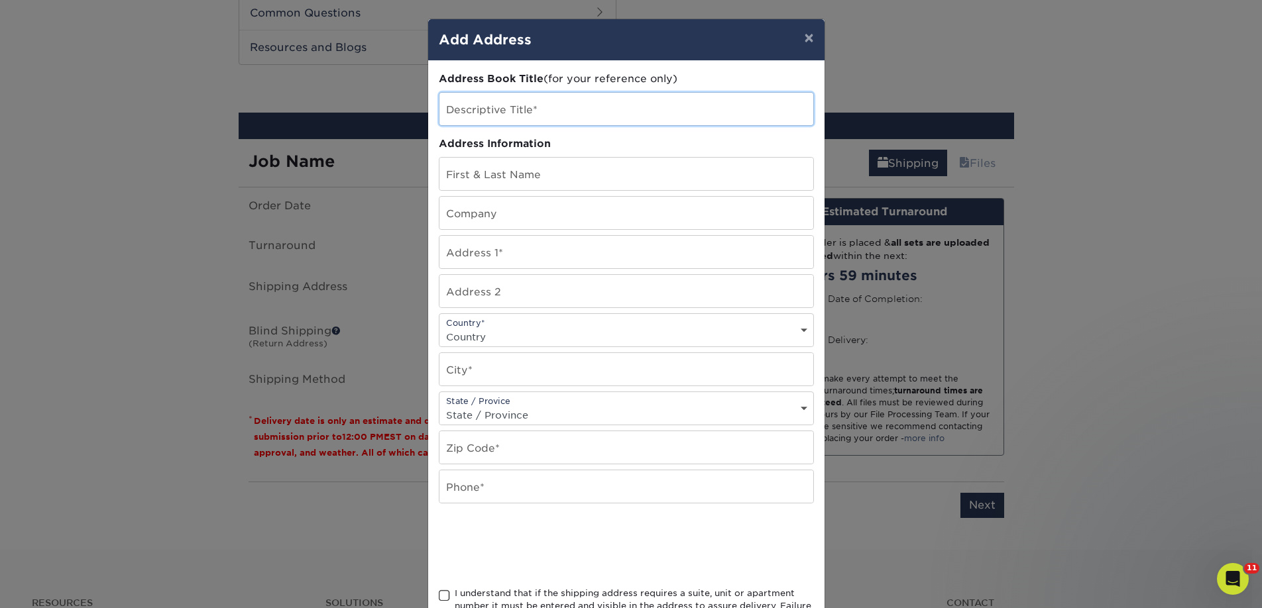
click at [498, 107] on input "text" at bounding box center [626, 109] width 374 height 32
paste input "The Tardigrade's Bookshelf"
type input "The Tardigrade's Bookshelf"
click at [459, 224] on input "text" at bounding box center [626, 213] width 374 height 32
paste input "The Tardigrade's Bookshelf"
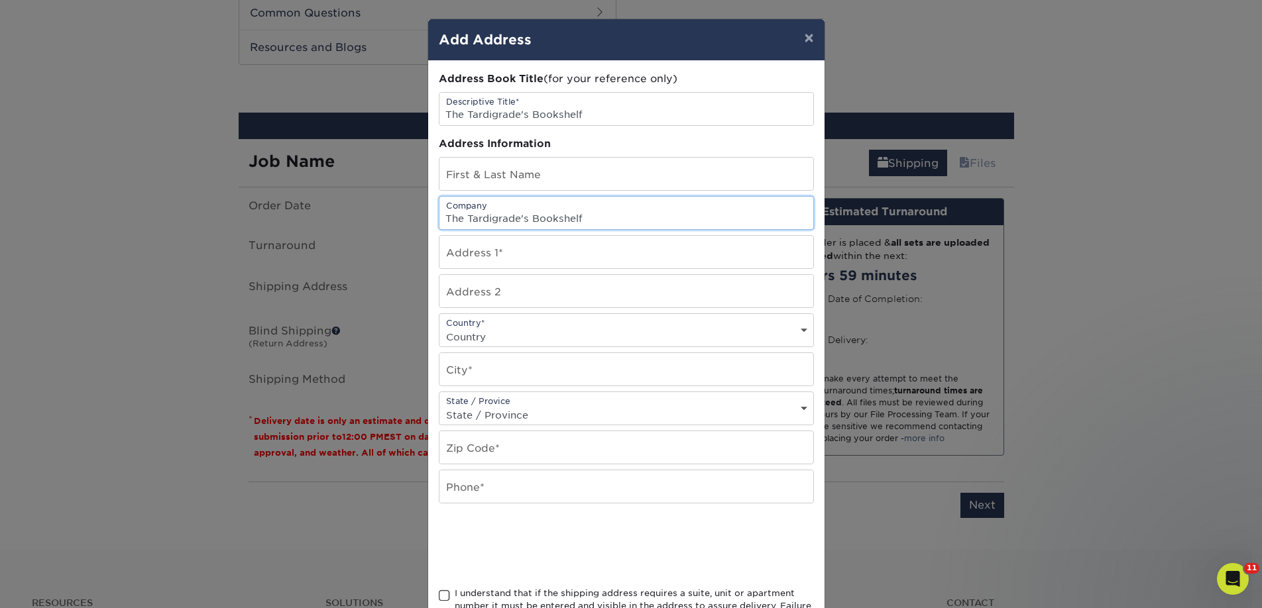
type input "The Tardigrade's Bookshelf"
click at [441, 181] on input "text" at bounding box center [626, 174] width 374 height 32
paste input "Katherine Freund"
type input "Katherine Freund"
click at [491, 260] on input "text" at bounding box center [626, 252] width 374 height 32
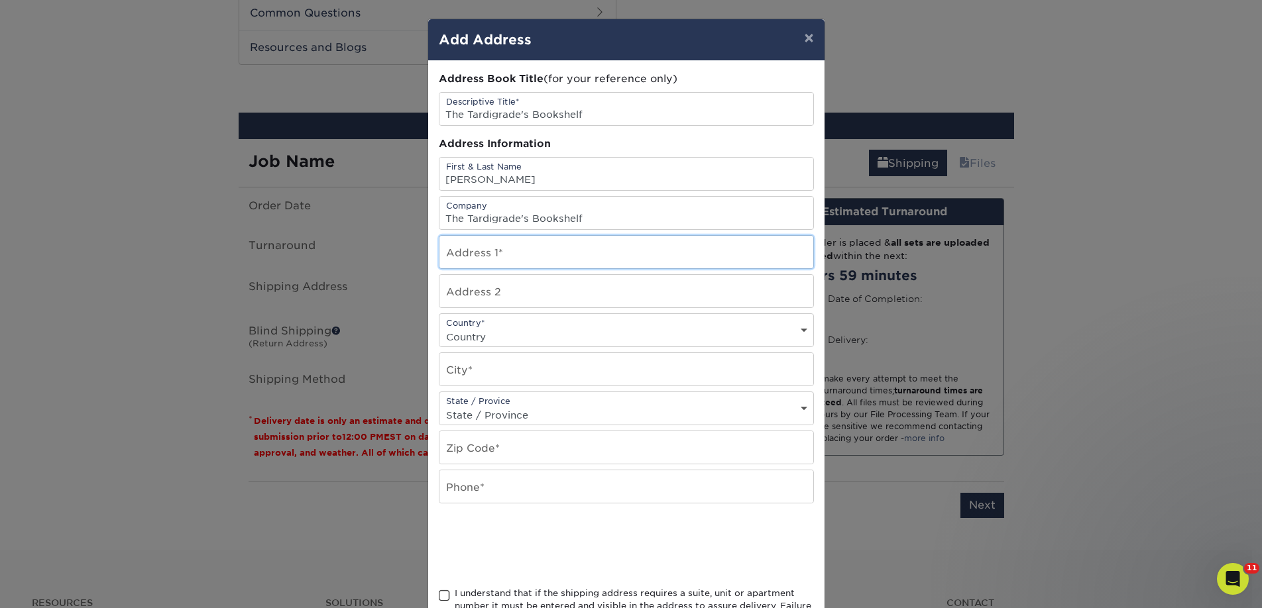
click at [491, 259] on input "text" at bounding box center [626, 252] width 374 height 32
paste input "501 N. Richmond St."
type input "501 N. Richmond St."
click at [463, 333] on select "Country United States Canada ----------------------------- Afghanistan Albania …" at bounding box center [626, 336] width 374 height 19
select select "US"
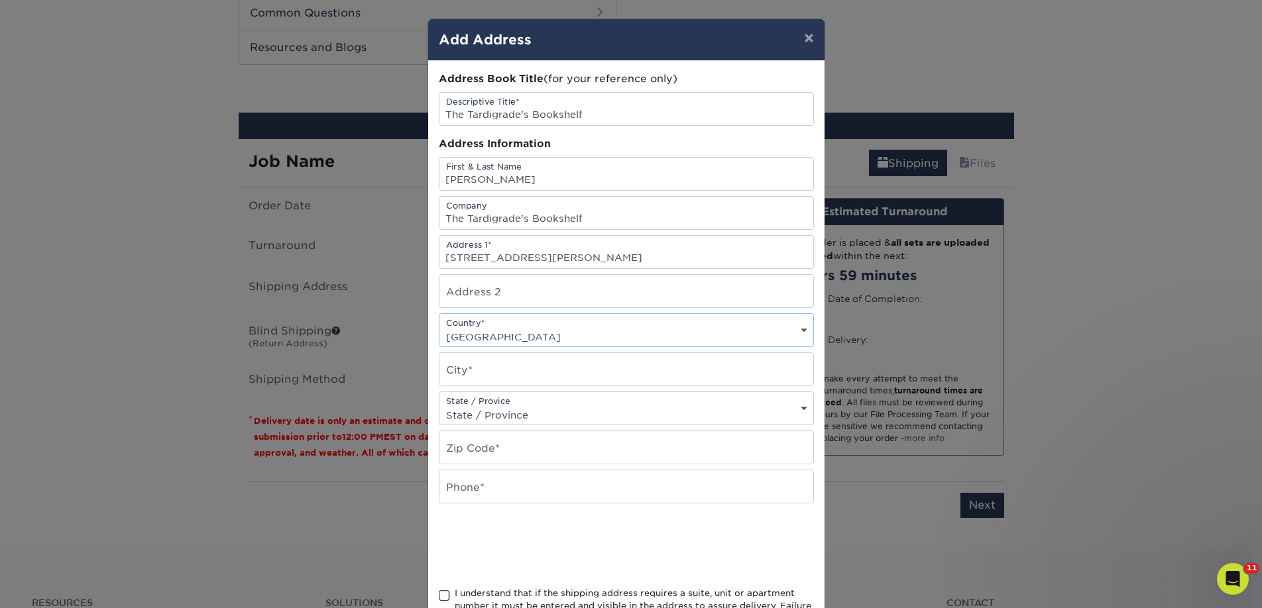
click at [439, 327] on select "Country United States Canada ----------------------------- Afghanistan Albania …" at bounding box center [626, 336] width 374 height 19
click at [466, 366] on input "text" at bounding box center [626, 369] width 374 height 32
paste input "Appleton"
type input "Appleton"
click at [486, 443] on input "text" at bounding box center [626, 447] width 374 height 32
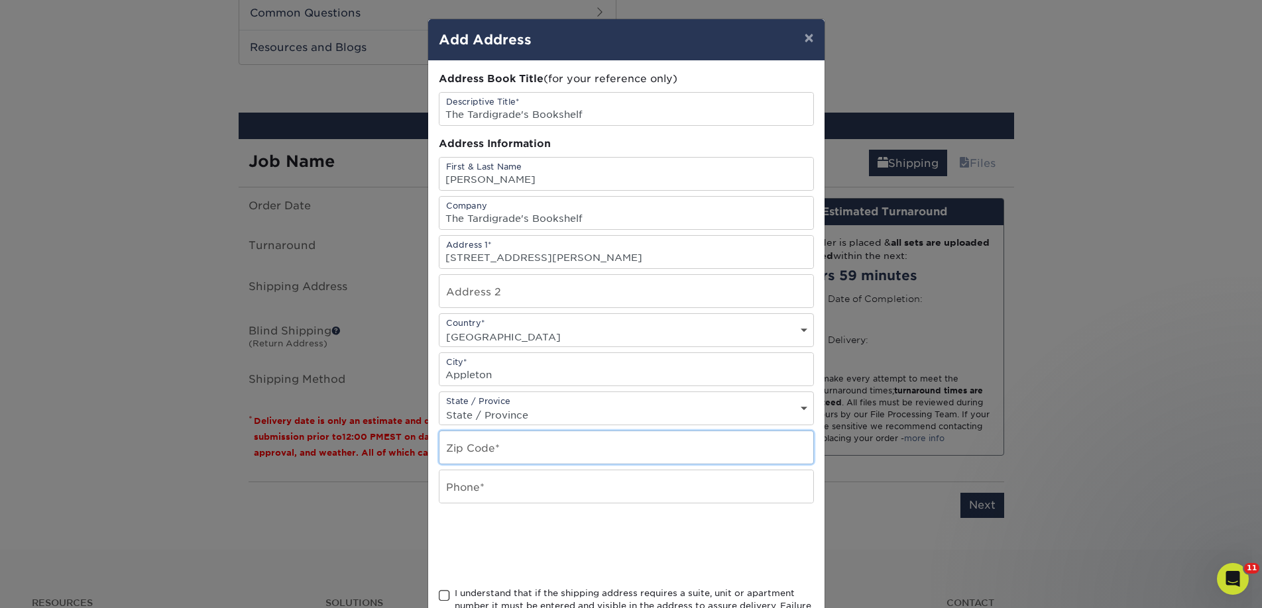
click at [486, 443] on input "text" at bounding box center [626, 447] width 374 height 32
paste input "54911"
type input "54911"
click at [473, 482] on input "text" at bounding box center [626, 486] width 374 height 32
type input "4257367064"
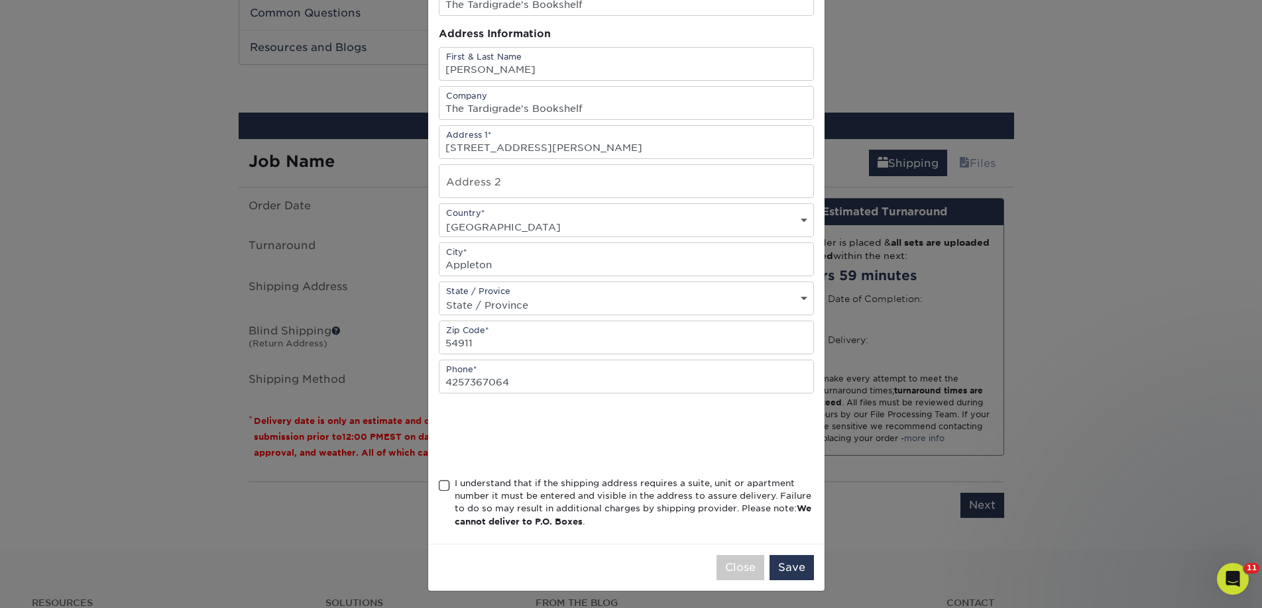
scroll to position [112, 0]
click at [513, 483] on div "I understand that if the shipping address requires a suite, unit or apartment n…" at bounding box center [634, 501] width 359 height 52
click at [0, 0] on input "I understand that if the shipping address requires a suite, unit or apartment n…" at bounding box center [0, 0] width 0 height 0
click at [780, 565] on button "Save" at bounding box center [791, 565] width 44 height 25
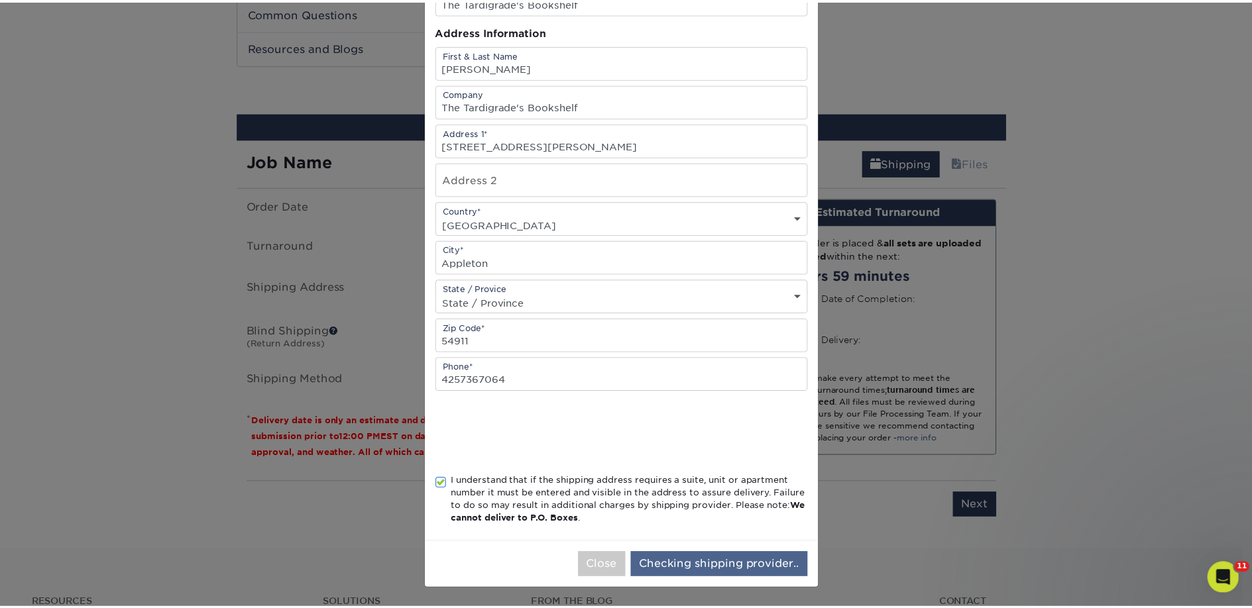
scroll to position [0, 0]
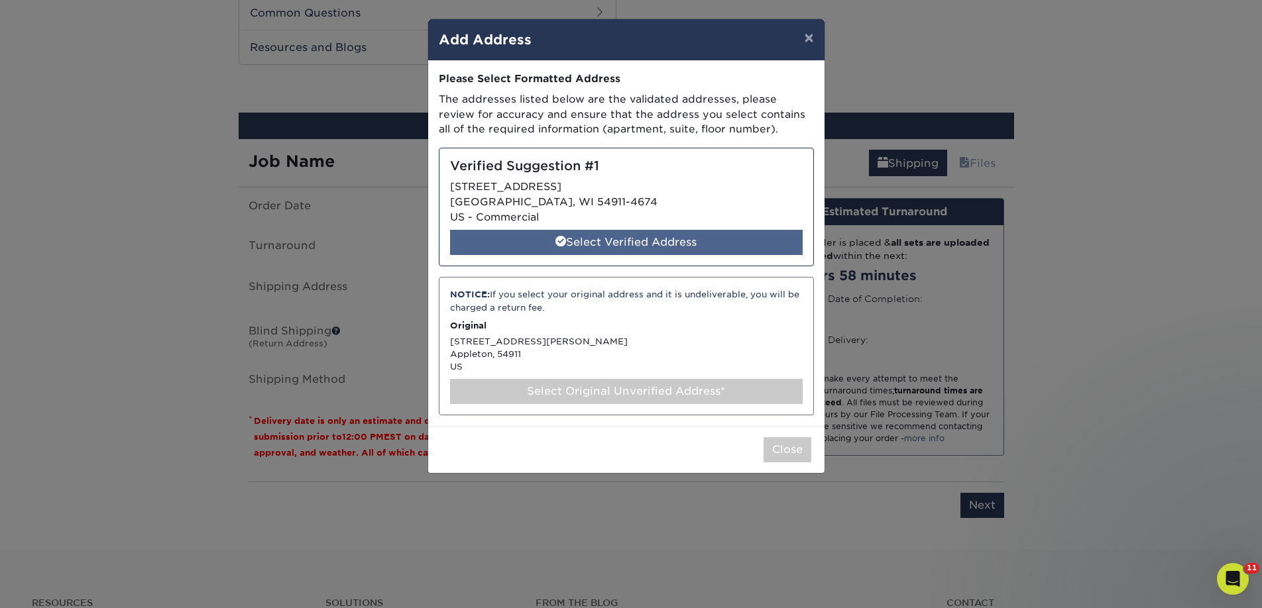
click at [601, 238] on div "Select Verified Address" at bounding box center [626, 242] width 352 height 25
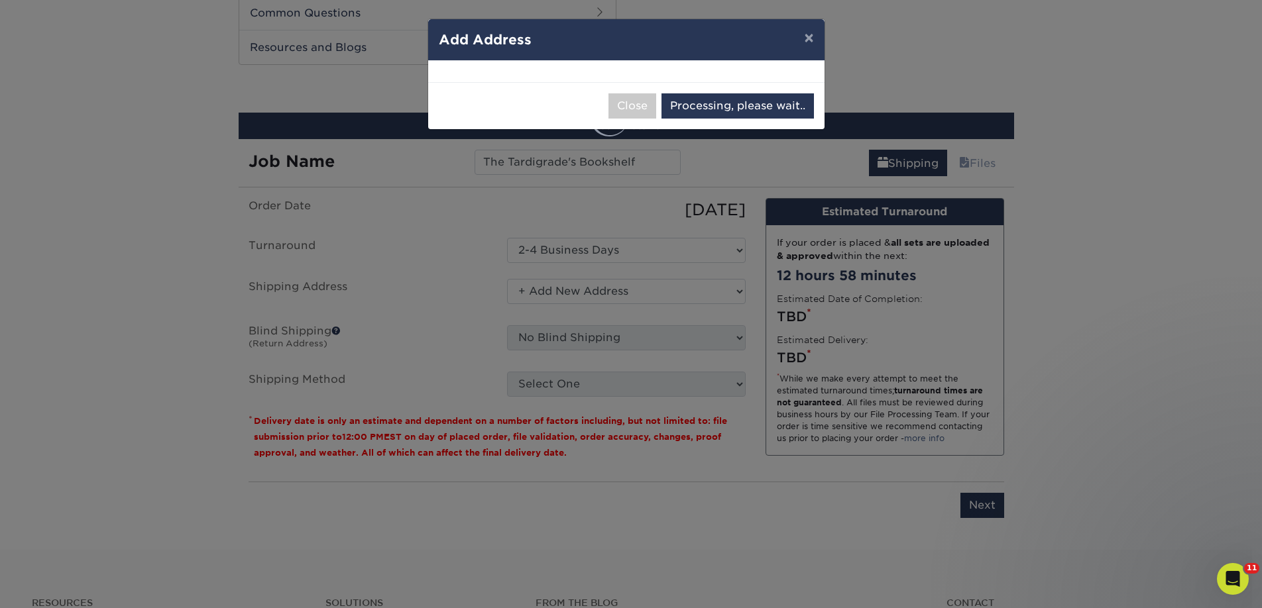
select select "286136"
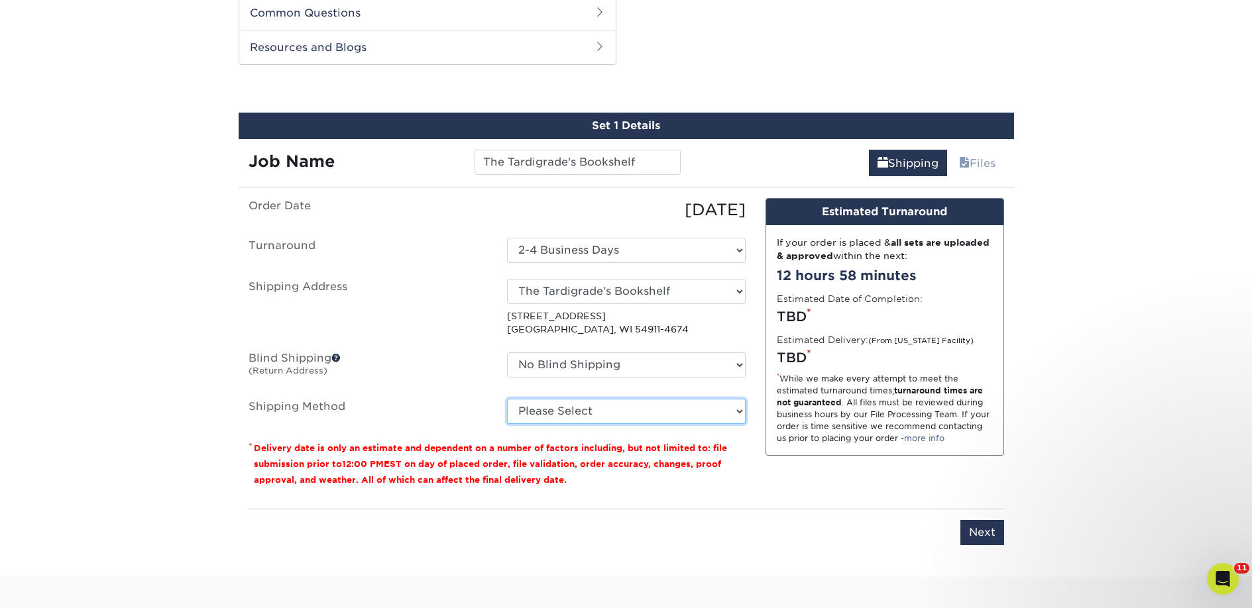
click at [637, 401] on select "Please Select Ground Shipping (+$18.98) 3 Day Shipping Service (+$28.94) 2 Day …" at bounding box center [626, 411] width 239 height 25
select select "03"
click at [507, 399] on select "Please Select Ground Shipping (+$18.98) 3 Day Shipping Service (+$28.94) 2 Day …" at bounding box center [626, 411] width 239 height 25
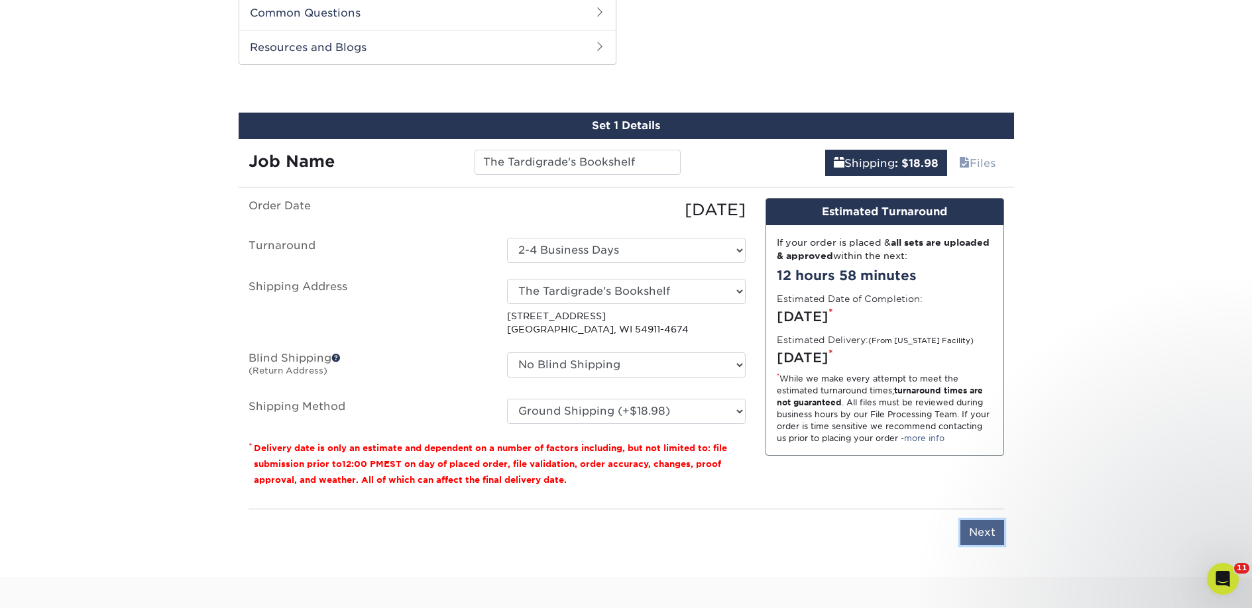
click at [976, 536] on input "Next" at bounding box center [982, 532] width 44 height 25
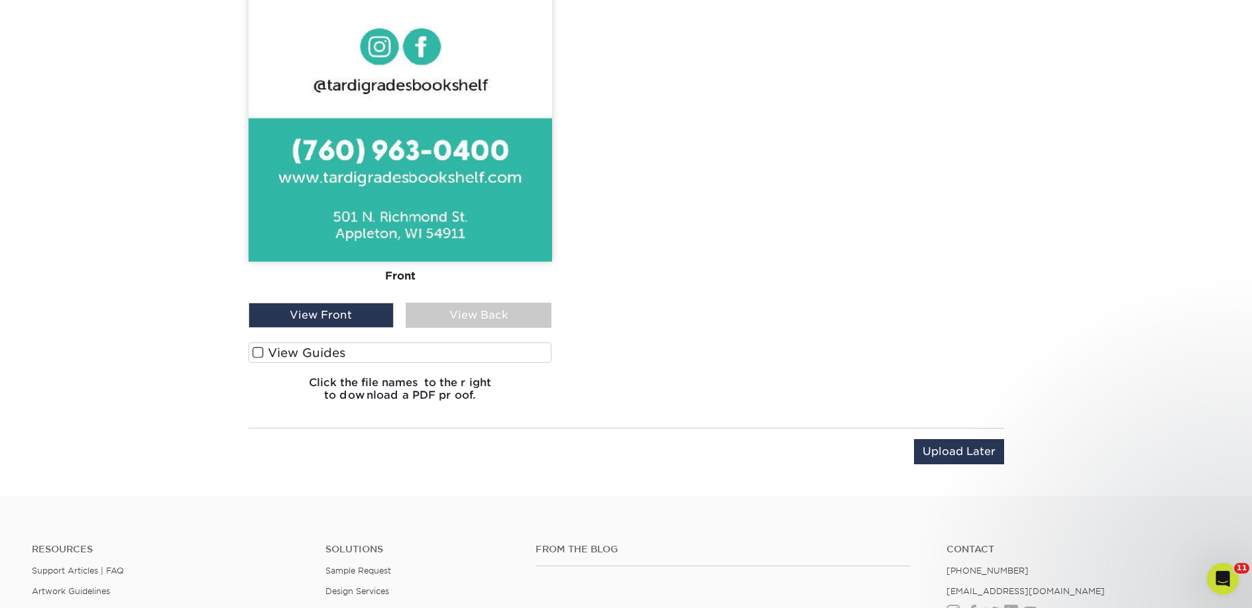
click at [368, 352] on label "View Guides" at bounding box center [399, 353] width 303 height 21
click at [0, 0] on input "View Guides" at bounding box center [0, 0] width 0 height 0
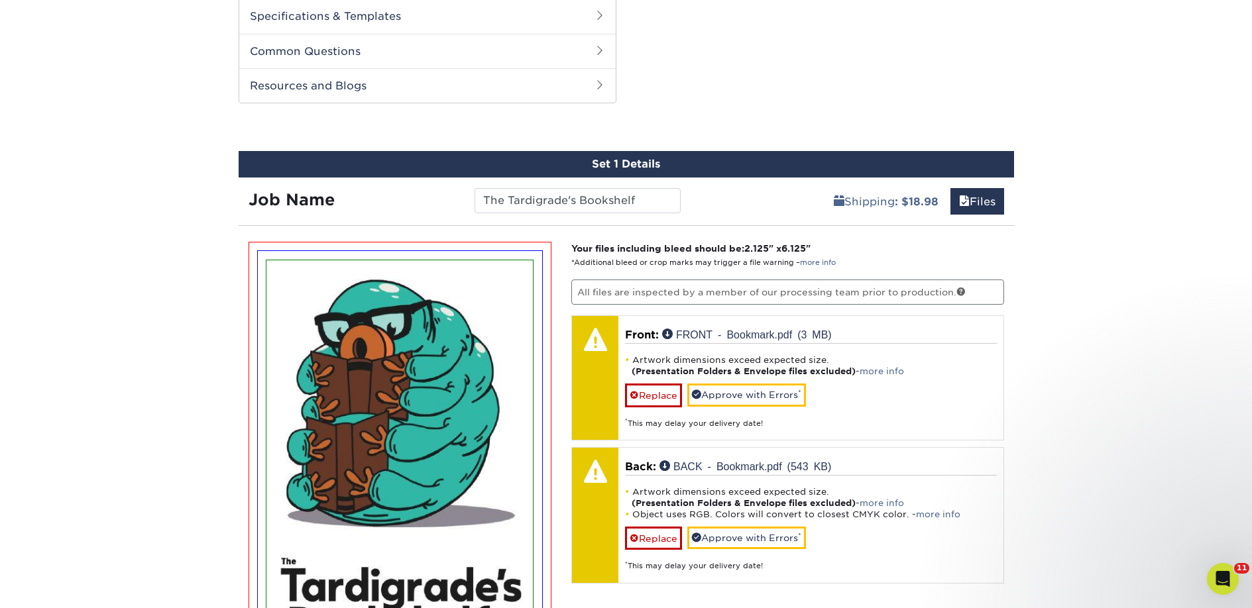
scroll to position [606, 0]
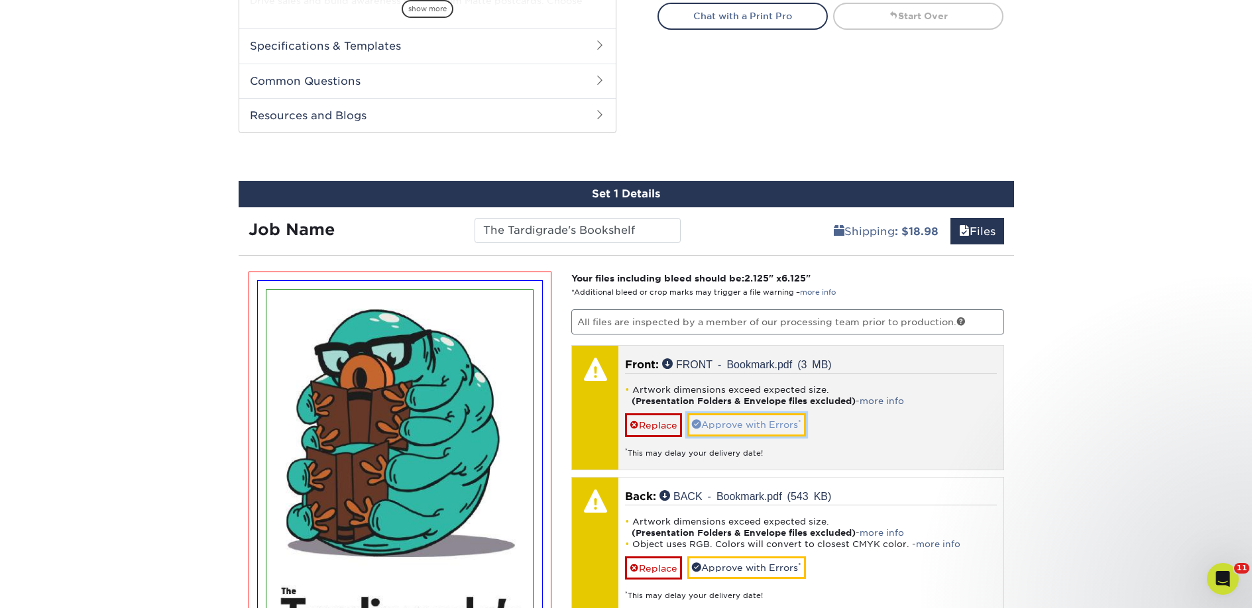
click at [721, 423] on link "Approve with Errors *" at bounding box center [746, 424] width 119 height 23
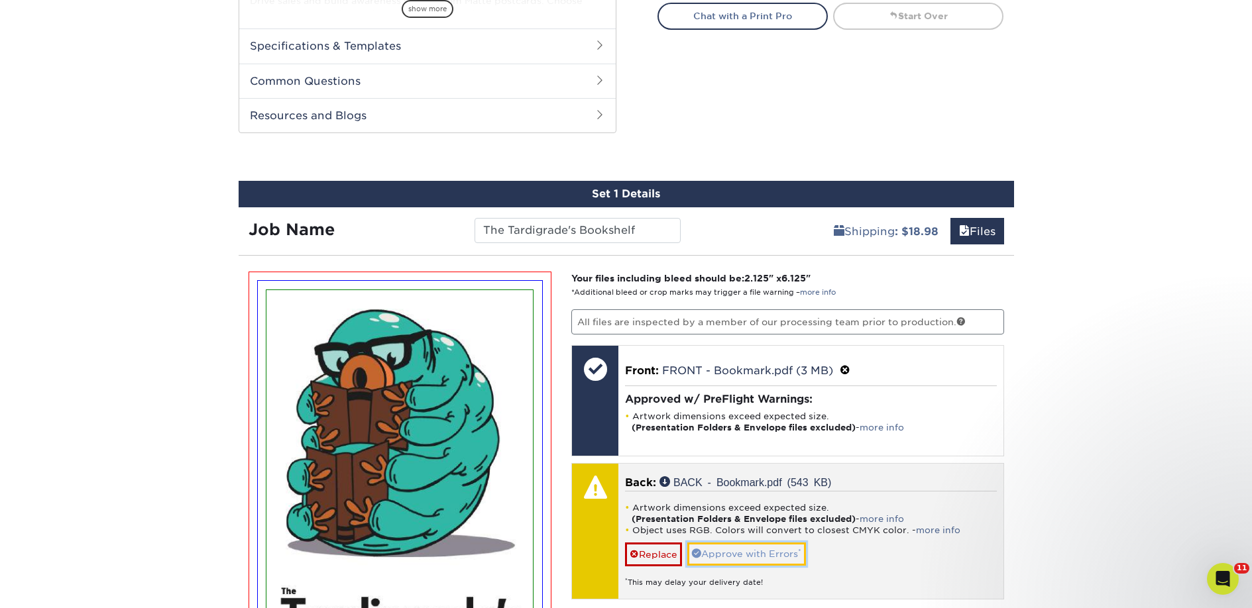
click at [742, 551] on link "Approve with Errors *" at bounding box center [746, 554] width 119 height 23
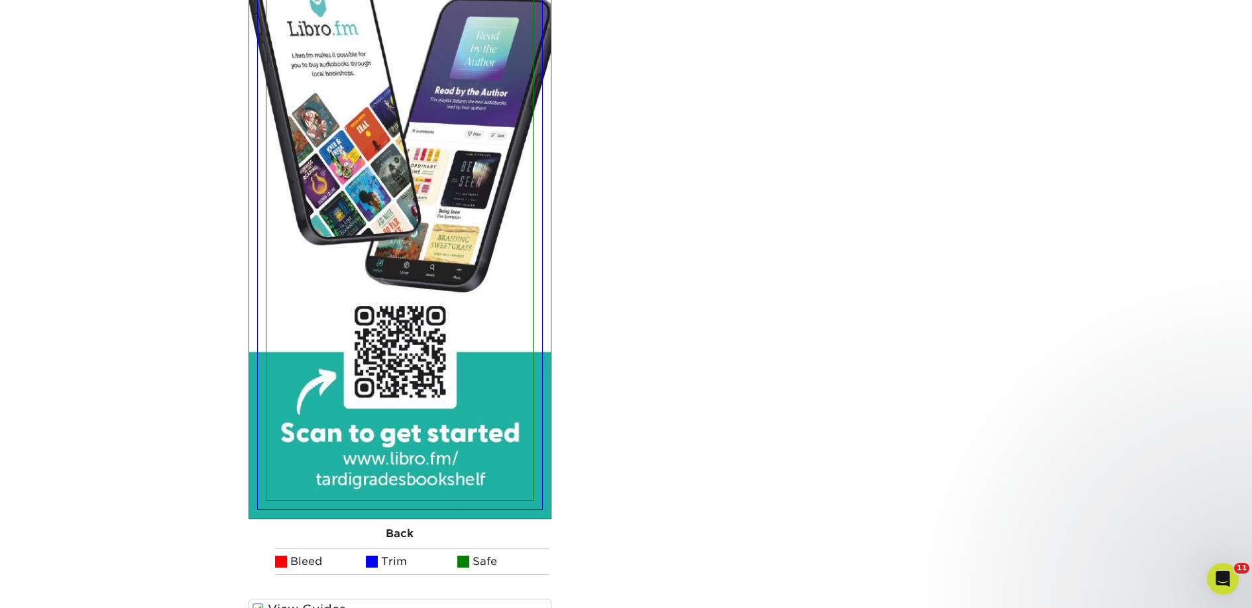
scroll to position [2279, 0]
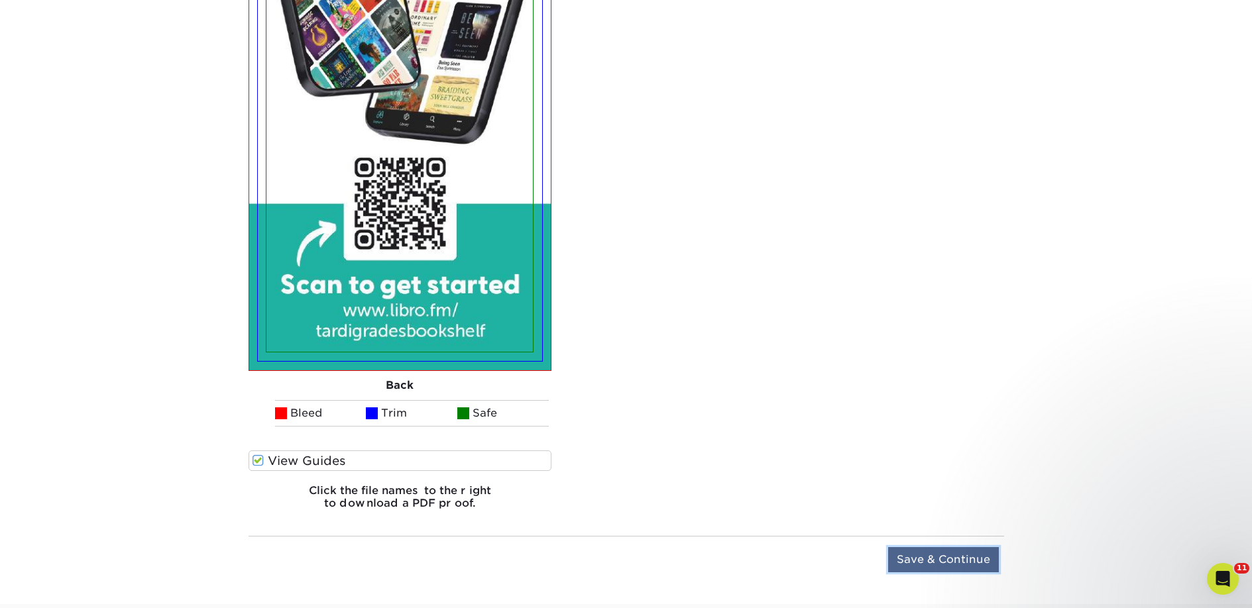
click at [928, 572] on input "Save & Continue" at bounding box center [943, 559] width 111 height 25
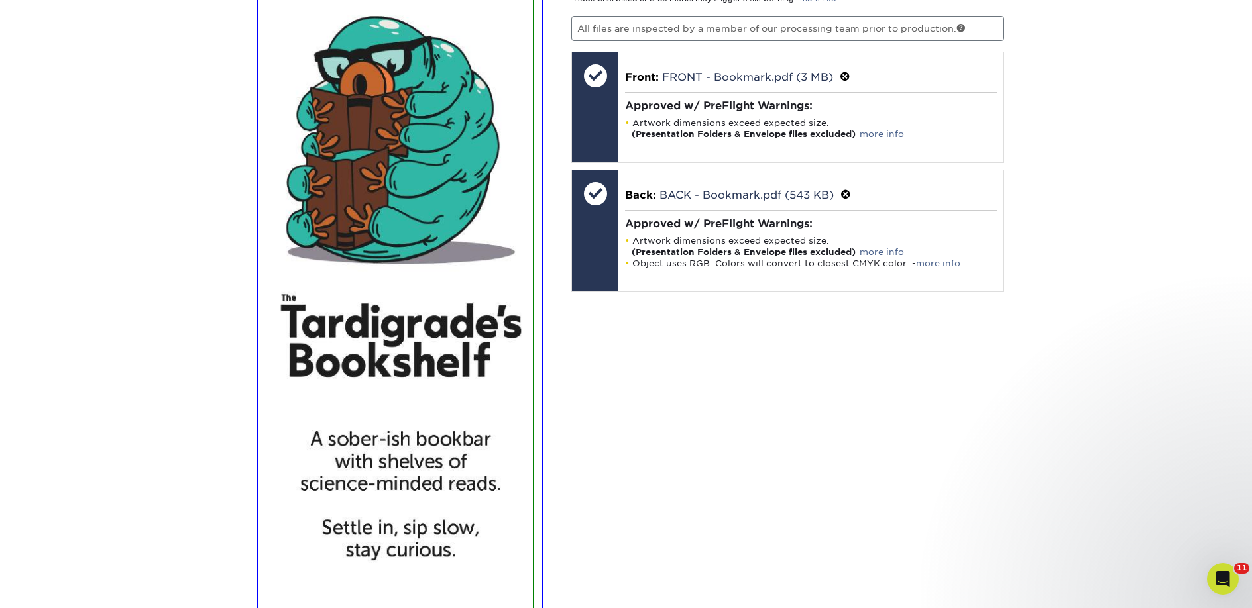
scroll to position [885, 0]
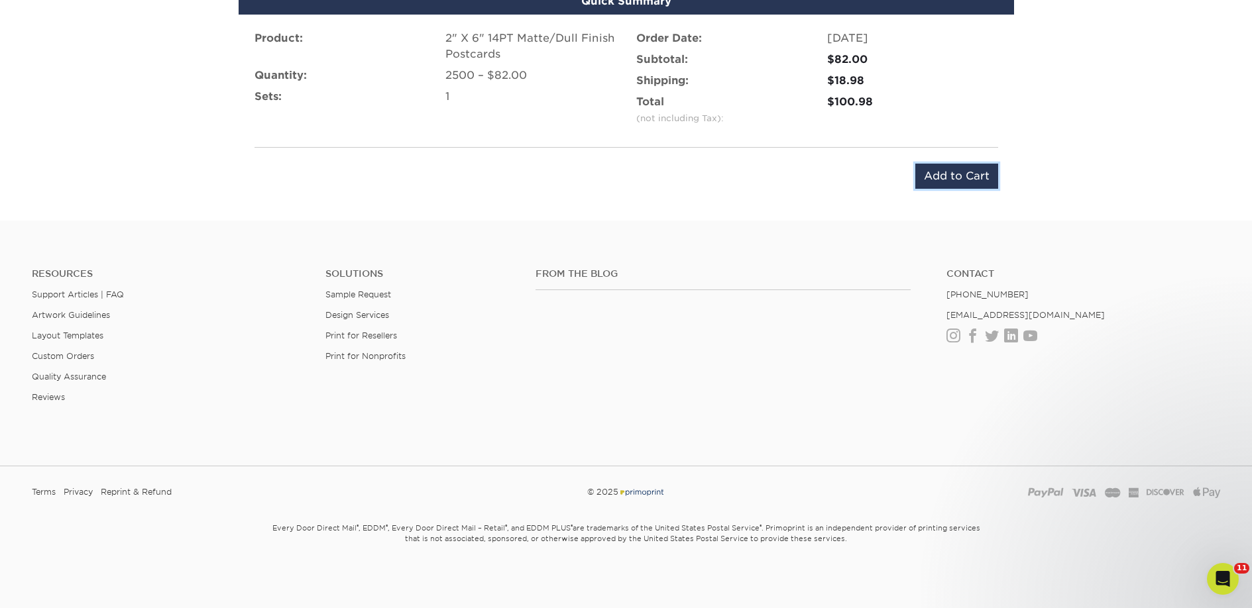
click at [943, 184] on input "Add to Cart" at bounding box center [956, 176] width 83 height 25
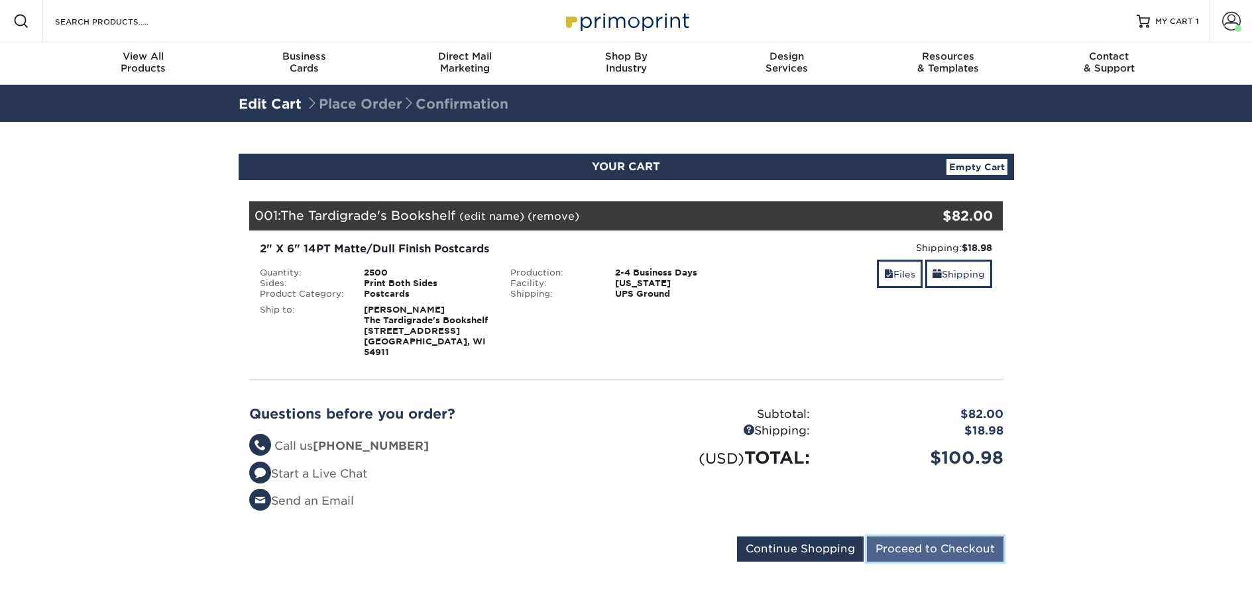
click at [915, 537] on input "Proceed to Checkout" at bounding box center [935, 549] width 136 height 25
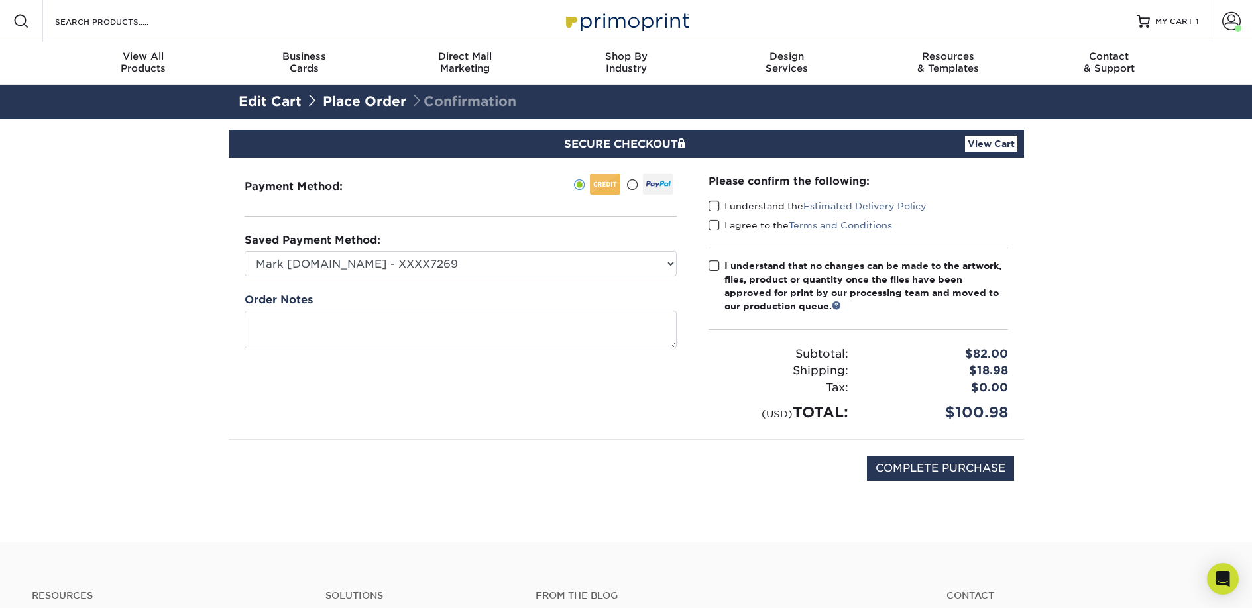
click at [771, 205] on label "I understand the Estimated Delivery Policy" at bounding box center [817, 205] width 218 height 13
click at [0, 0] on input "I understand the Estimated Delivery Policy" at bounding box center [0, 0] width 0 height 0
click at [769, 223] on label "I agree to the Terms and Conditions" at bounding box center [800, 225] width 184 height 13
click at [0, 0] on input "I agree to the Terms and Conditions" at bounding box center [0, 0] width 0 height 0
click at [759, 298] on div "I understand that no changes can be made to the artwork, files, product or quan…" at bounding box center [866, 286] width 284 height 54
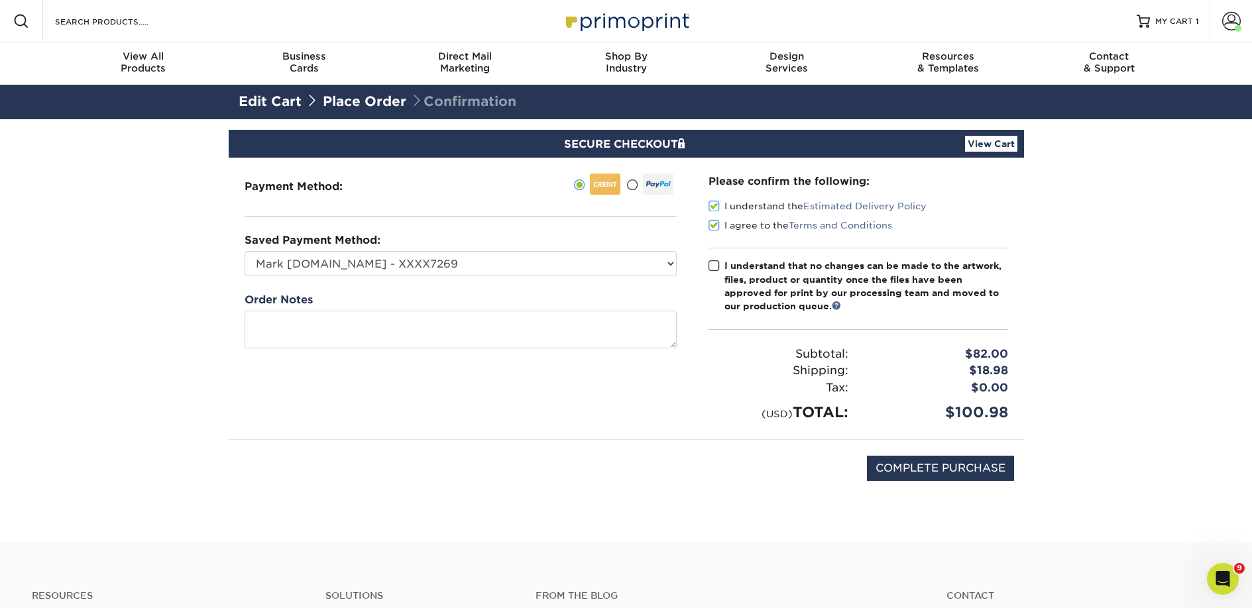
click at [0, 0] on input "I understand that no changes can be made to the artwork, files, product or quan…" at bounding box center [0, 0] width 0 height 0
click at [906, 479] on input "COMPLETE PURCHASE" at bounding box center [940, 468] width 147 height 25
type input "PROCESSING, PLEASE WAIT..."
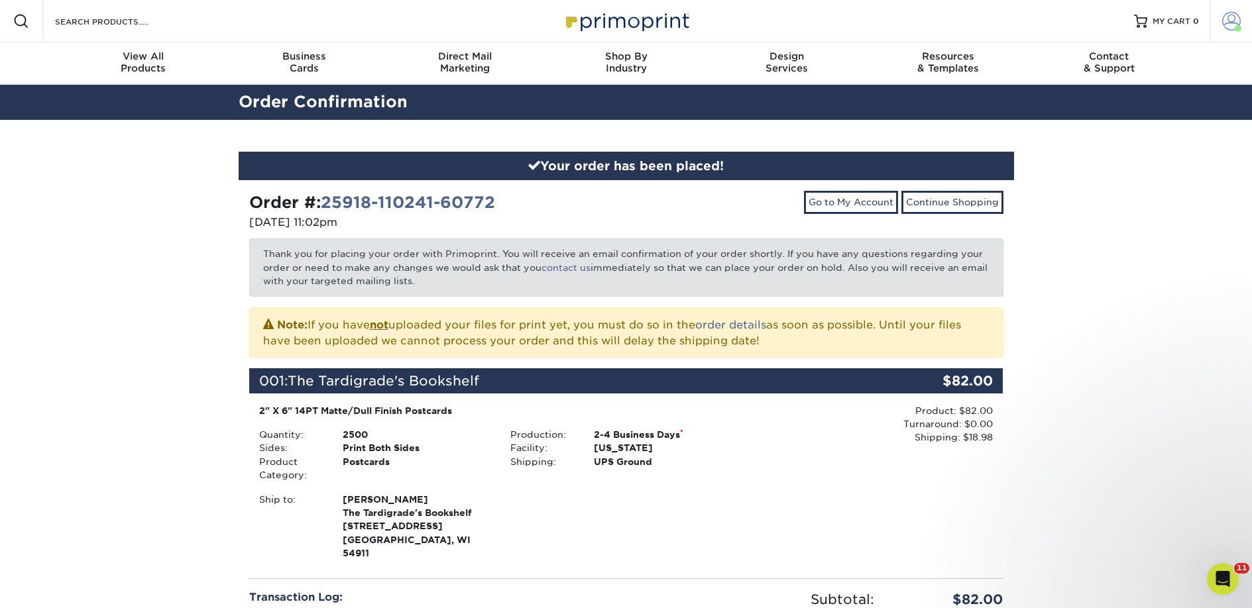
click at [1228, 18] on span at bounding box center [1231, 21] width 19 height 19
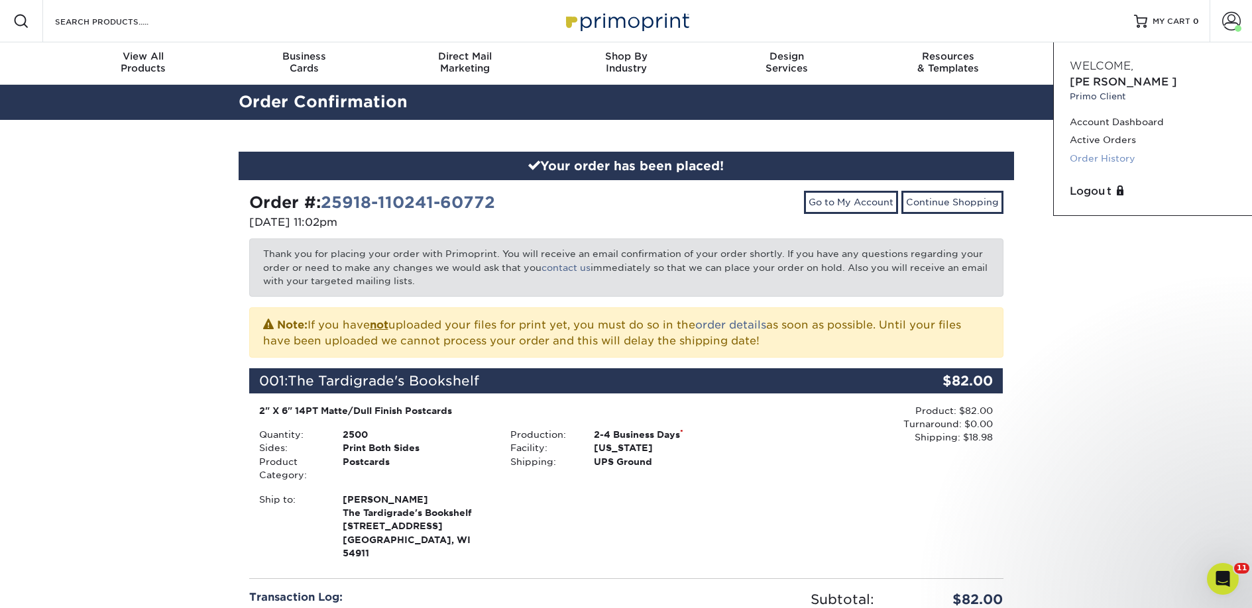
click at [1121, 150] on link "Order History" at bounding box center [1152, 159] width 166 height 18
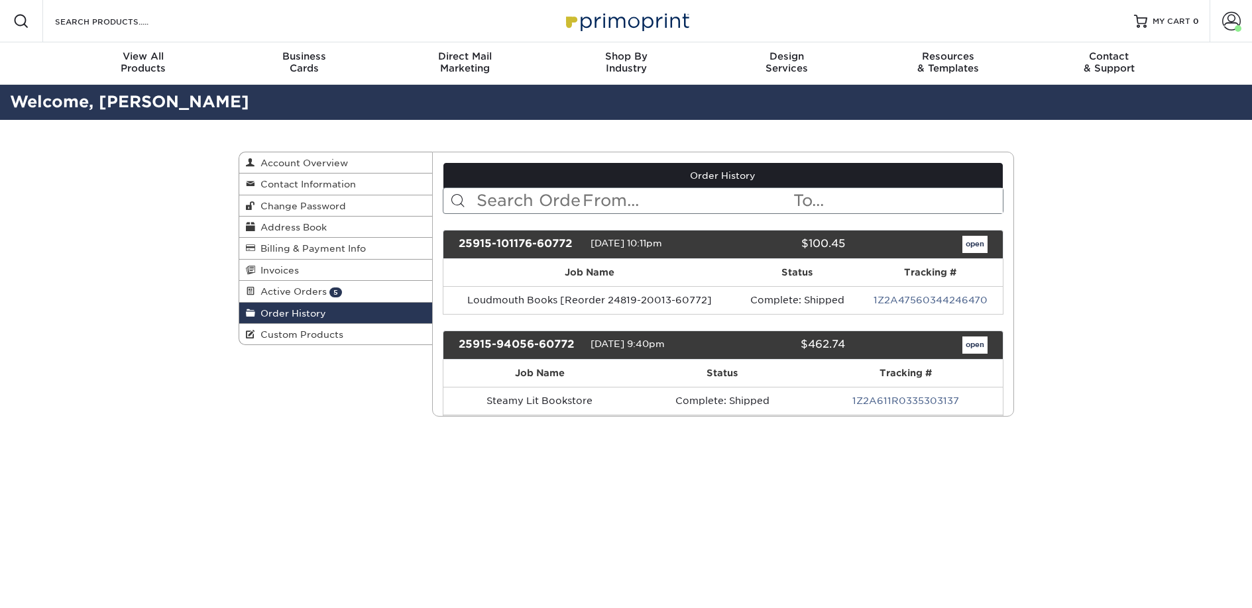
click at [546, 209] on input "text" at bounding box center [528, 200] width 106 height 25
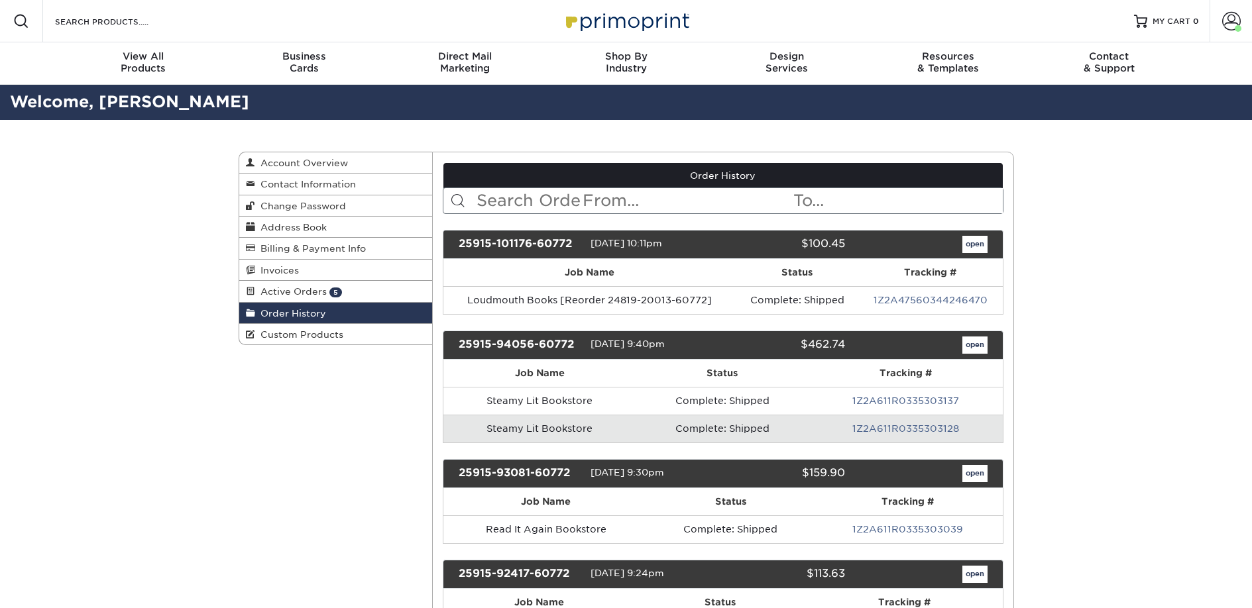
click at [545, 202] on input "text" at bounding box center [528, 200] width 106 height 25
click at [549, 199] on input "text" at bounding box center [576, 200] width 203 height 25
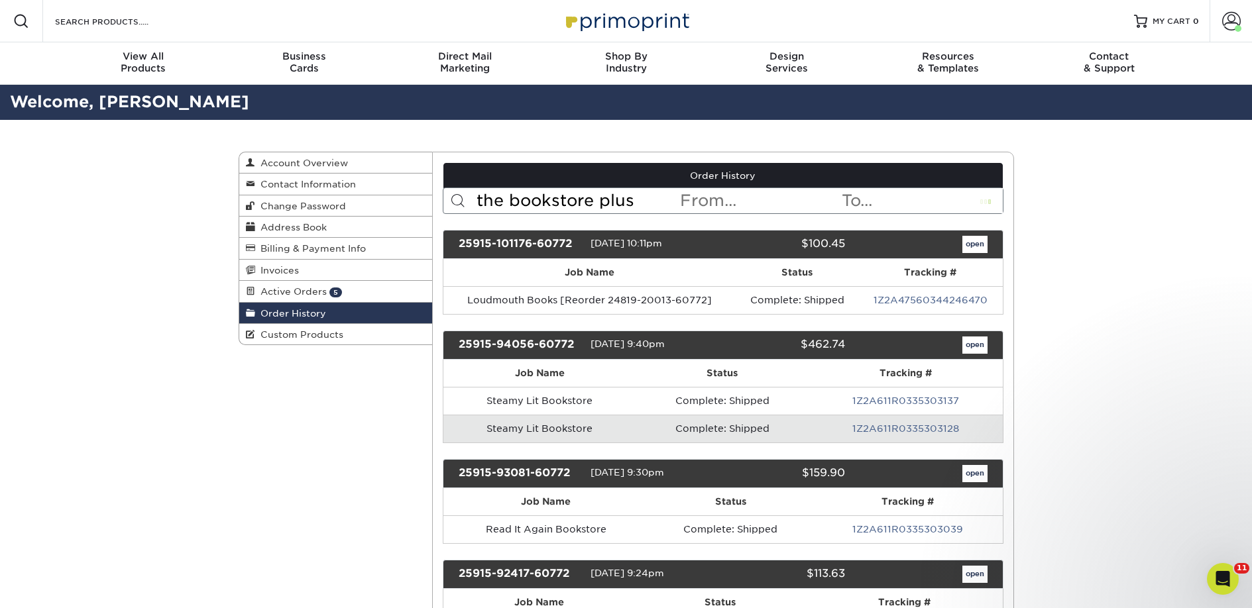
type input "the bookstore plus"
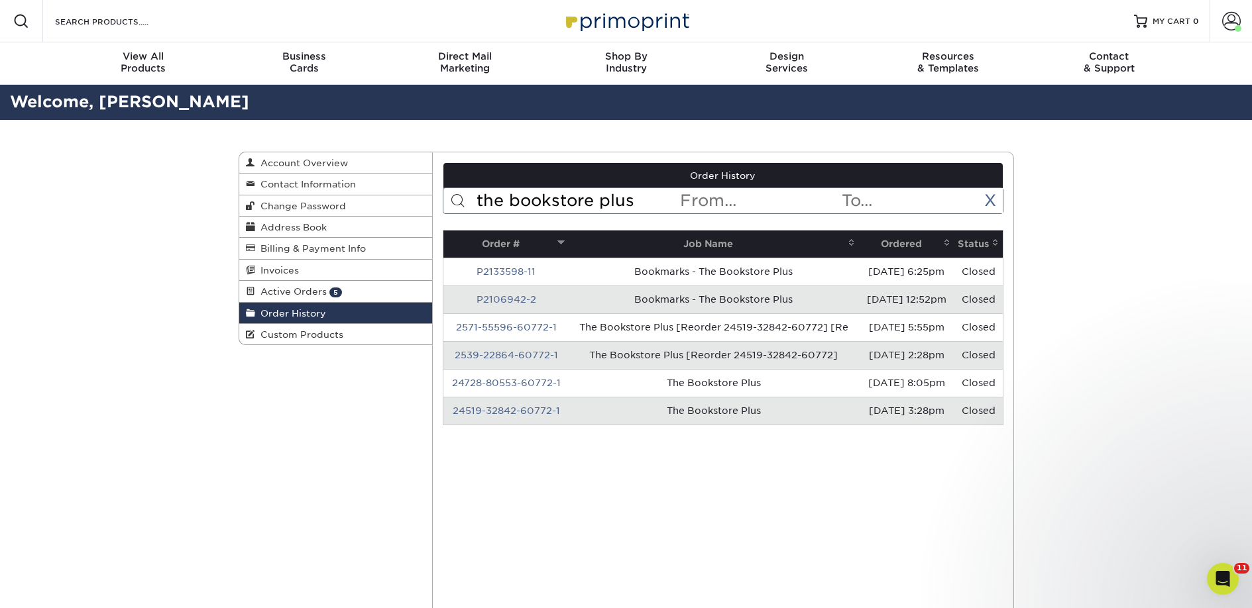
click at [883, 240] on th "Ordered" at bounding box center [906, 244] width 95 height 27
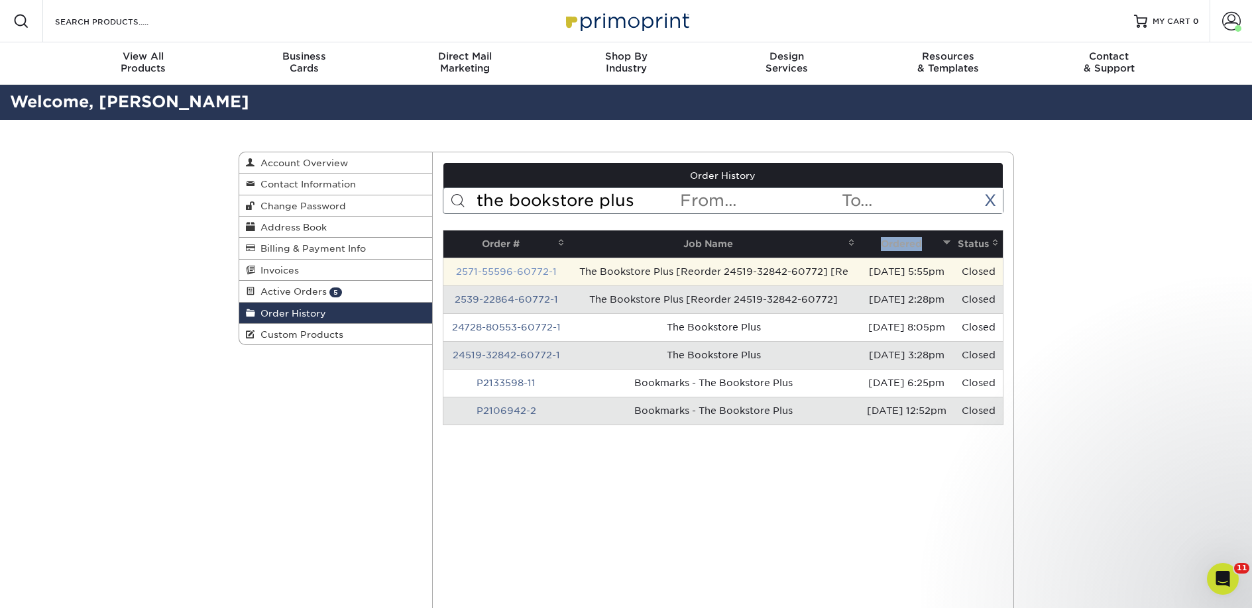
click at [535, 277] on link "2571-55596-60772-1" at bounding box center [506, 271] width 101 height 11
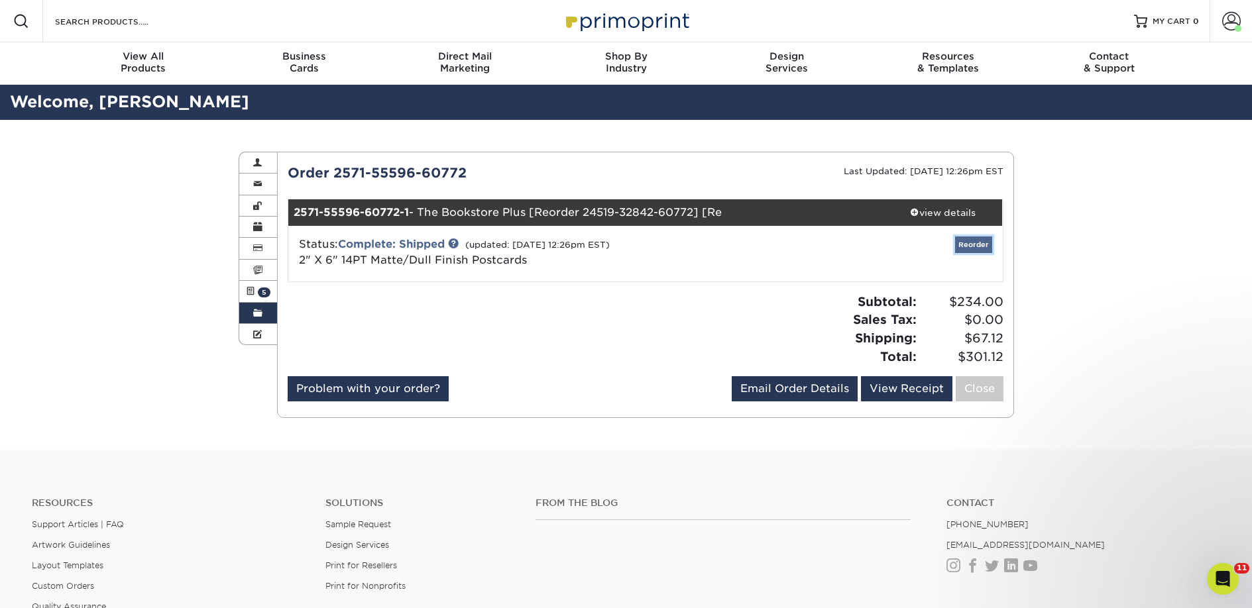
click at [961, 237] on link "Reorder" at bounding box center [973, 245] width 37 height 17
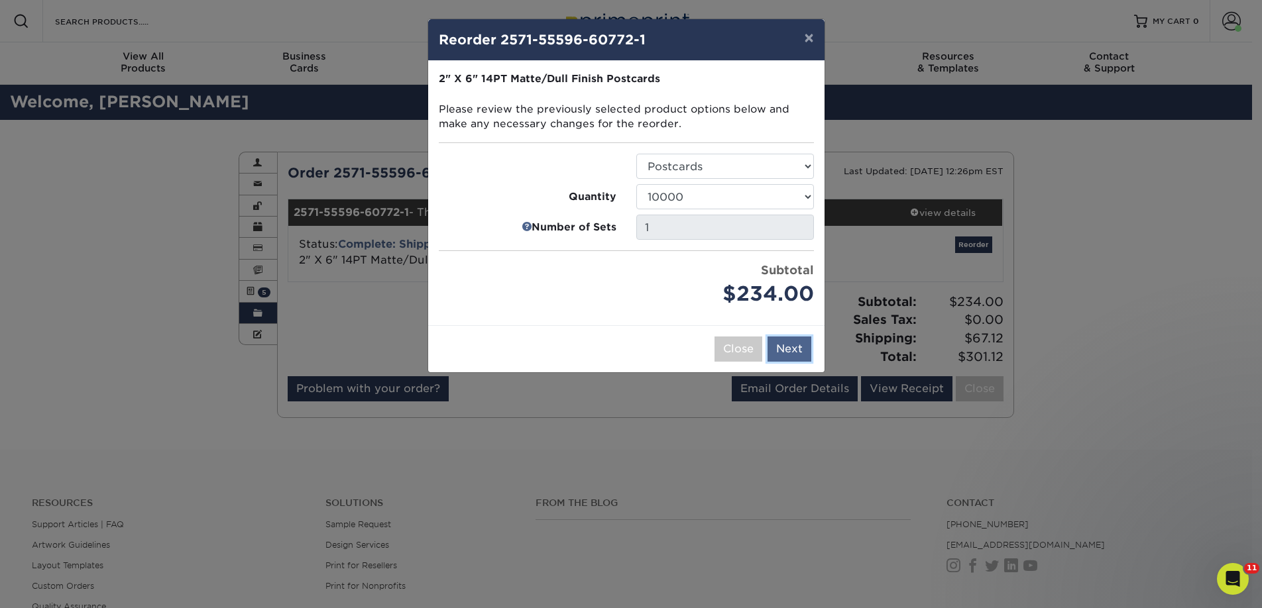
click at [793, 350] on button "Next" at bounding box center [789, 349] width 44 height 25
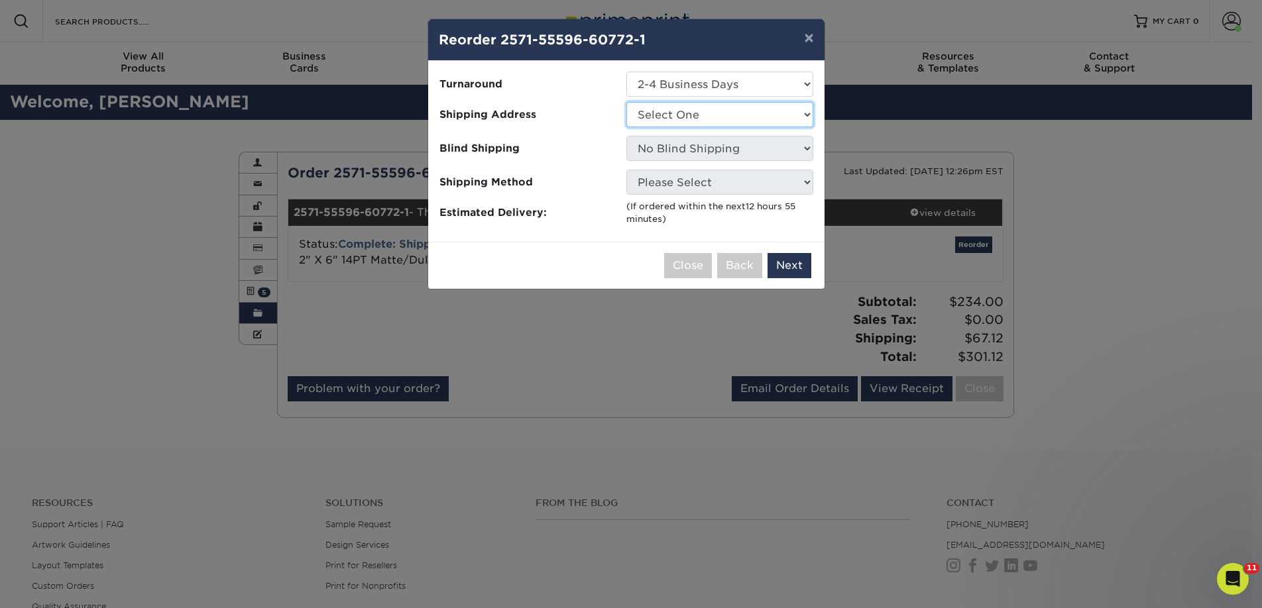
click at [653, 121] on select "Select One 2nd Floor Convention Center A Good Book Bookbug" at bounding box center [719, 114] width 187 height 25
select select "263823"
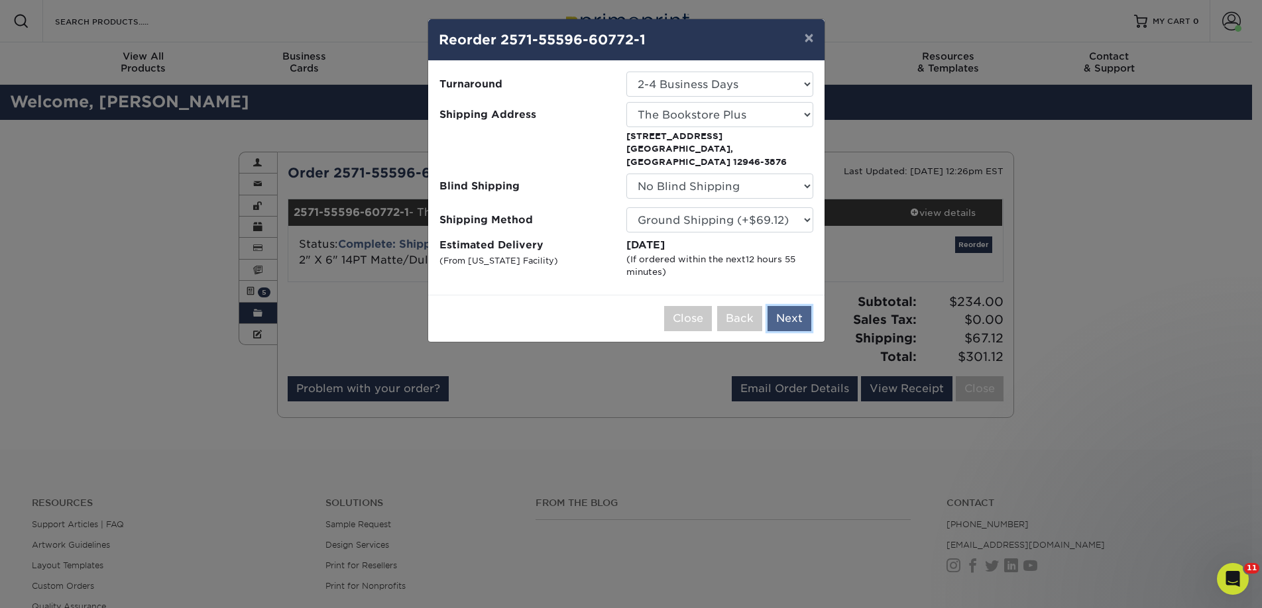
click at [774, 310] on button "Next" at bounding box center [789, 318] width 44 height 25
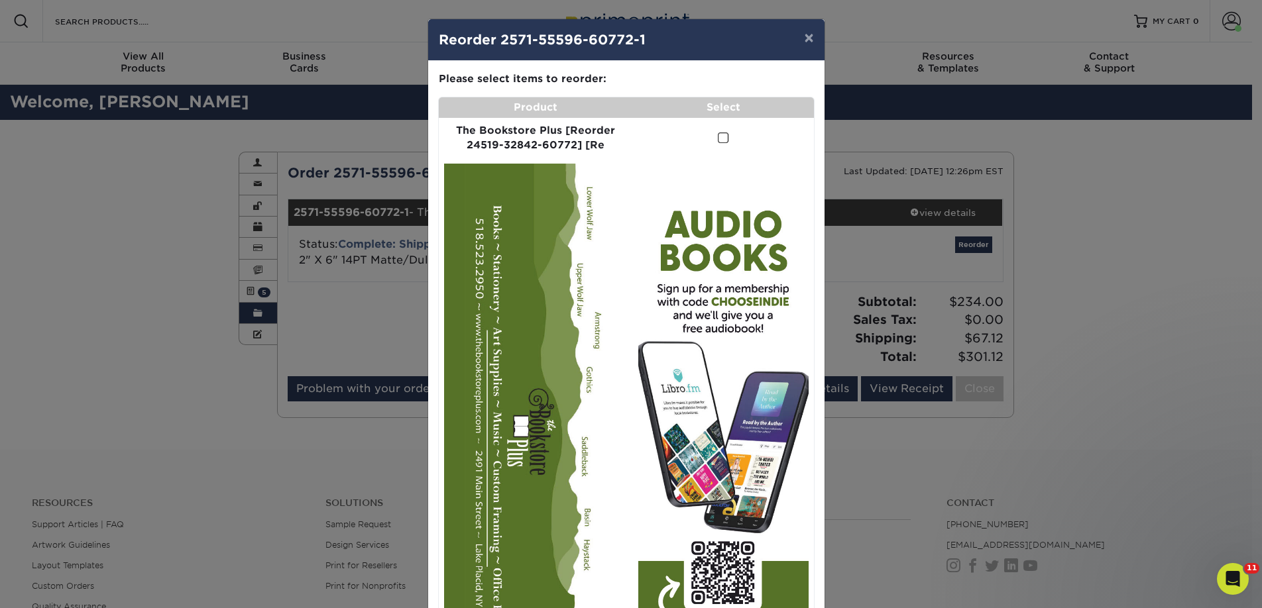
click at [718, 135] on span at bounding box center [723, 138] width 11 height 13
click at [0, 0] on input "checkbox" at bounding box center [0, 0] width 0 height 0
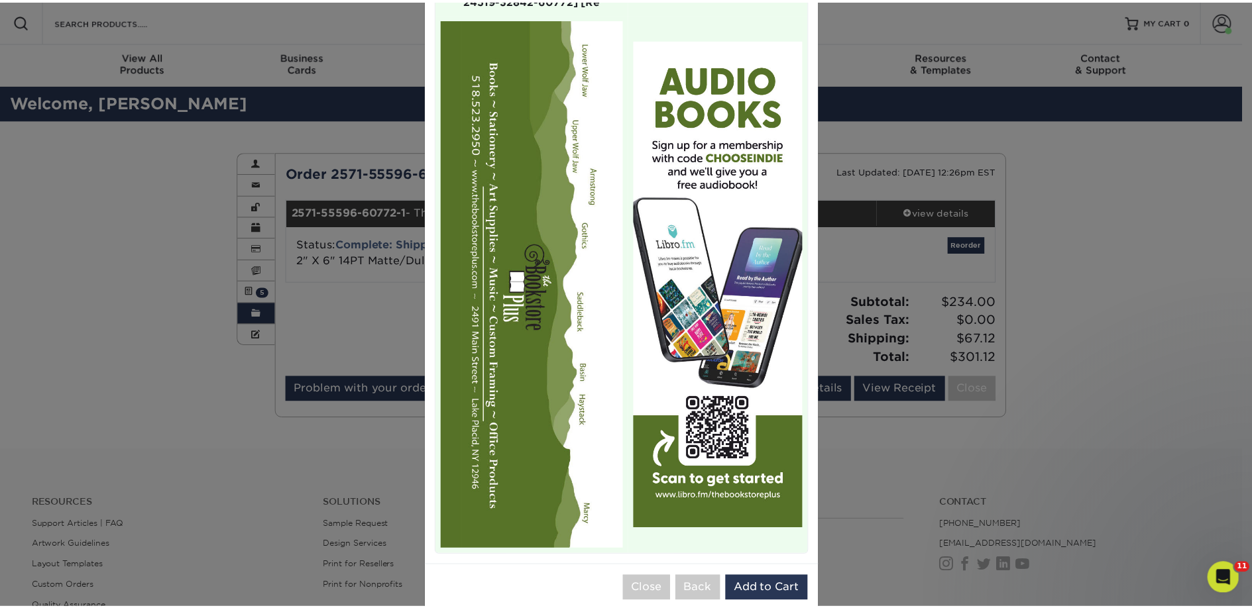
scroll to position [167, 0]
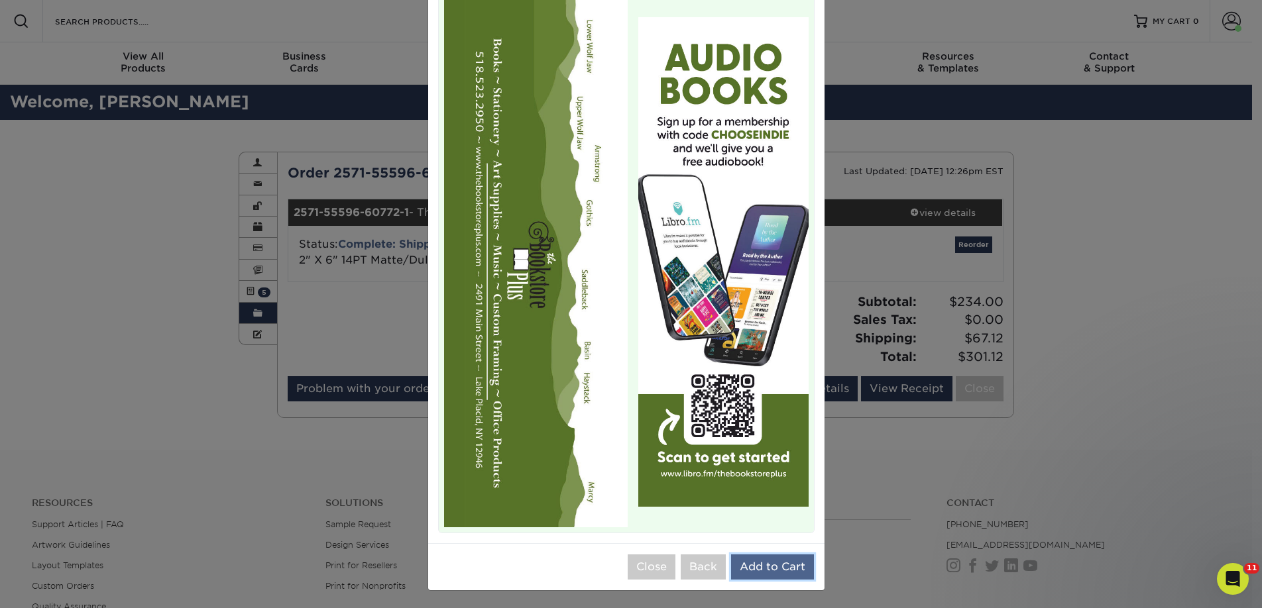
click at [765, 562] on button "Add to Cart" at bounding box center [772, 567] width 83 height 25
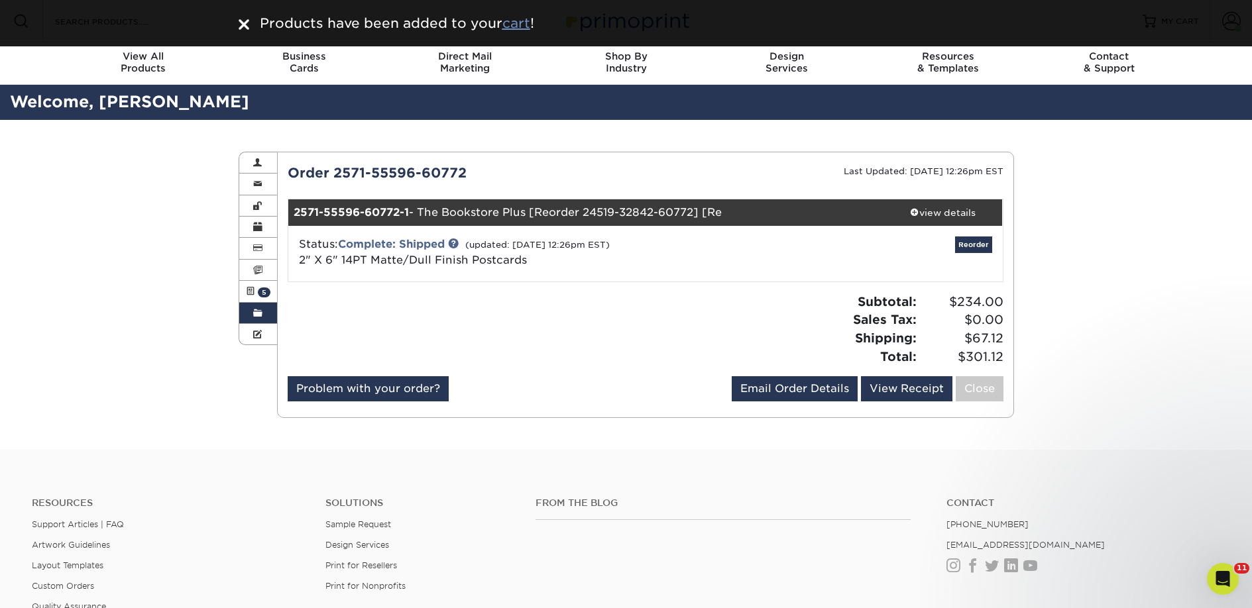
click at [529, 24] on u "cart" at bounding box center [516, 23] width 28 height 16
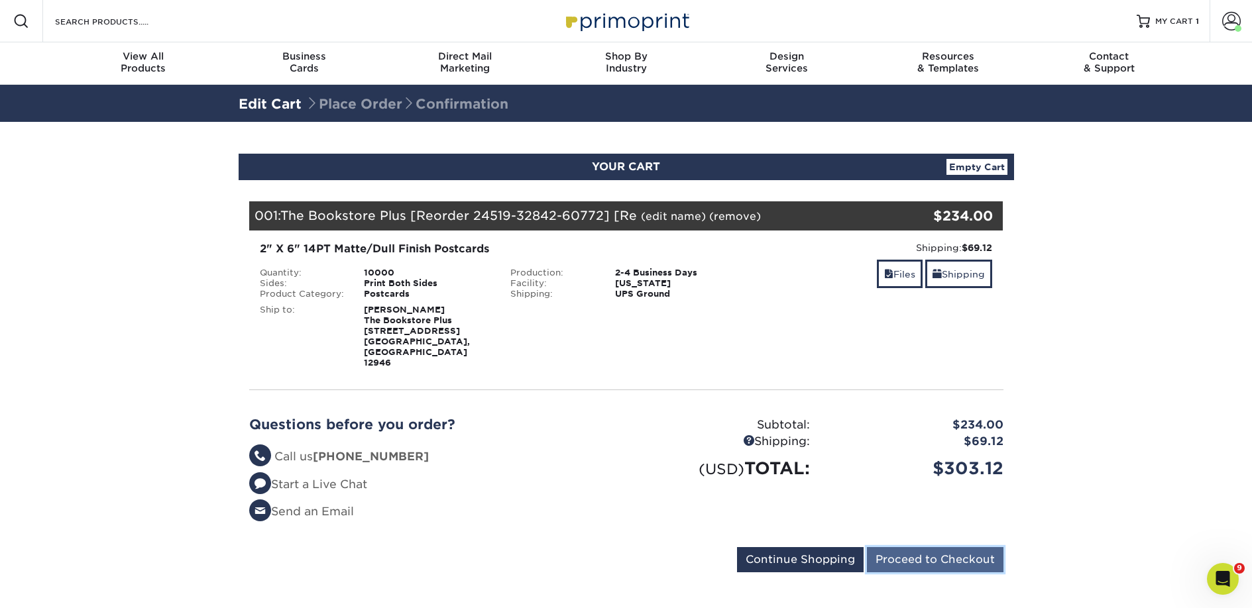
click at [929, 547] on input "Proceed to Checkout" at bounding box center [935, 559] width 136 height 25
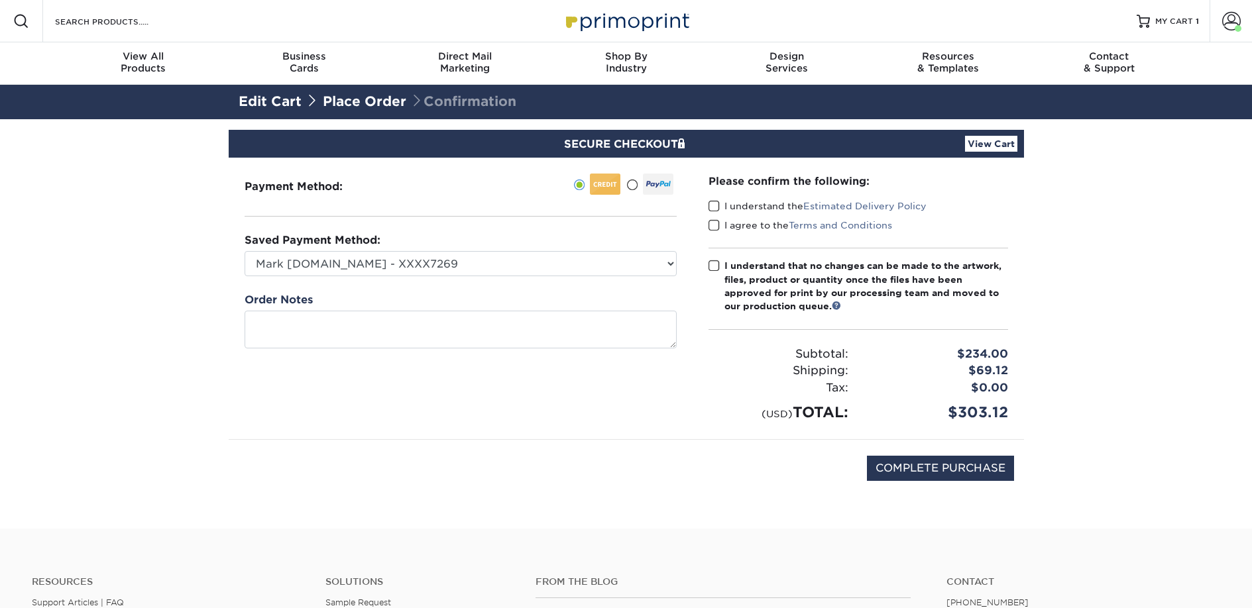
click at [736, 207] on label "I understand the Estimated Delivery Policy" at bounding box center [817, 205] width 218 height 13
click at [0, 0] on input "I understand the Estimated Delivery Policy" at bounding box center [0, 0] width 0 height 0
click at [735, 221] on label "I agree to the Terms and Conditions" at bounding box center [800, 225] width 184 height 13
click at [0, 0] on input "I agree to the Terms and Conditions" at bounding box center [0, 0] width 0 height 0
click at [742, 278] on div "I understand that no changes can be made to the artwork, files, product or quan…" at bounding box center [866, 286] width 284 height 54
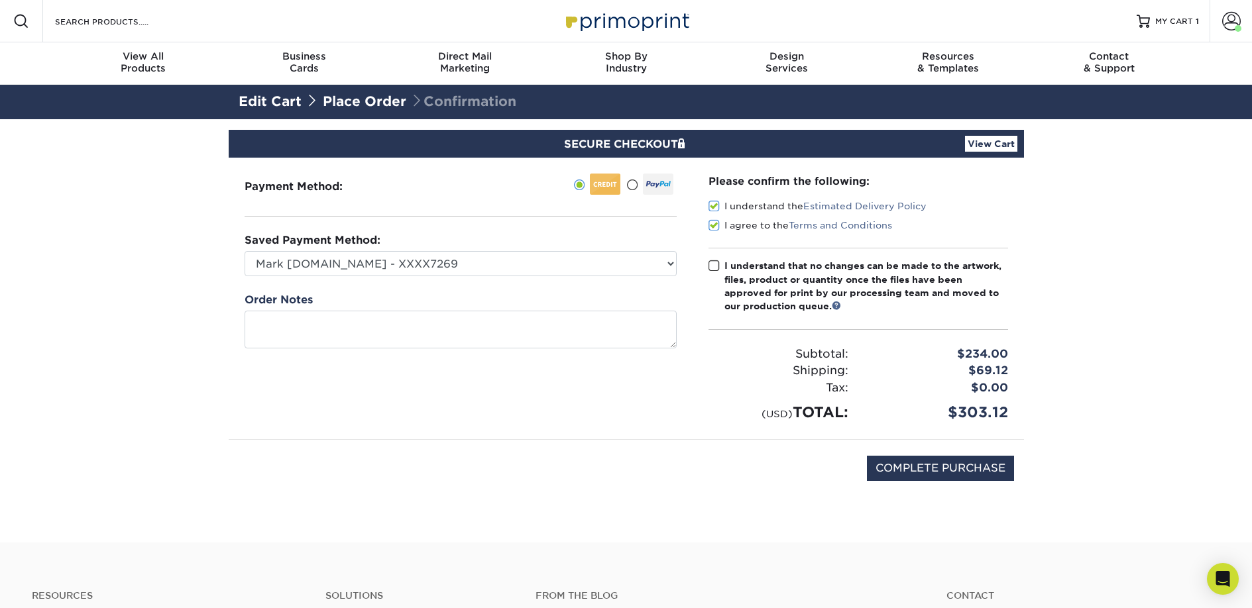
click at [0, 0] on input "I understand that no changes can be made to the artwork, files, product or quan…" at bounding box center [0, 0] width 0 height 0
click at [905, 472] on input "COMPLETE PURCHASE" at bounding box center [940, 468] width 147 height 25
type input "PROCESSING, PLEASE WAIT..."
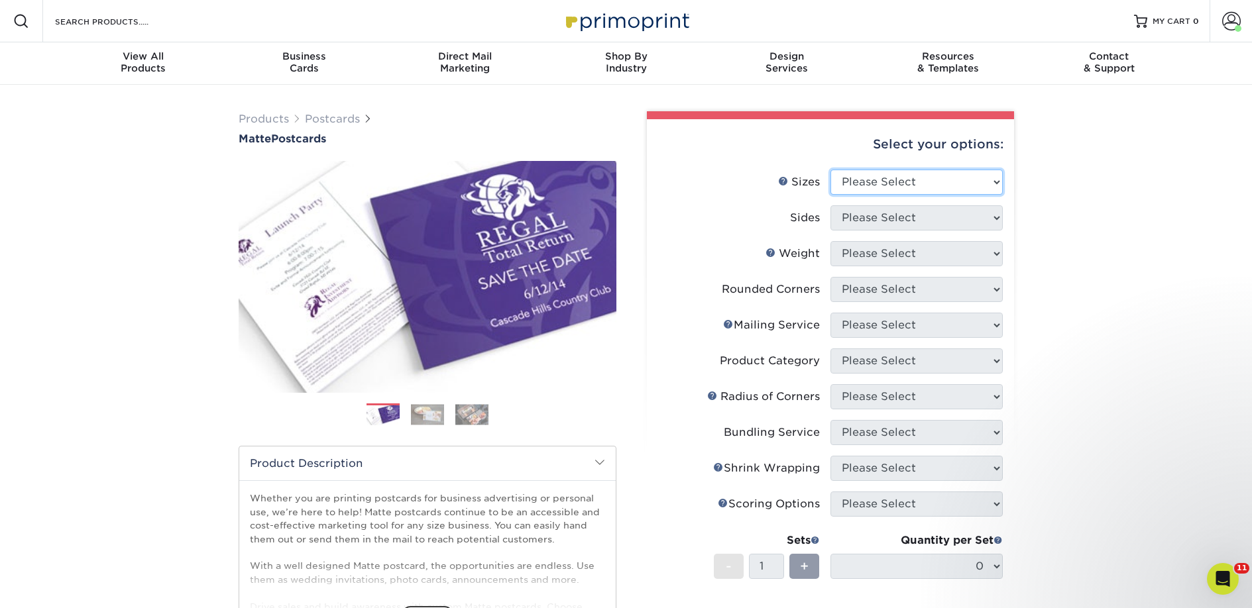
click at [907, 183] on select "Please Select 1.5" x 7" 2" x 4" 2" x 6" 2" x 7" 2" x 8" 2.12" x 5.5" 2.125" x 5…" at bounding box center [916, 182] width 172 height 25
select select "2.00x6.00"
click at [830, 170] on select "Please Select 1.5" x 7" 2" x 4" 2" x 6" 2" x 7" 2" x 8" 2.12" x 5.5" 2.125" x 5…" at bounding box center [916, 182] width 172 height 25
click at [884, 217] on select "Please Select" at bounding box center [916, 217] width 172 height 25
select select "13abbda7-1d64-4f25-8bb2-c179b224825d"
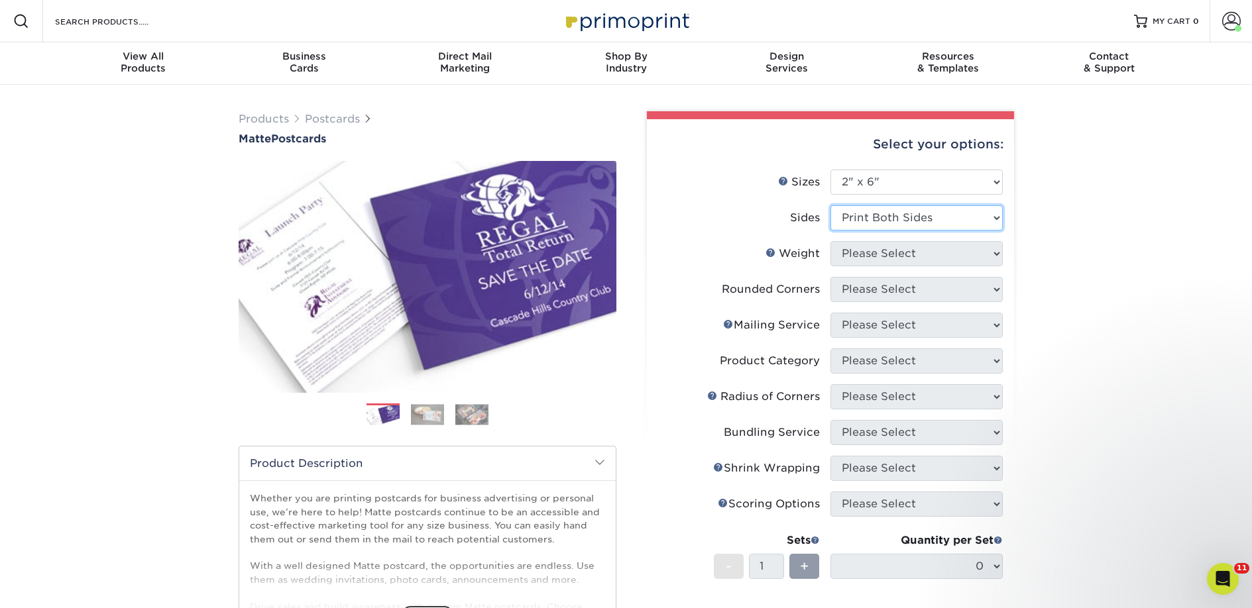
click at [830, 205] on select "Please Select Print Both Sides Print Front Only" at bounding box center [916, 217] width 172 height 25
click at [879, 250] on select "Please Select 14PT 16PT" at bounding box center [916, 253] width 172 height 25
select select "14PT"
click at [830, 241] on select "Please Select 14PT 16PT" at bounding box center [916, 253] width 172 height 25
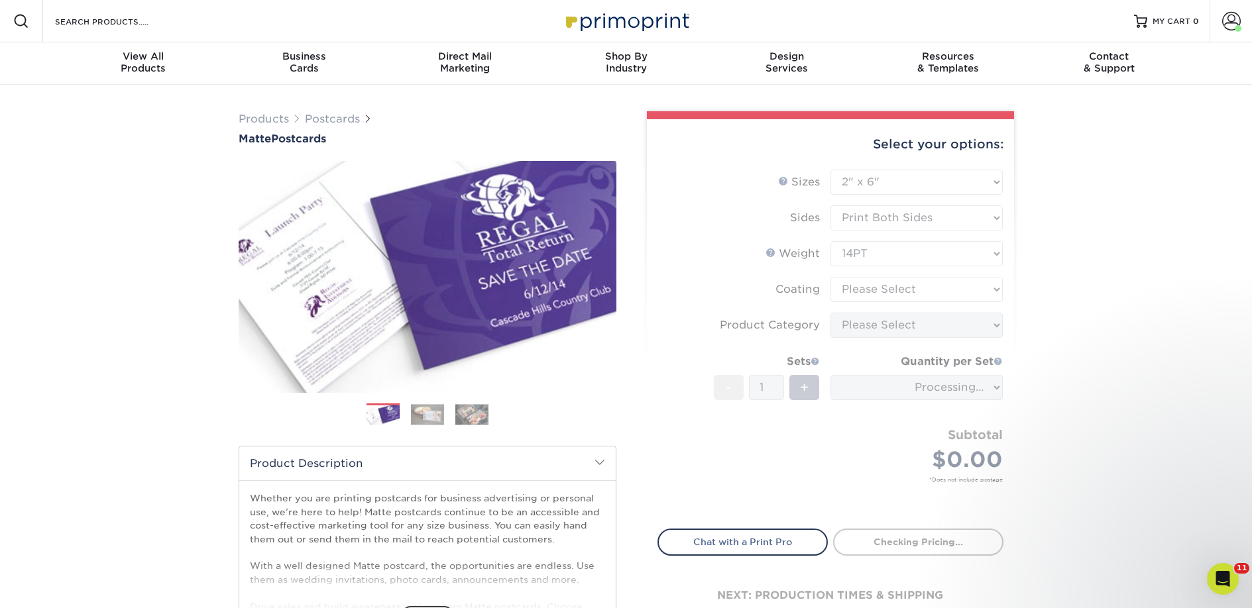
click at [877, 294] on form "Sizes Help Sizes Please Select 1.5" x 7" 2" x 4" 2" x 6" 2" x 7" 2" x 8" 2.12" …" at bounding box center [830, 342] width 346 height 344
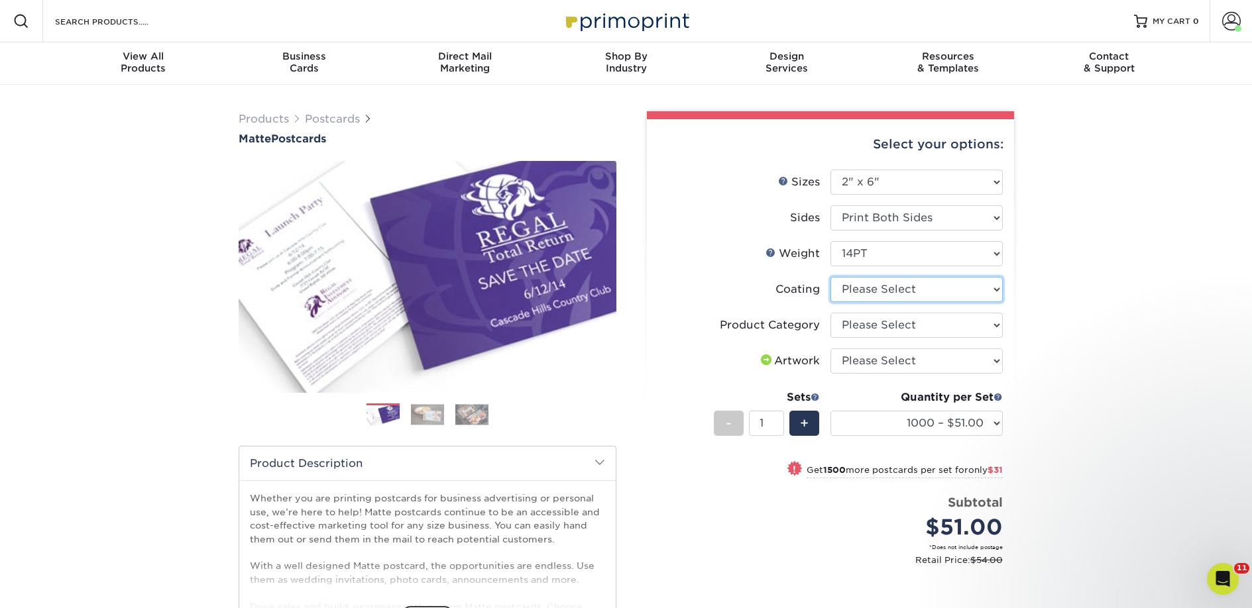
click at [900, 292] on select at bounding box center [916, 289] width 172 height 25
select select "121bb7b5-3b4d-429f-bd8d-bbf80e953313"
click at [830, 277] on select at bounding box center [916, 289] width 172 height 25
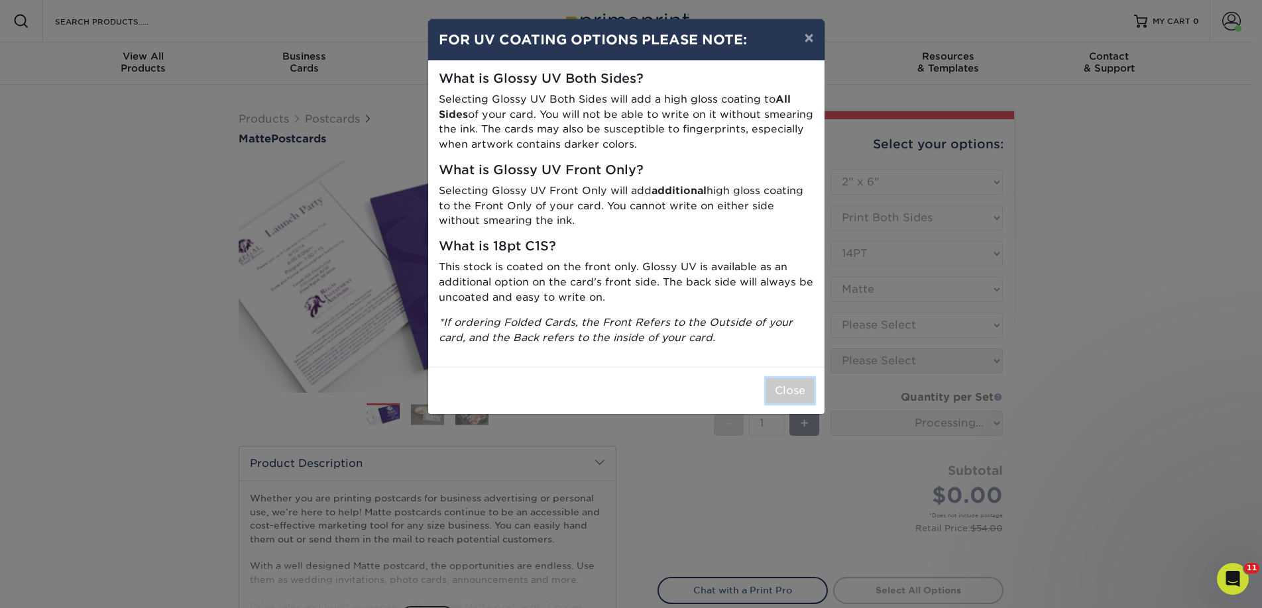
click at [768, 394] on button "Close" at bounding box center [790, 390] width 48 height 25
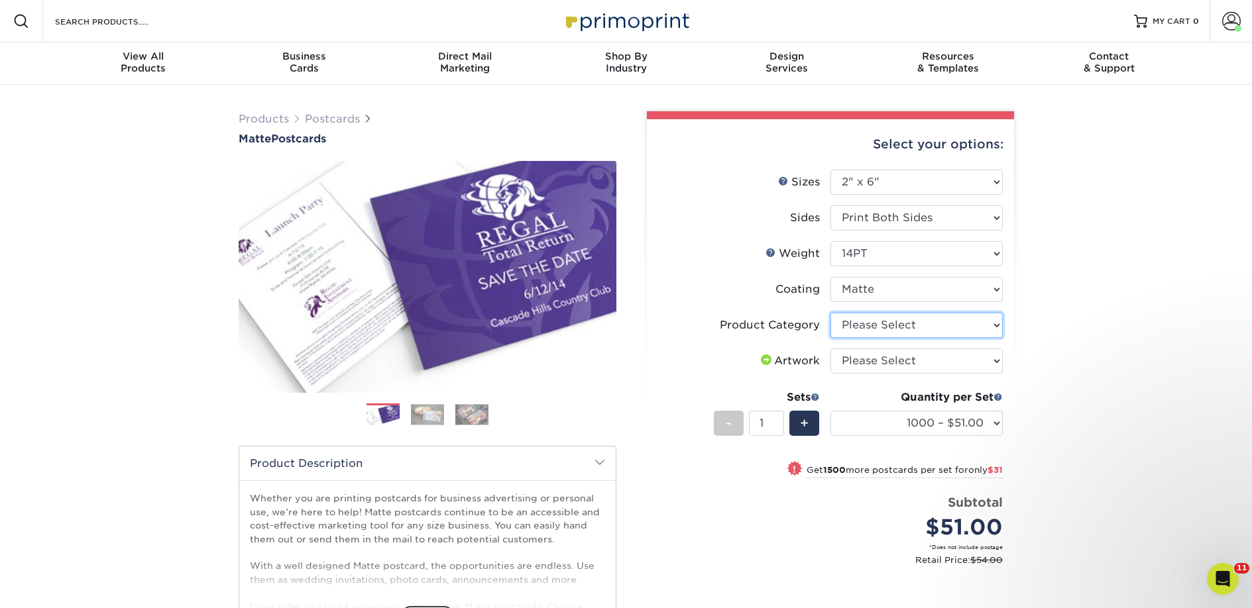
click at [881, 326] on select "Please Select Postcards" at bounding box center [916, 325] width 172 height 25
select select "9b7272e0-d6c8-4c3c-8e97-d3a1bcdab858"
click at [830, 313] on select "Please Select Postcards" at bounding box center [916, 325] width 172 height 25
click at [881, 359] on select "Please Select I will upload files I need a design - $150" at bounding box center [916, 361] width 172 height 25
select select "upload"
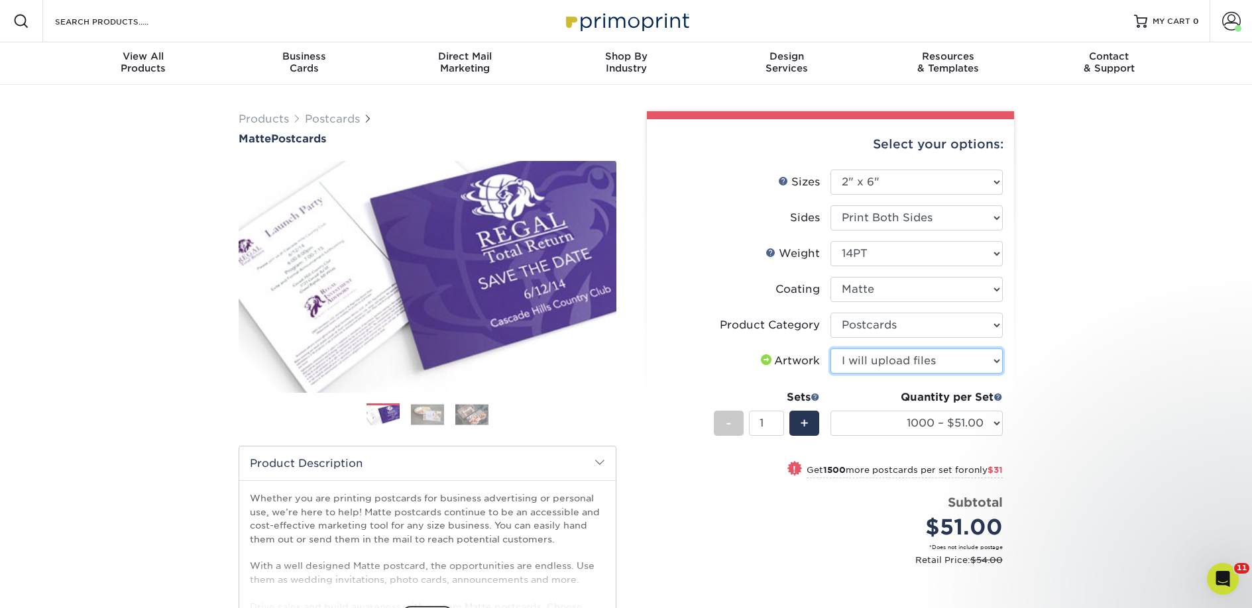
click at [830, 349] on select "Please Select I will upload files I need a design - $150" at bounding box center [916, 361] width 172 height 25
click at [888, 428] on select "1000 – $51.00 2500 – $82.00 5000 – $123.00 10000 – $234.00 15000 – $344.00 2000…" at bounding box center [916, 423] width 172 height 25
select select "2500 – $82.00"
click at [830, 411] on select "1000 – $51.00 2500 – $82.00 5000 – $123.00 10000 – $234.00 15000 – $344.00 2000…" at bounding box center [916, 423] width 172 height 25
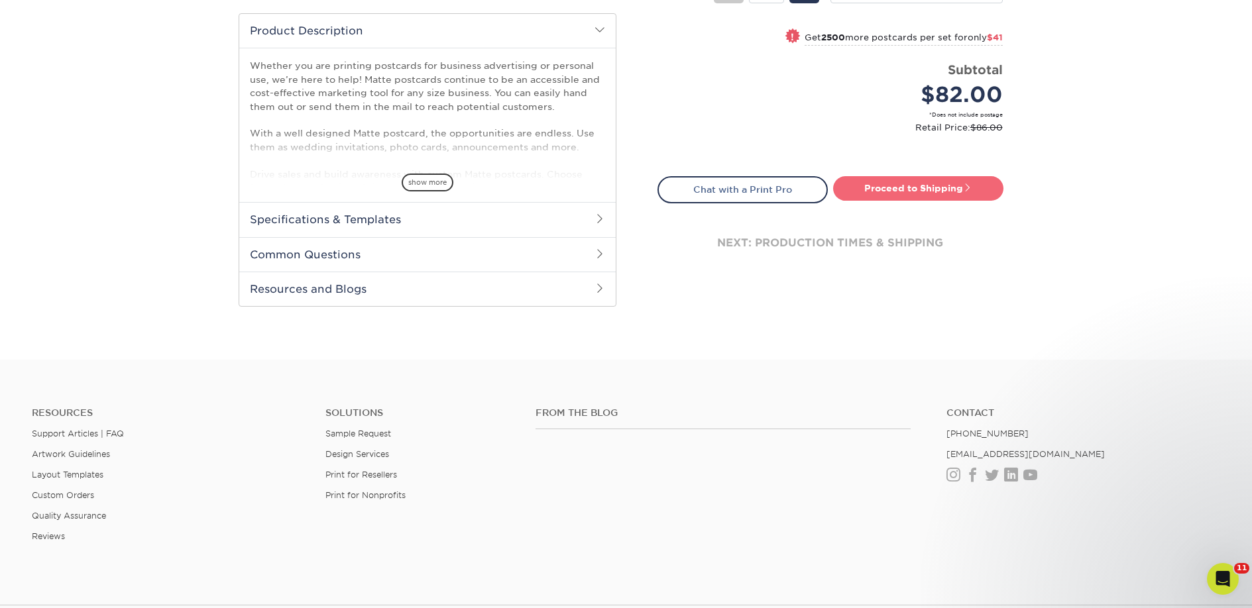
click at [887, 187] on link "Proceed to Shipping" at bounding box center [918, 188] width 170 height 24
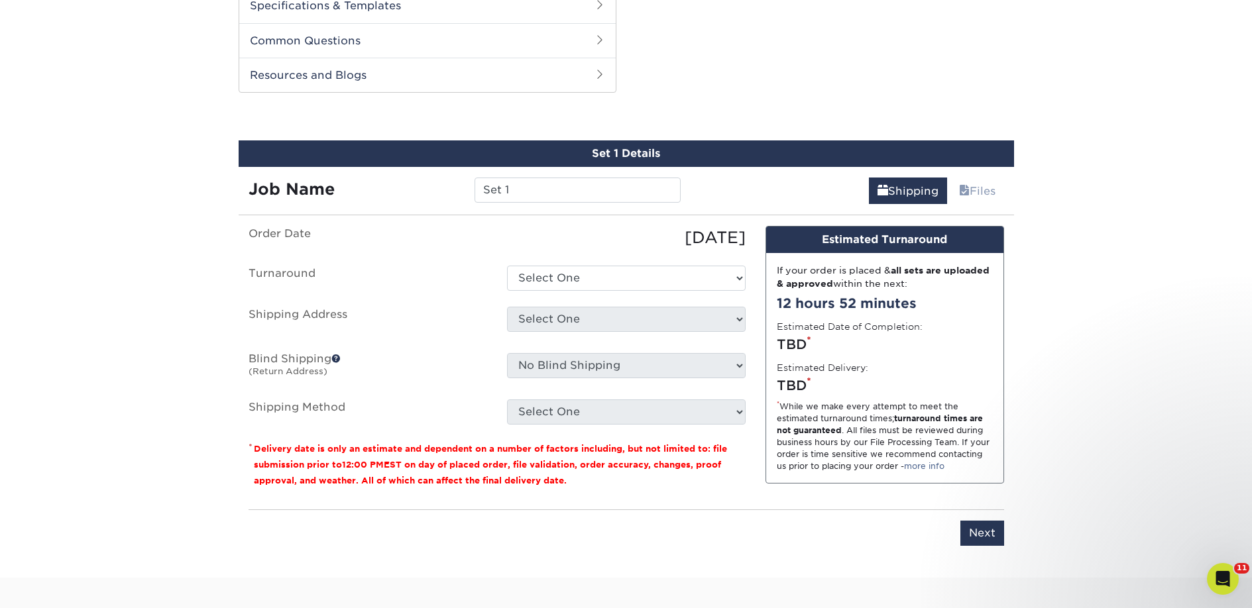
scroll to position [674, 0]
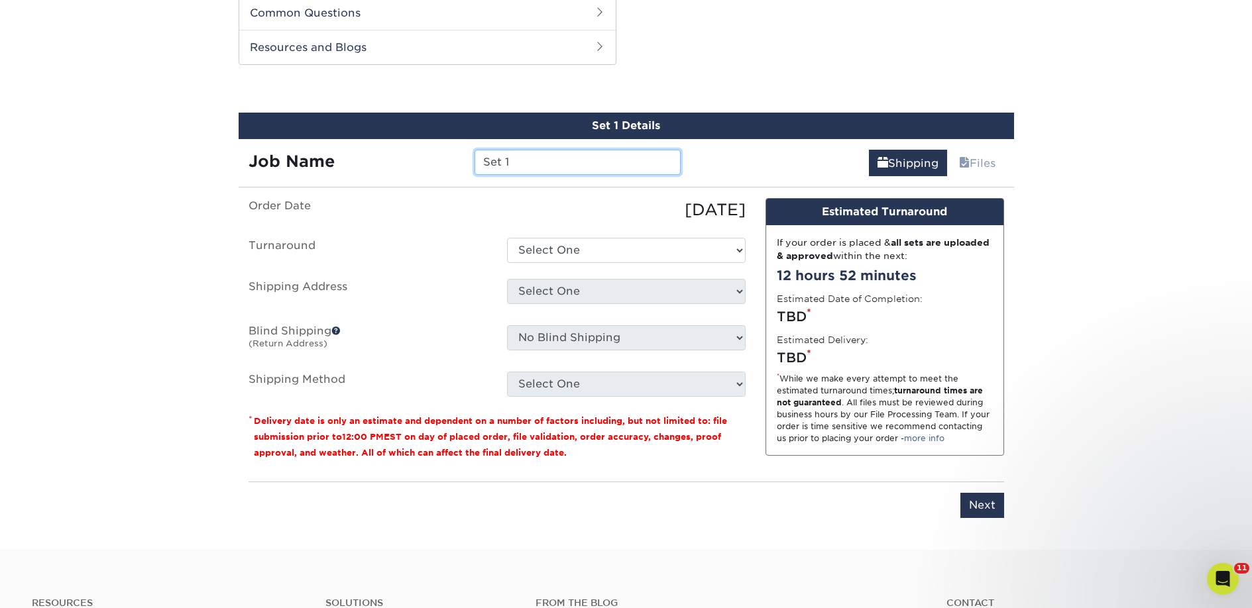
click at [532, 163] on input "Set 1" at bounding box center [577, 162] width 206 height 25
paste input "haywardbooksonb@gmail.com"
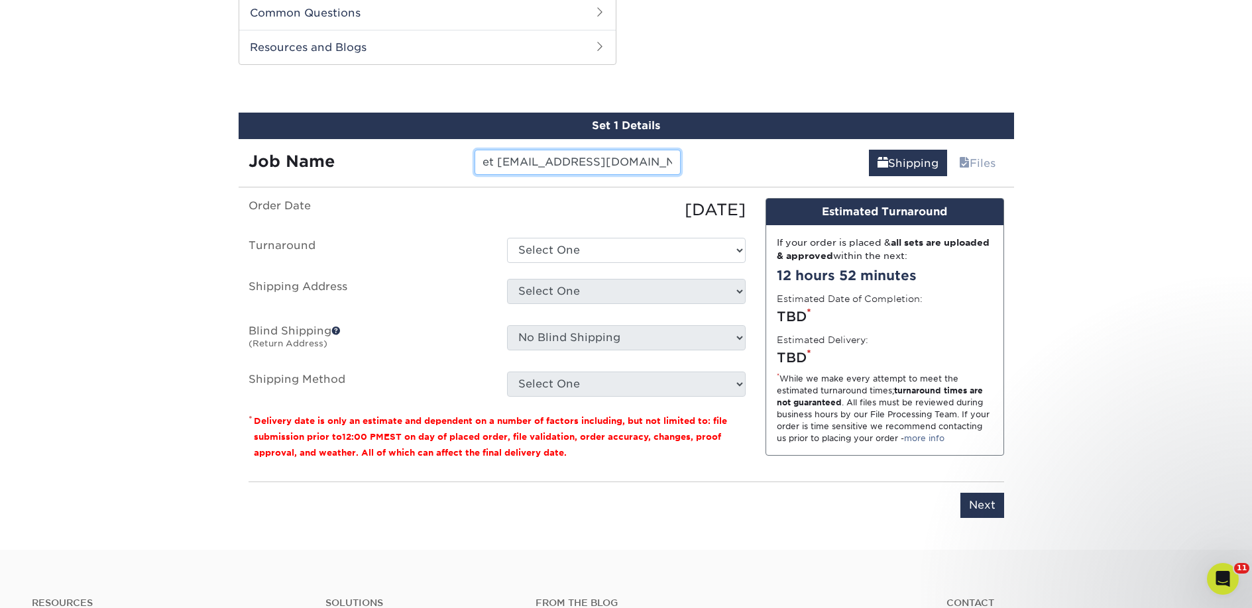
click at [531, 164] on input "Set 1haywardbooksonb@gmail.com" at bounding box center [577, 162] width 206 height 25
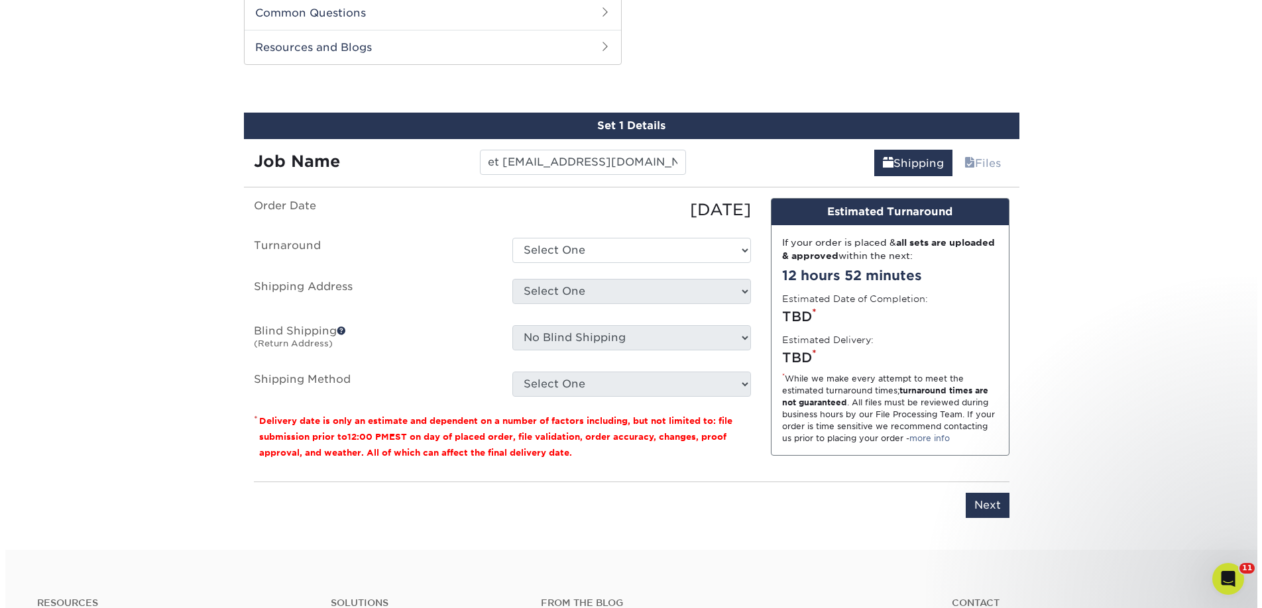
scroll to position [0, 0]
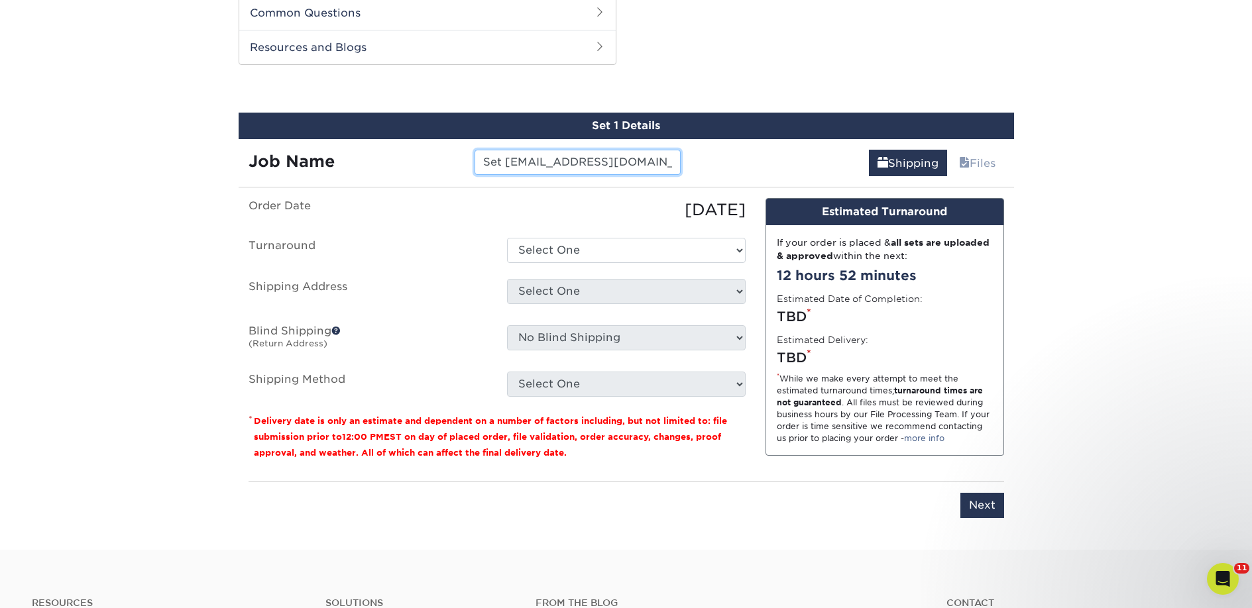
click at [501, 170] on input "Set 1haywardbooksonb@gmail.com" at bounding box center [577, 162] width 206 height 25
paste input "Books on B"
type input "Books on B"
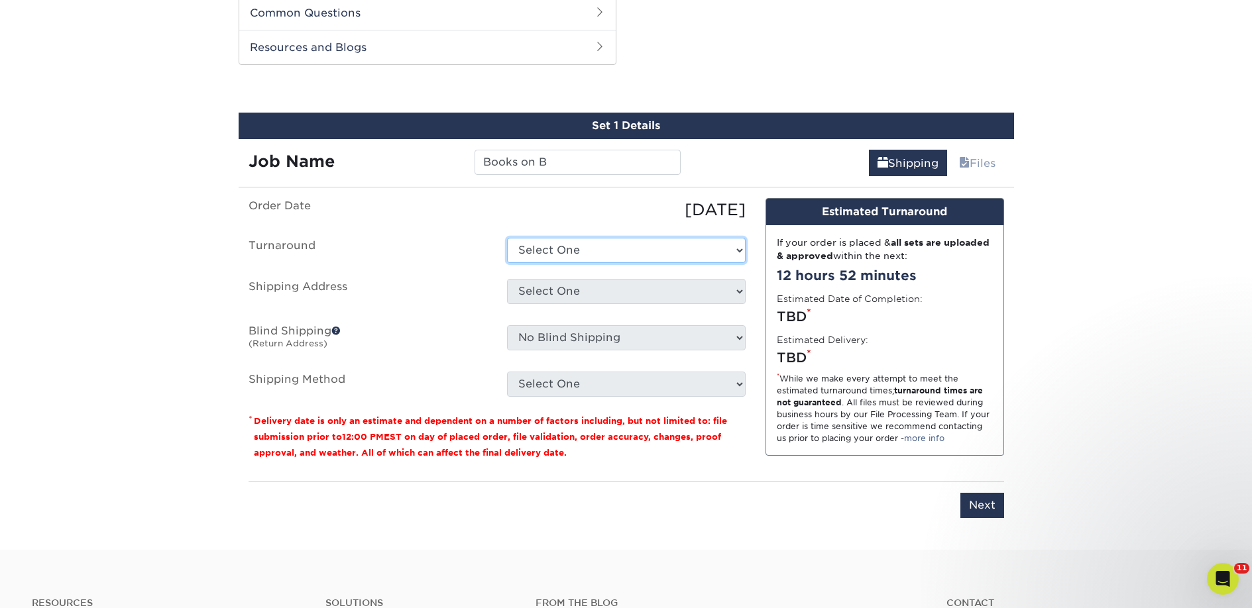
click at [577, 251] on select "Select One 2-4 Business Days 2 Day Next Business Day" at bounding box center [626, 250] width 239 height 25
select select "23bed37c-fa74-46a4-afc9-d3c3160655ce"
click at [507, 238] on select "Select One 2-4 Business Days 2 Day Next Business Day" at bounding box center [626, 250] width 239 height 25
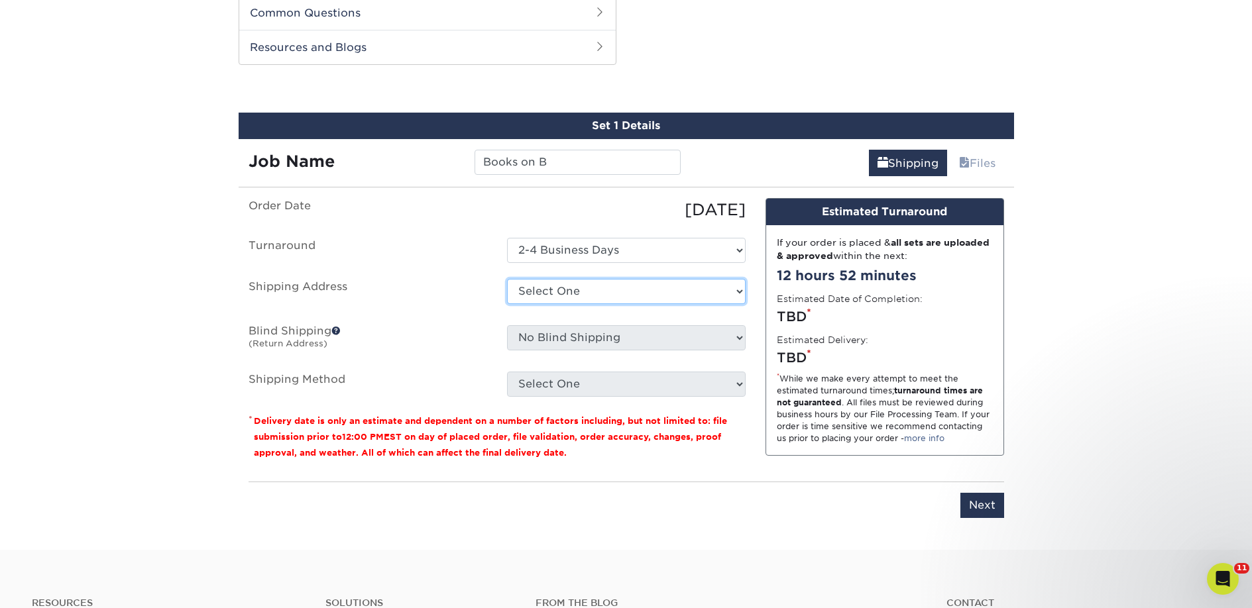
click at [571, 295] on select "Select One 2nd Floor Convention Center A Better Today Books & Boutique A Good B…" at bounding box center [626, 291] width 239 height 25
select select "newaddress"
click at [507, 279] on select "Select One 2nd Floor Convention Center A Better Today Books & Boutique A Good B…" at bounding box center [626, 291] width 239 height 25
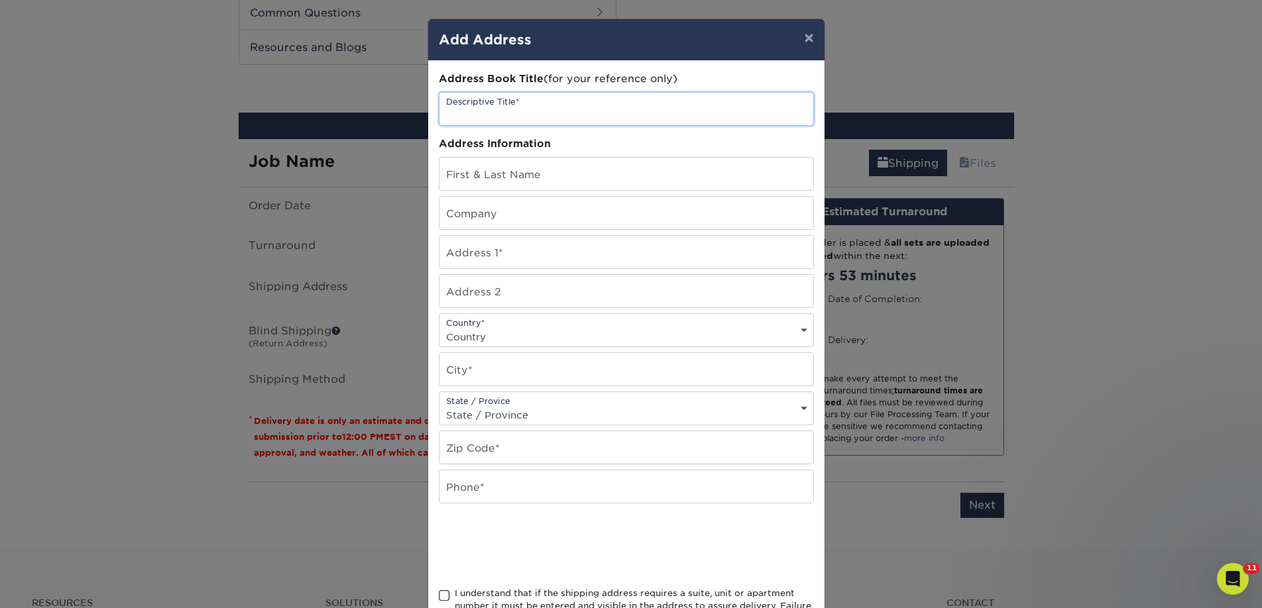
click at [484, 110] on input "text" at bounding box center [626, 109] width 374 height 32
paste input "Books on B"
type input "Books on B"
click at [496, 216] on input "text" at bounding box center [626, 213] width 374 height 32
paste input "Books on B"
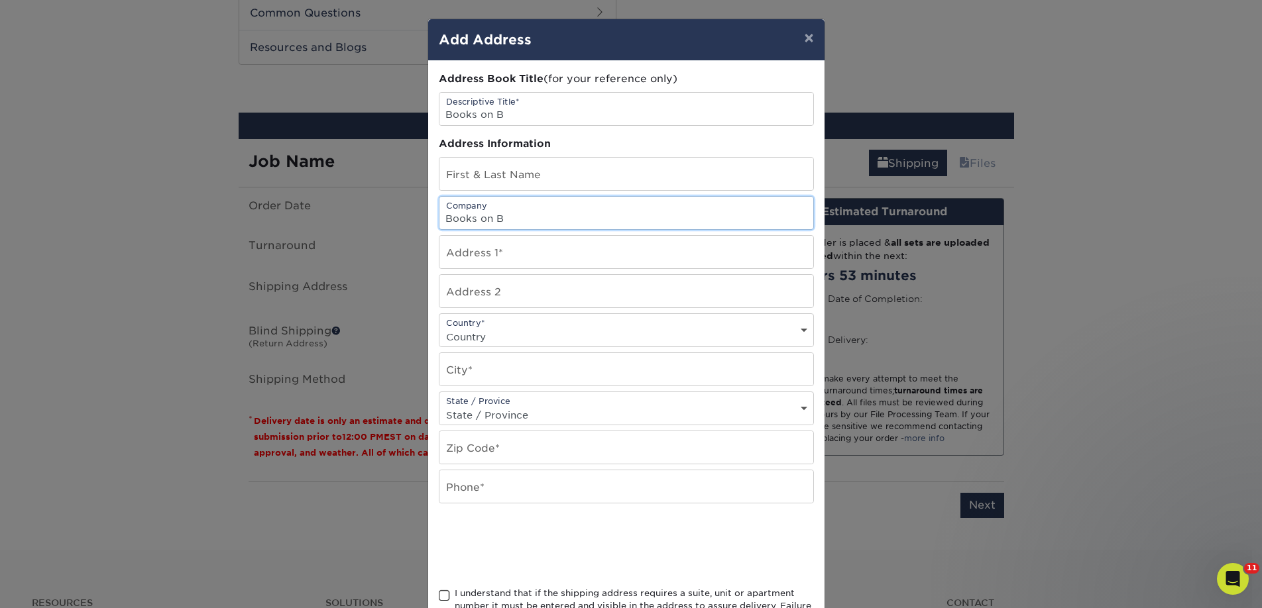
type input "Books on B"
click at [472, 244] on input "text" at bounding box center [626, 252] width 374 height 32
paste input "1014 B Street"
type input "1014 B Street"
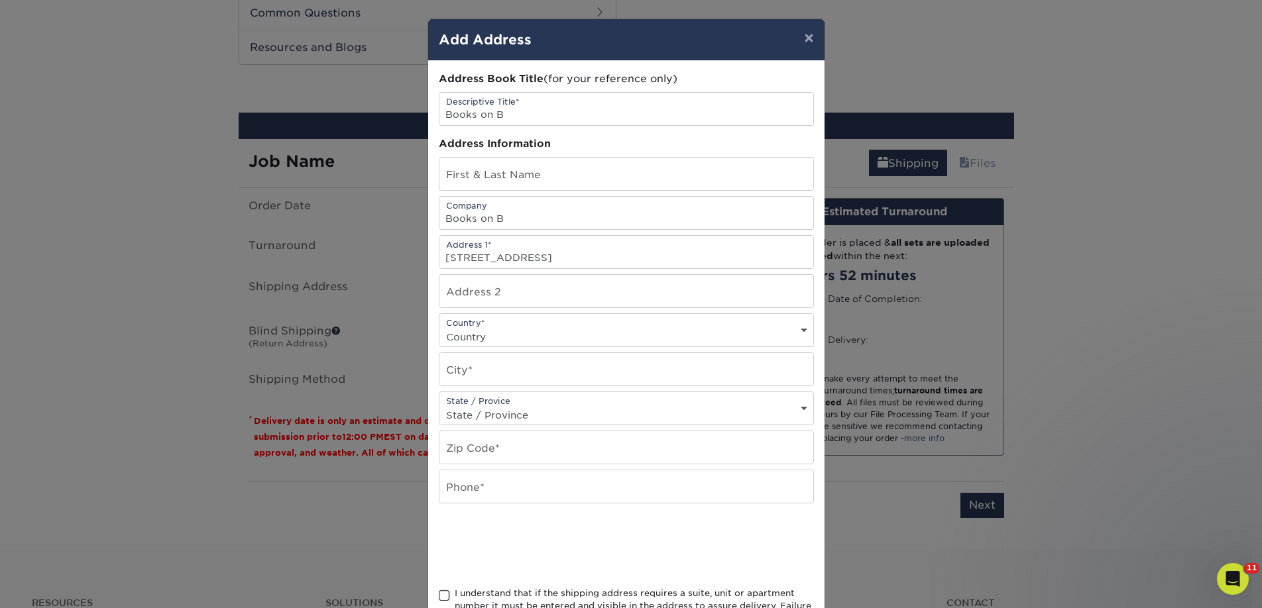
click at [466, 329] on select "Country United States Canada ----------------------------- Afghanistan Albania …" at bounding box center [626, 336] width 374 height 19
click at [472, 335] on select "Country United States Canada ----------------------------- Afghanistan Albania …" at bounding box center [626, 336] width 374 height 19
select select "US"
click at [439, 327] on select "Country United States Canada ----------------------------- Afghanistan Albania …" at bounding box center [626, 336] width 374 height 19
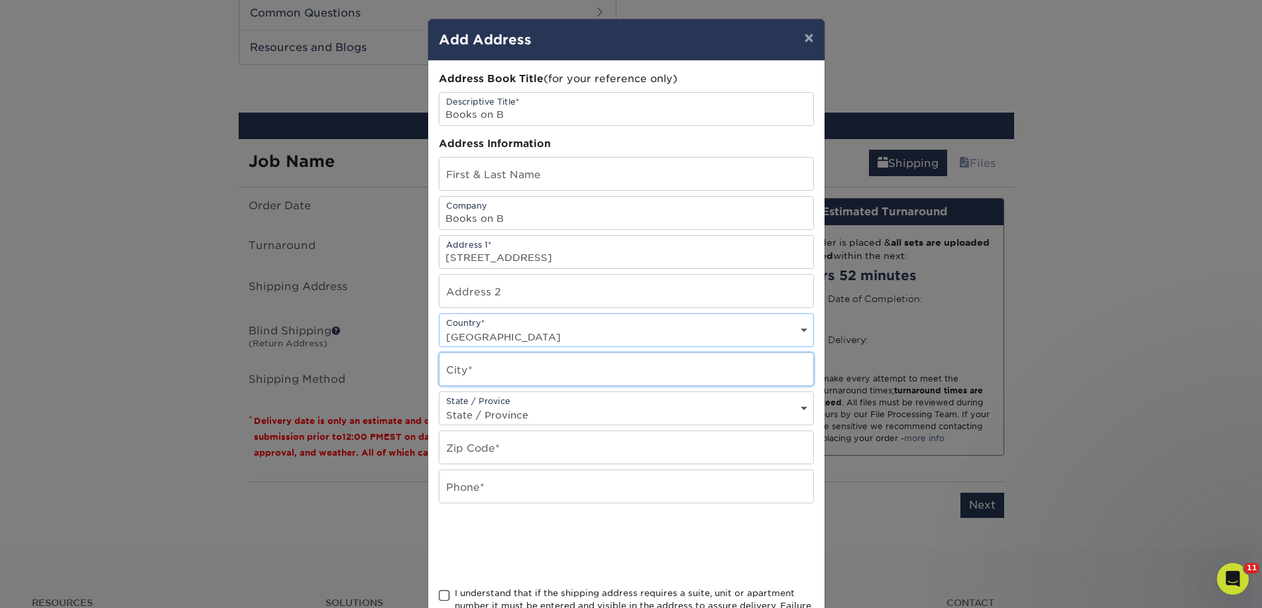
click at [466, 376] on input "text" at bounding box center [626, 369] width 374 height 32
paste input "Hayward"
type input "Hayward"
click at [451, 435] on input "text" at bounding box center [626, 447] width 374 height 32
paste input "94541"
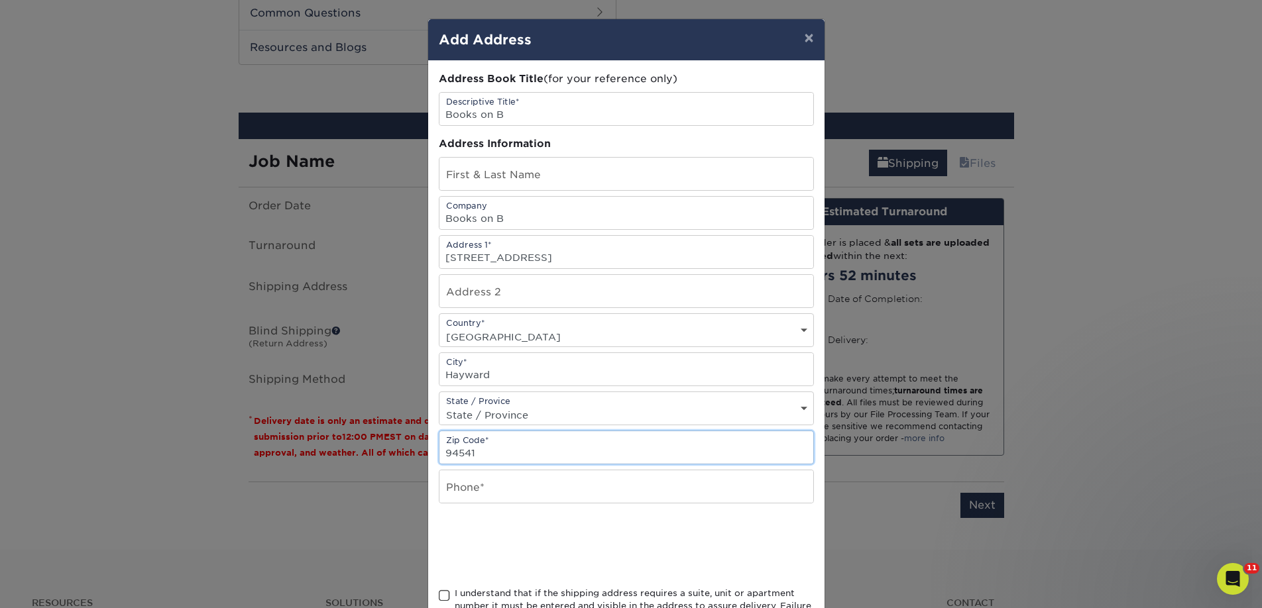
type input "94541"
click at [476, 503] on div "Address Book Title (for your reference only) Descriptive Title* Books on B Addr…" at bounding box center [626, 358] width 375 height 572
click at [474, 496] on input "text" at bounding box center [626, 486] width 374 height 32
type input "4257367064"
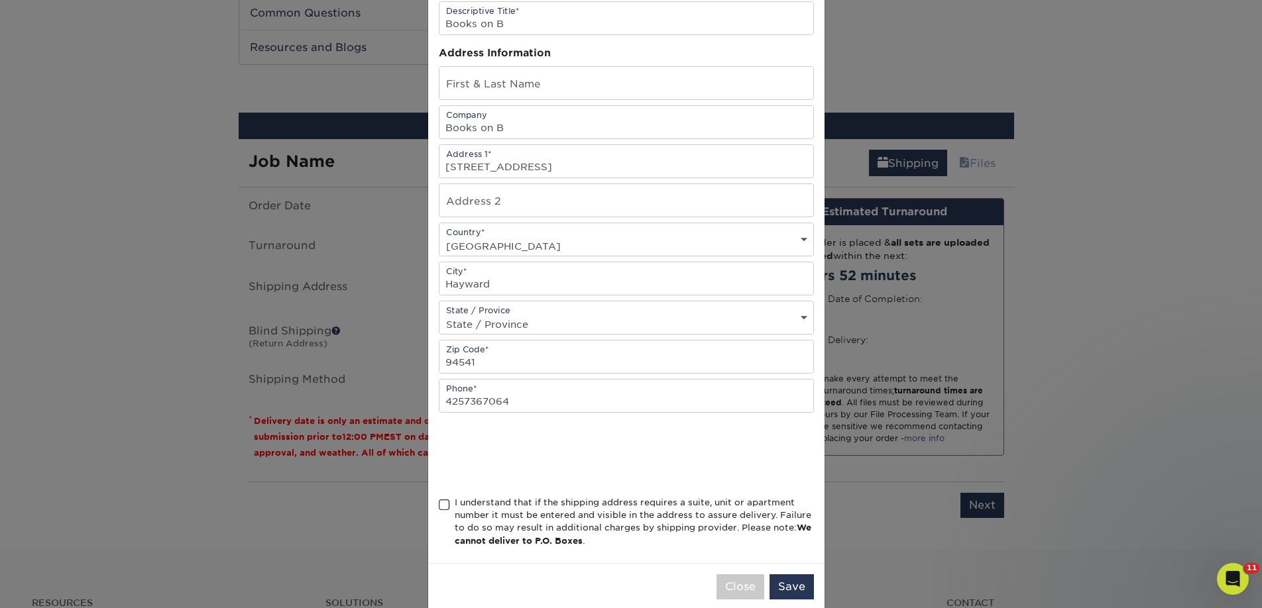
scroll to position [112, 0]
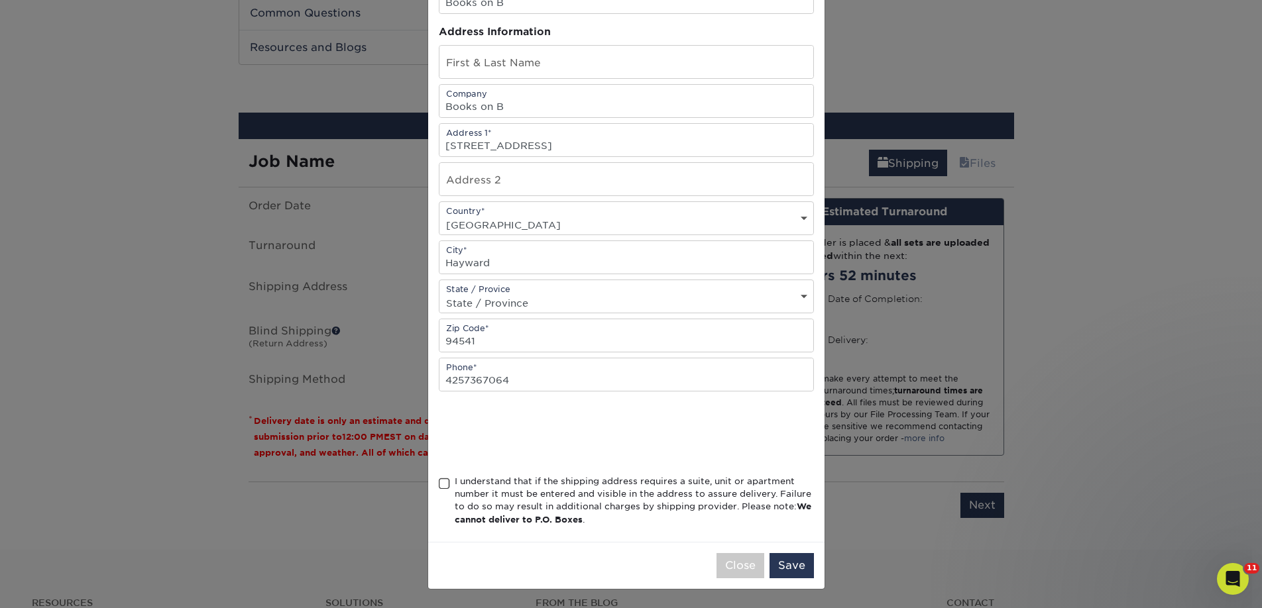
click at [512, 477] on div "I understand that if the shipping address requires a suite, unit or apartment n…" at bounding box center [634, 501] width 359 height 52
click at [0, 0] on input "I understand that if the shipping address requires a suite, unit or apartment n…" at bounding box center [0, 0] width 0 height 0
click at [794, 553] on button "Save" at bounding box center [791, 565] width 44 height 25
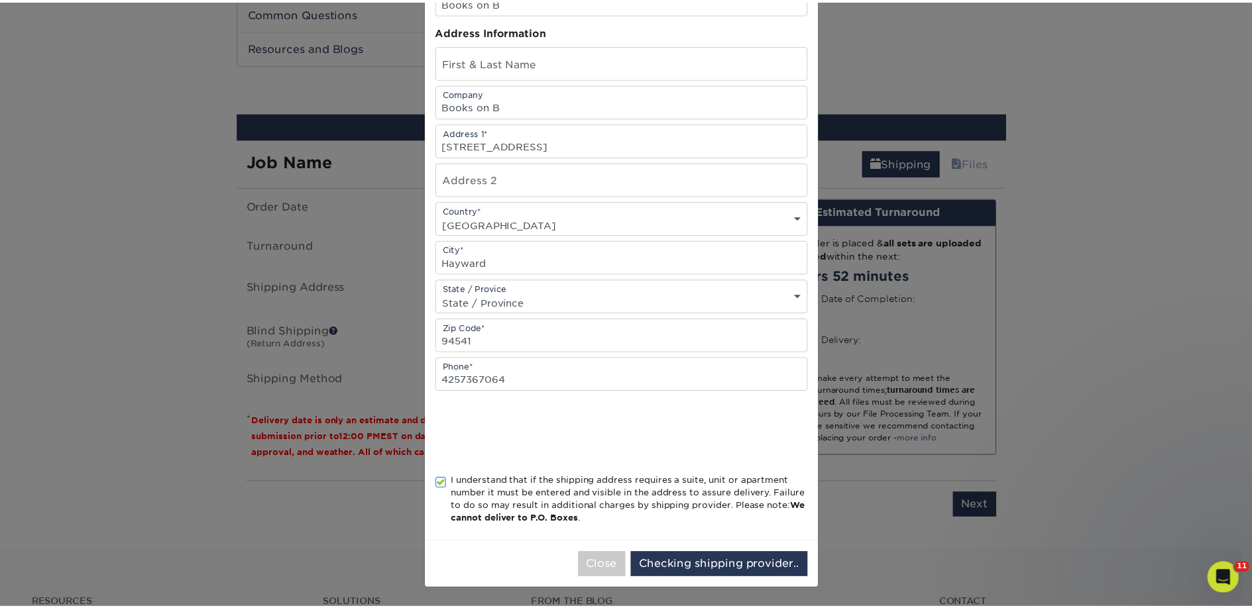
scroll to position [0, 0]
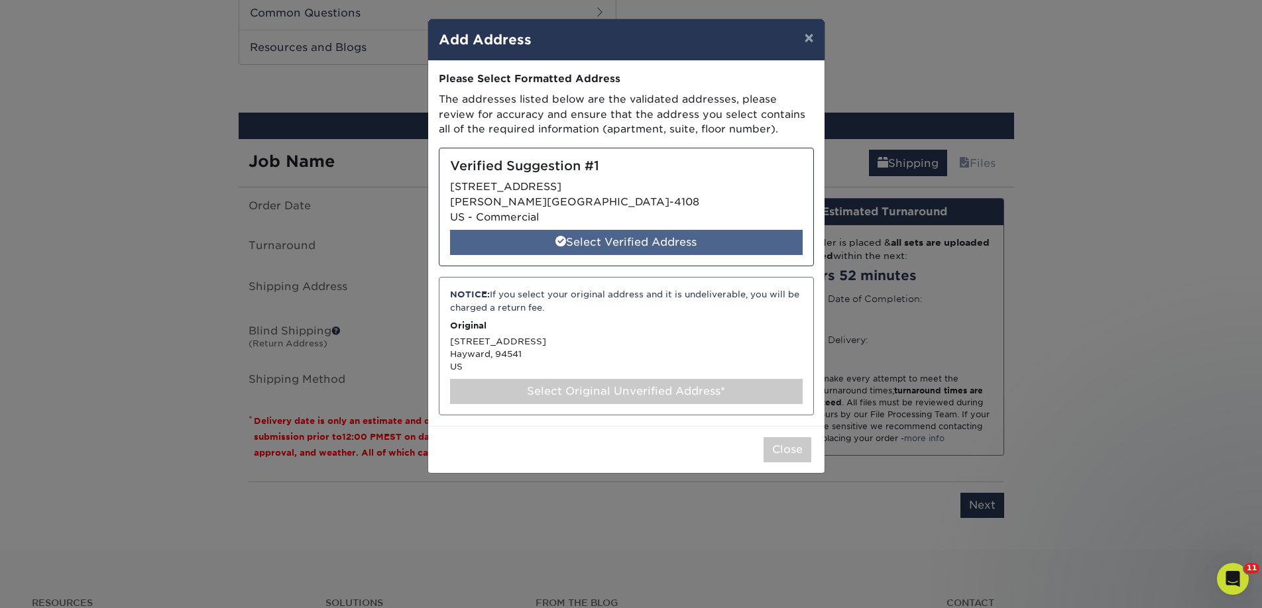
click at [572, 244] on div "Select Verified Address" at bounding box center [626, 242] width 352 height 25
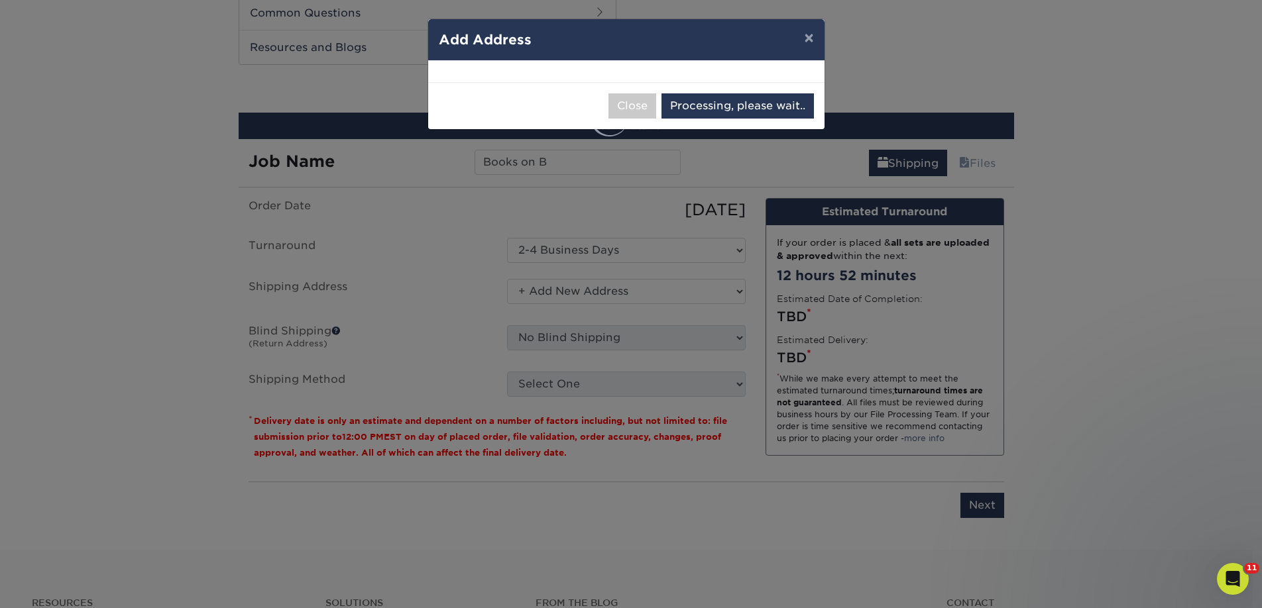
select select "286137"
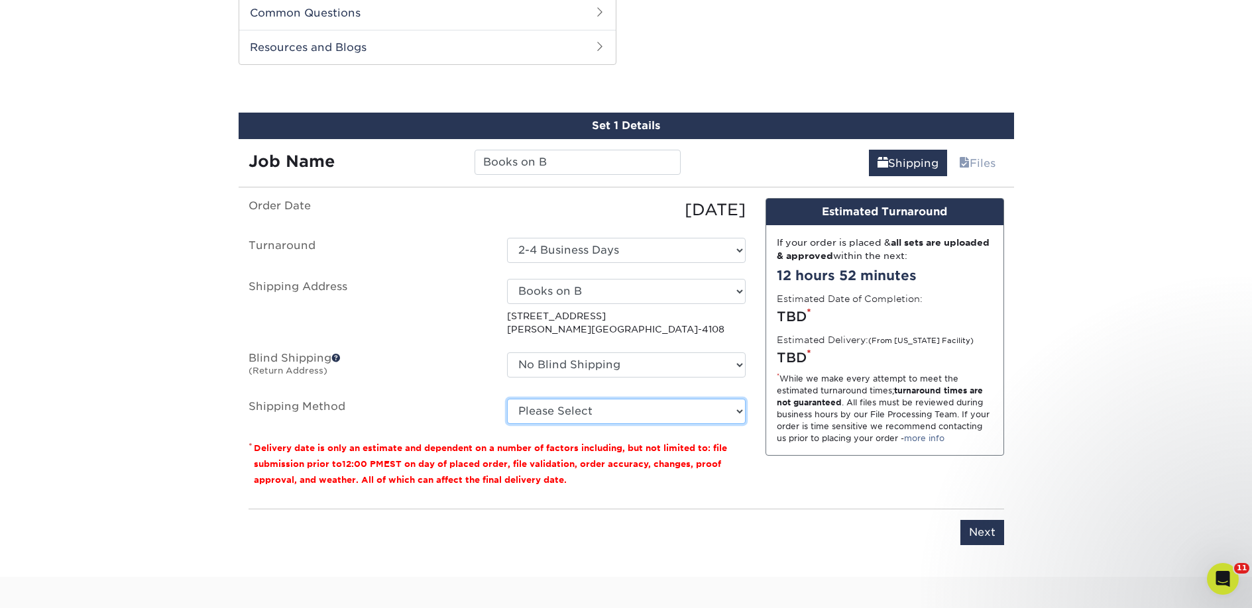
click at [611, 407] on select "Please Select Ground Shipping (+$25.59) 3 Day Shipping Service (+$34.34) 2 Day …" at bounding box center [626, 411] width 239 height 25
select select "03"
click at [507, 399] on select "Please Select Ground Shipping (+$25.59) 3 Day Shipping Service (+$34.34) 2 Day …" at bounding box center [626, 411] width 239 height 25
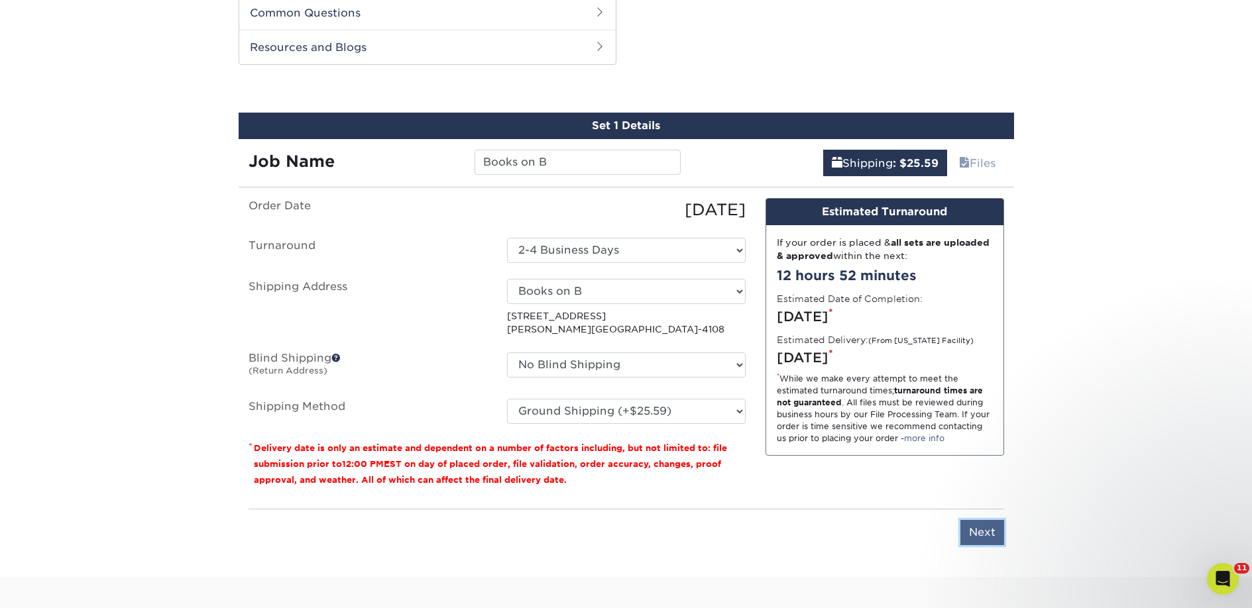
click at [977, 539] on input "Next" at bounding box center [982, 532] width 44 height 25
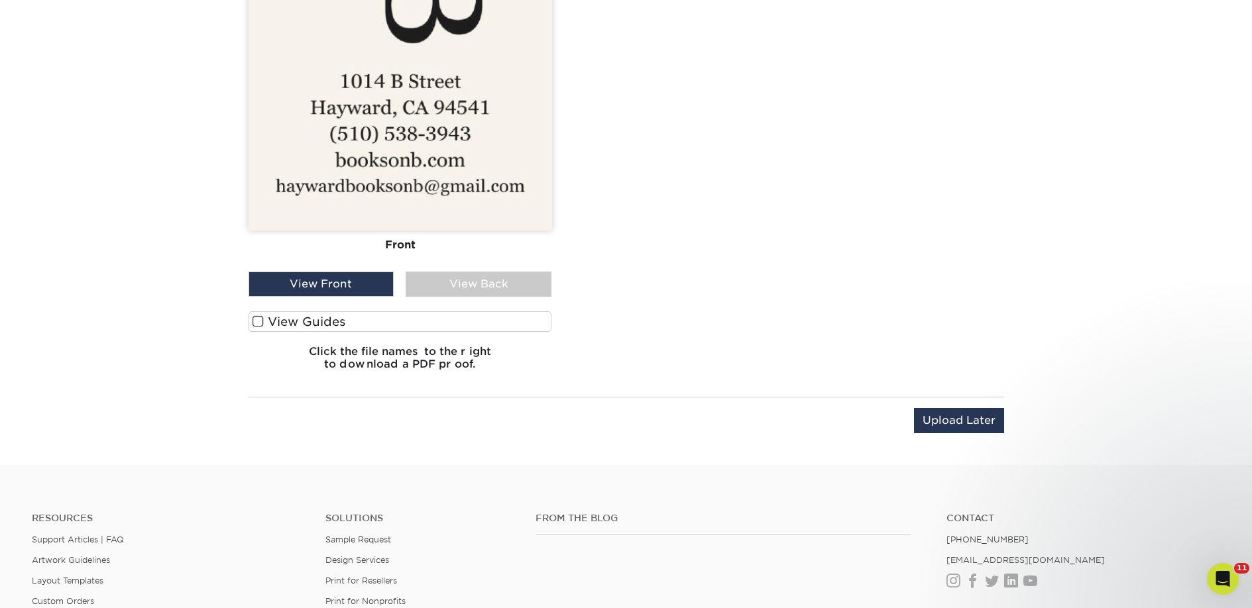
click at [370, 315] on label "View Guides" at bounding box center [399, 321] width 303 height 21
click at [0, 0] on input "View Guides" at bounding box center [0, 0] width 0 height 0
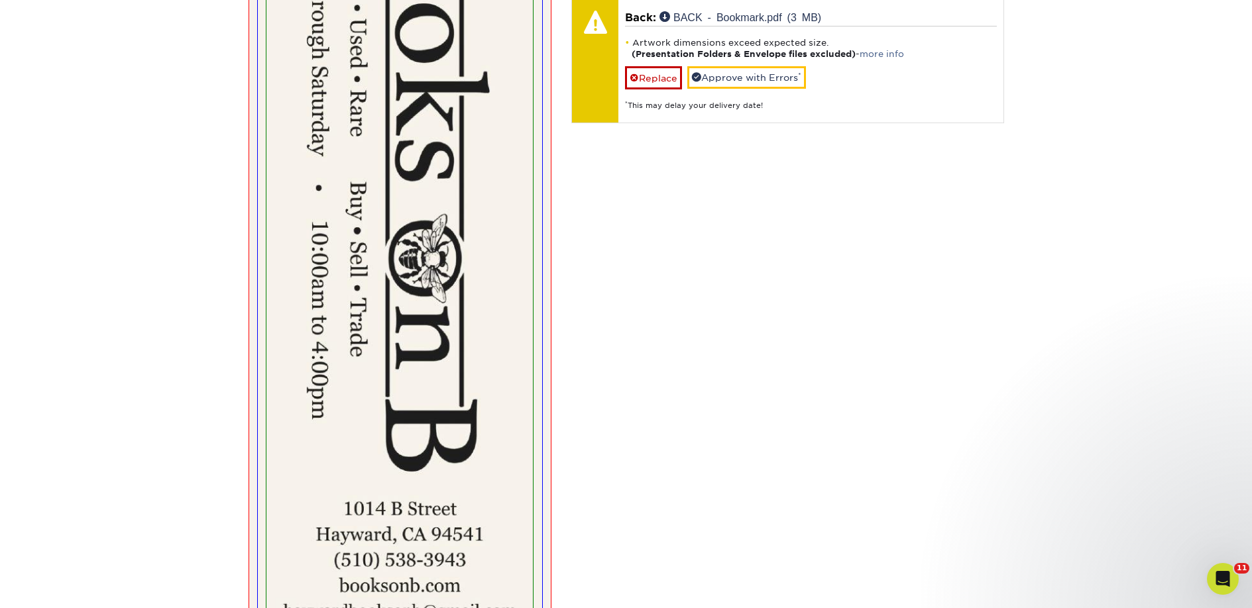
scroll to position [731, 0]
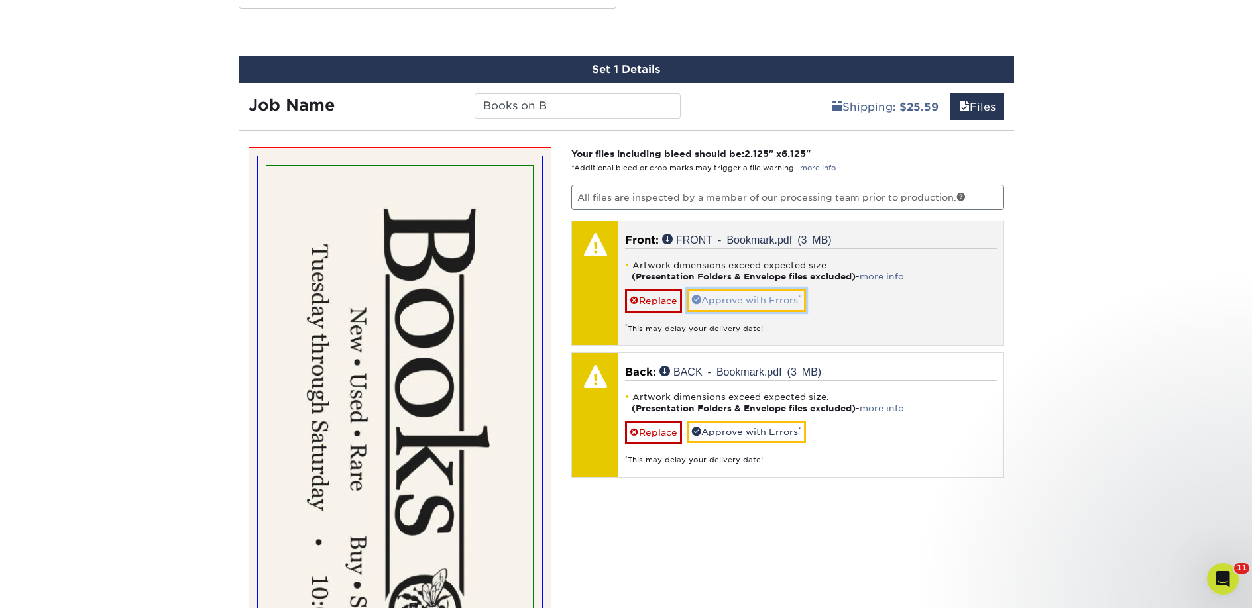
click at [735, 296] on link "Approve with Errors *" at bounding box center [746, 300] width 119 height 23
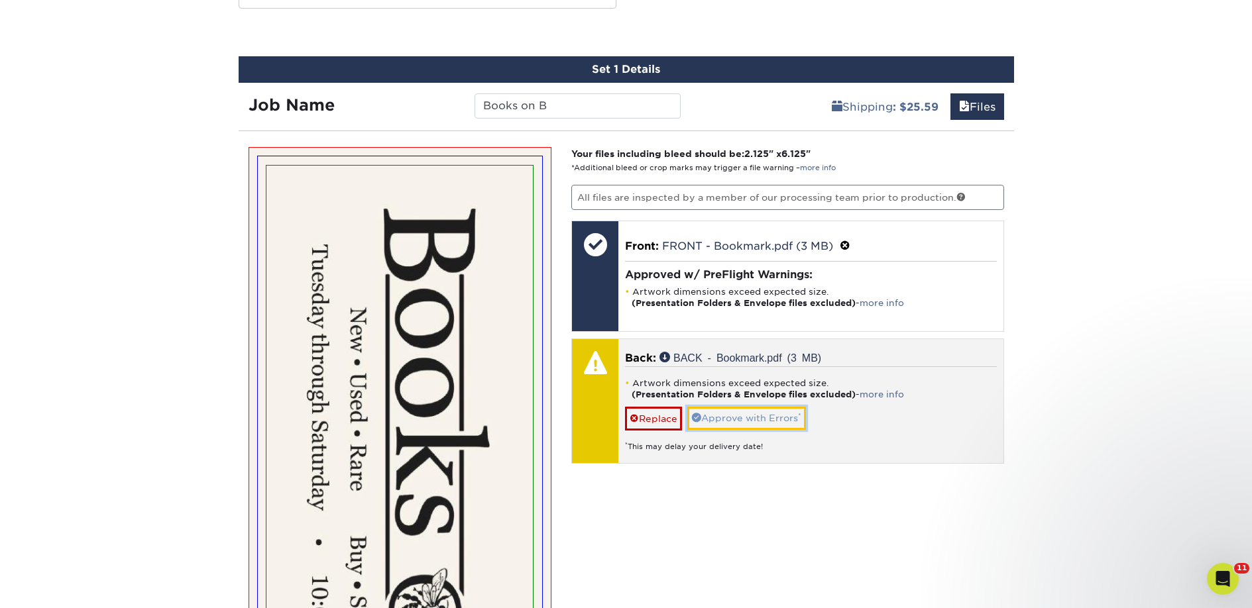
click at [737, 415] on link "Approve with Errors *" at bounding box center [746, 418] width 119 height 23
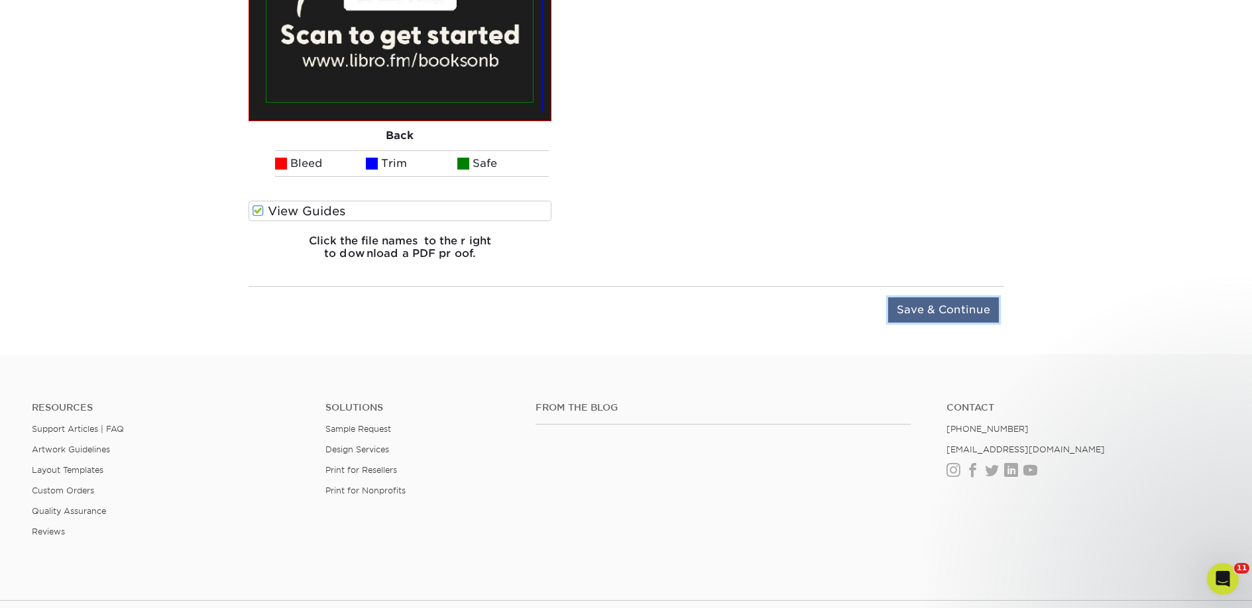
click at [953, 304] on input "Save & Continue" at bounding box center [943, 309] width 111 height 25
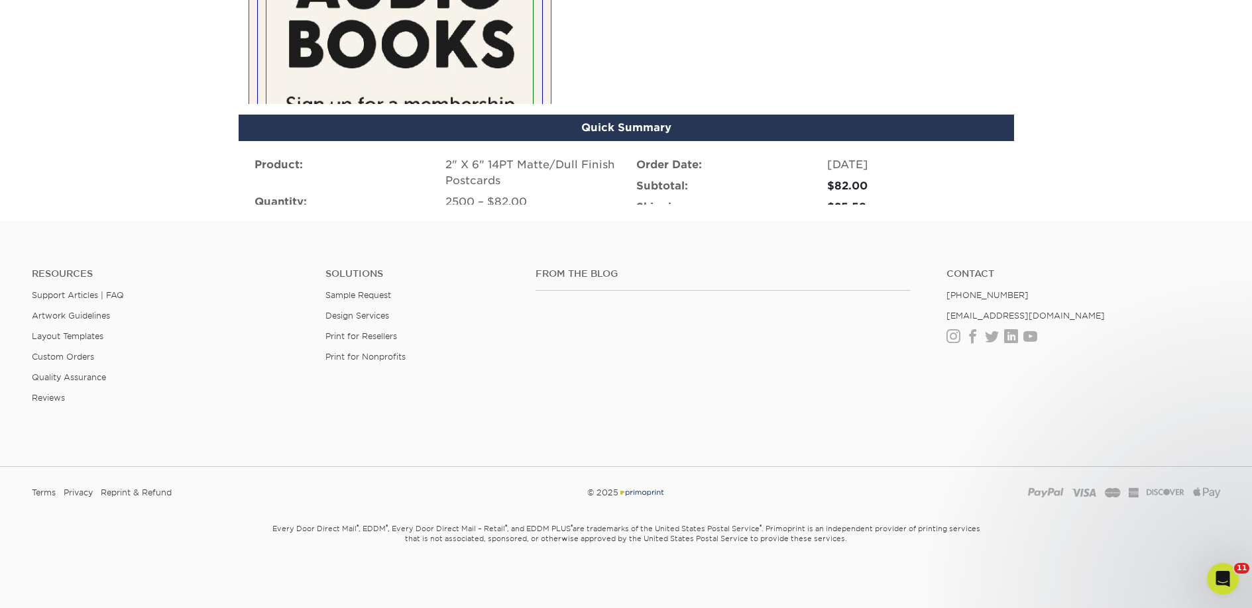
scroll to position [885, 0]
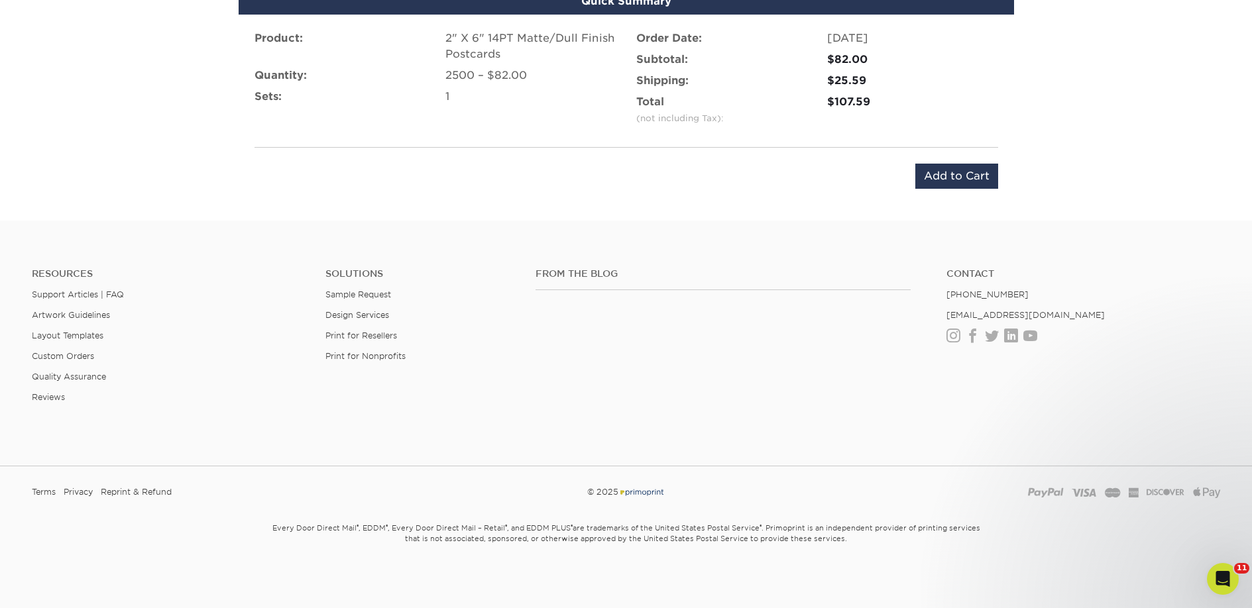
click at [959, 147] on hr at bounding box center [625, 147] width 743 height 1
click at [958, 165] on input "Add to Cart" at bounding box center [956, 176] width 83 height 25
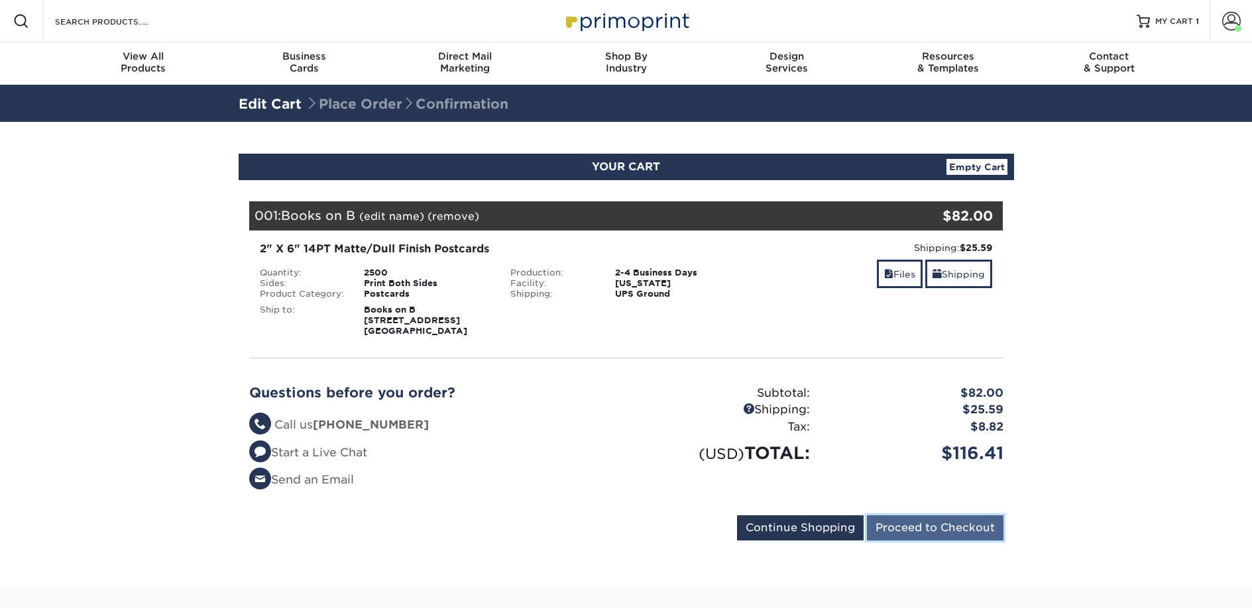
click at [914, 528] on input "Proceed to Checkout" at bounding box center [935, 527] width 136 height 25
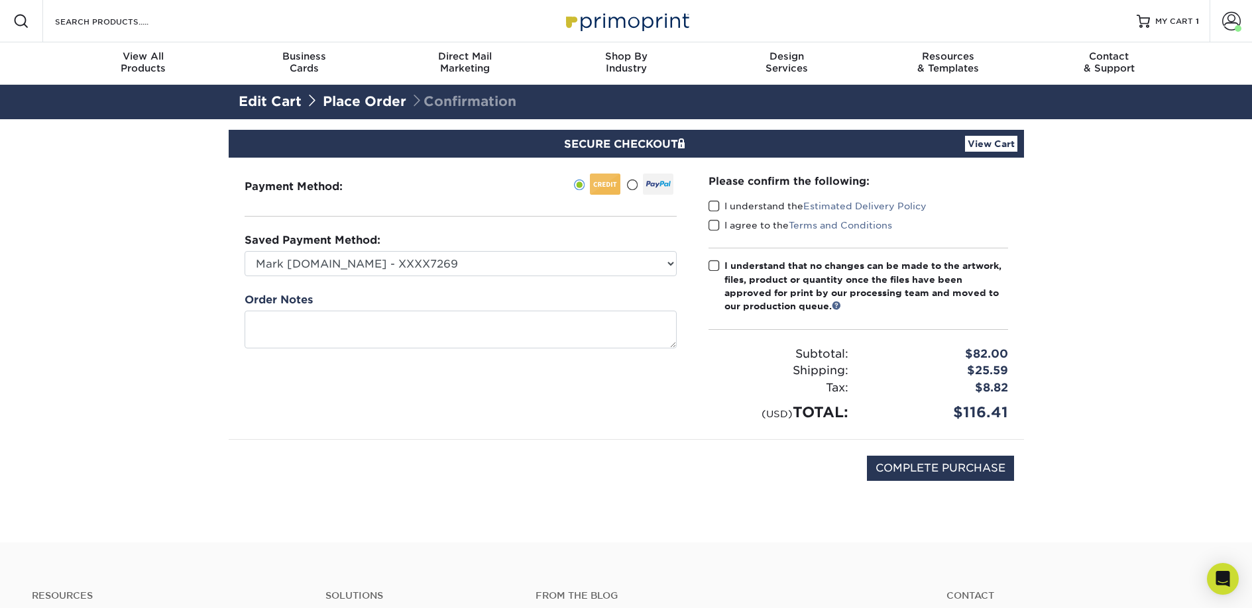
drag, startPoint x: 716, startPoint y: 211, endPoint x: 720, endPoint y: 222, distance: 11.7
click at [716, 210] on span at bounding box center [713, 206] width 11 height 13
click at [0, 0] on input "I understand the Estimated Delivery Policy" at bounding box center [0, 0] width 0 height 0
drag, startPoint x: 720, startPoint y: 222, endPoint x: 728, endPoint y: 254, distance: 32.9
click at [720, 223] on label "I agree to the Terms and Conditions" at bounding box center [800, 225] width 184 height 13
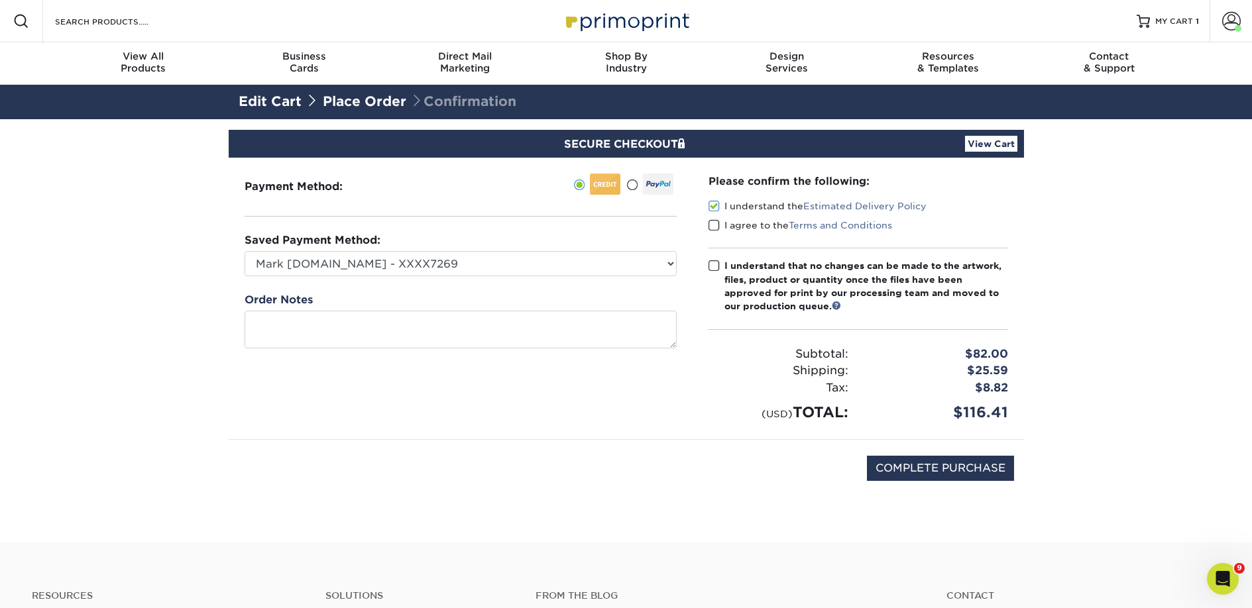
click at [0, 0] on input "I agree to the Terms and Conditions" at bounding box center [0, 0] width 0 height 0
click at [729, 262] on div "I understand that no changes can be made to the artwork, files, product or quan…" at bounding box center [866, 286] width 284 height 54
click at [0, 0] on input "I understand that no changes can be made to the artwork, files, product or quan…" at bounding box center [0, 0] width 0 height 0
click at [942, 466] on input "COMPLETE PURCHASE" at bounding box center [940, 468] width 147 height 25
type input "PROCESSING, PLEASE WAIT..."
